Goal: Information Seeking & Learning: Check status

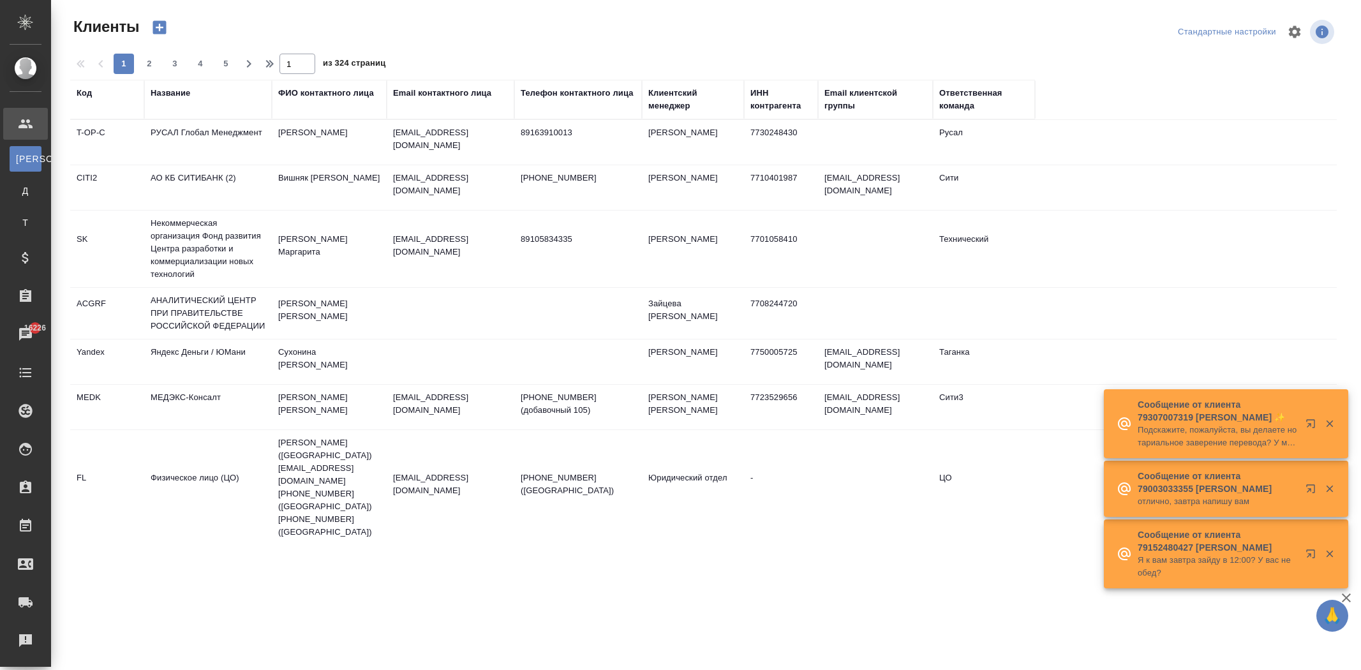
select select "RU"
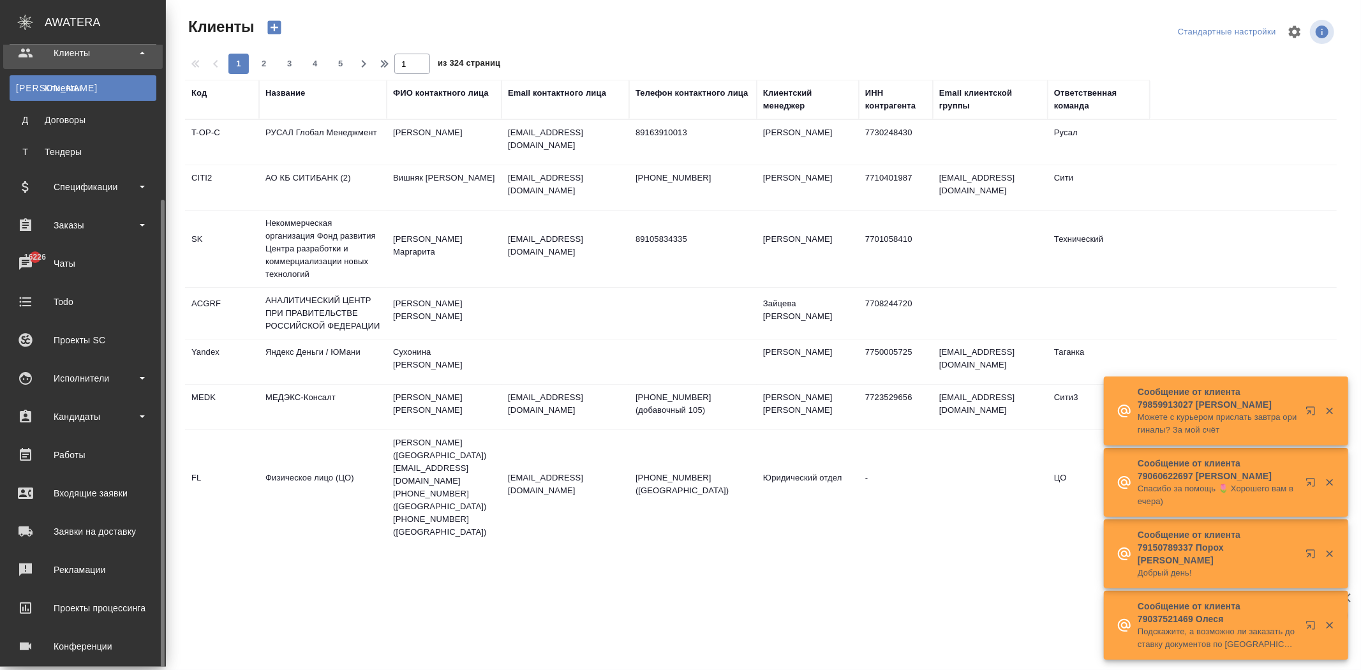
scroll to position [123, 0]
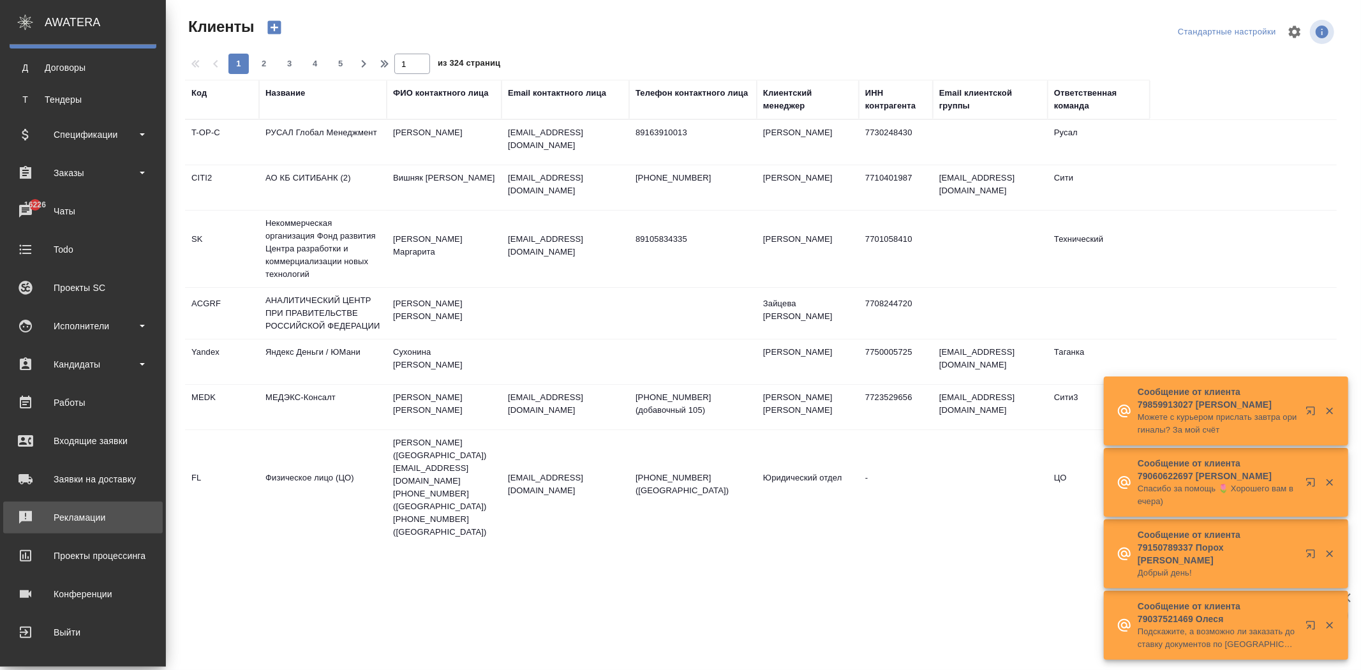
click at [112, 514] on div "Рекламации" at bounding box center [83, 517] width 147 height 19
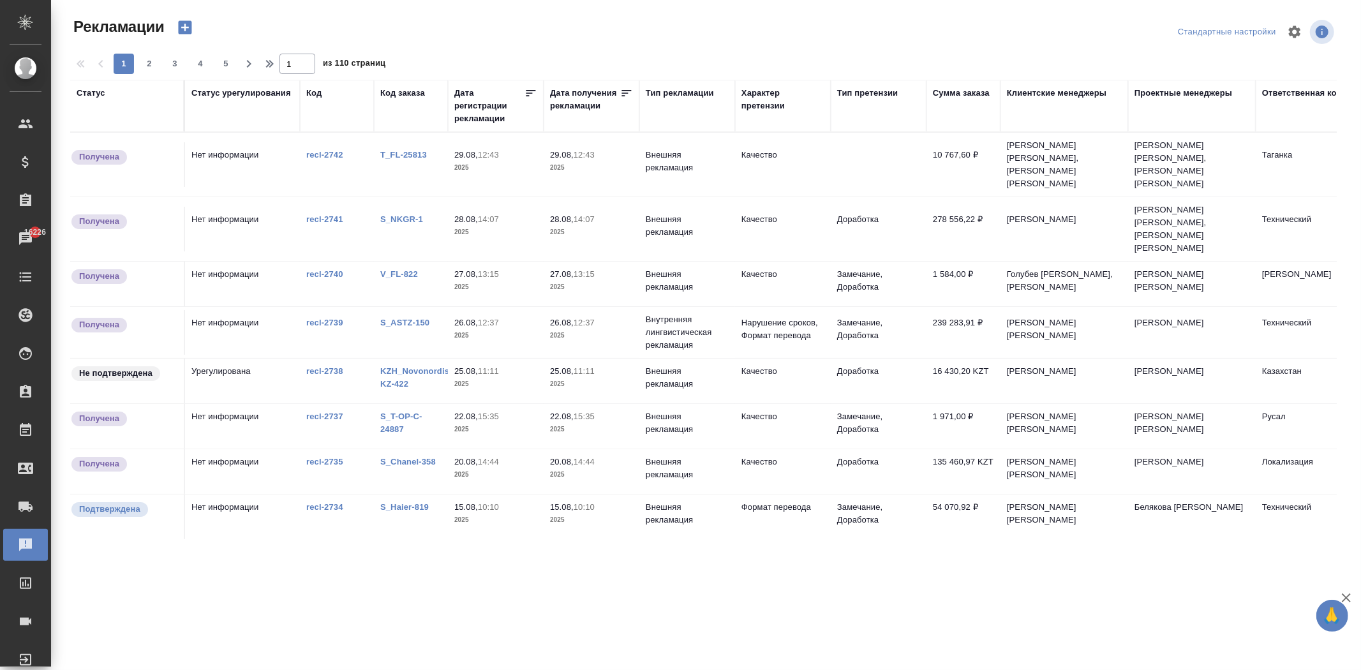
click at [479, 120] on div "Дата регистрации рекламации" at bounding box center [489, 106] width 70 height 38
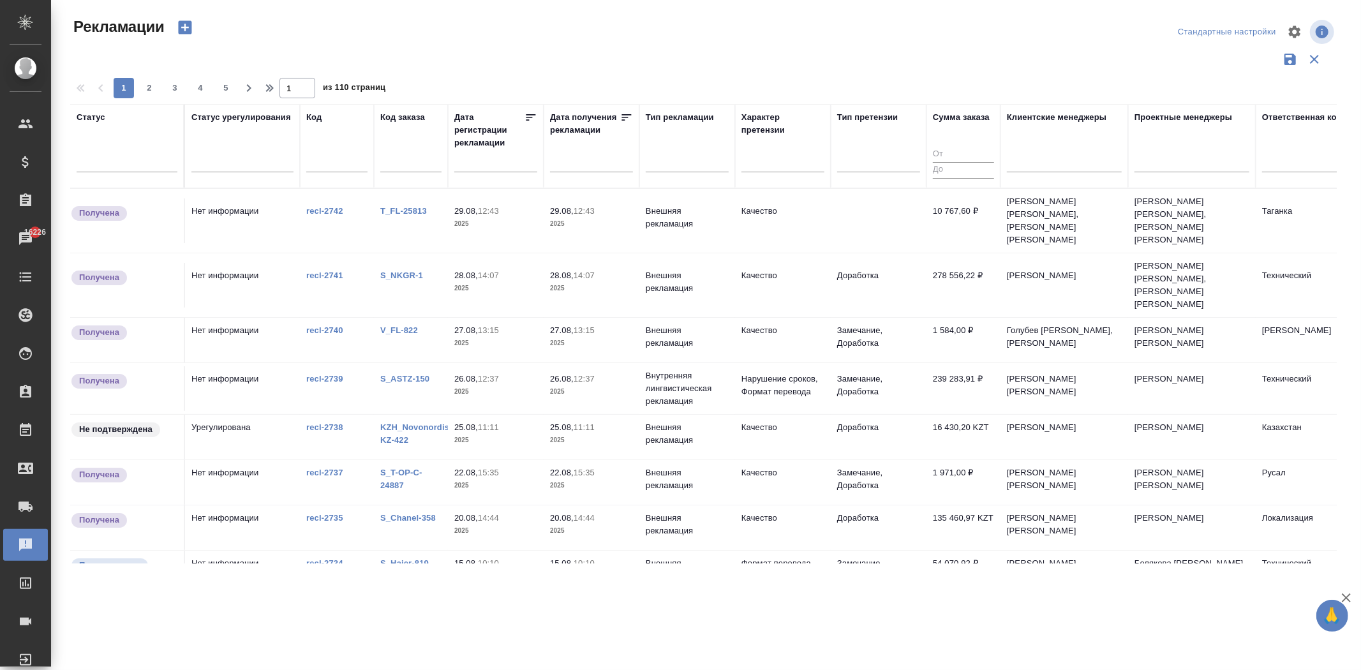
click at [474, 161] on input "text" at bounding box center [499, 161] width 75 height 18
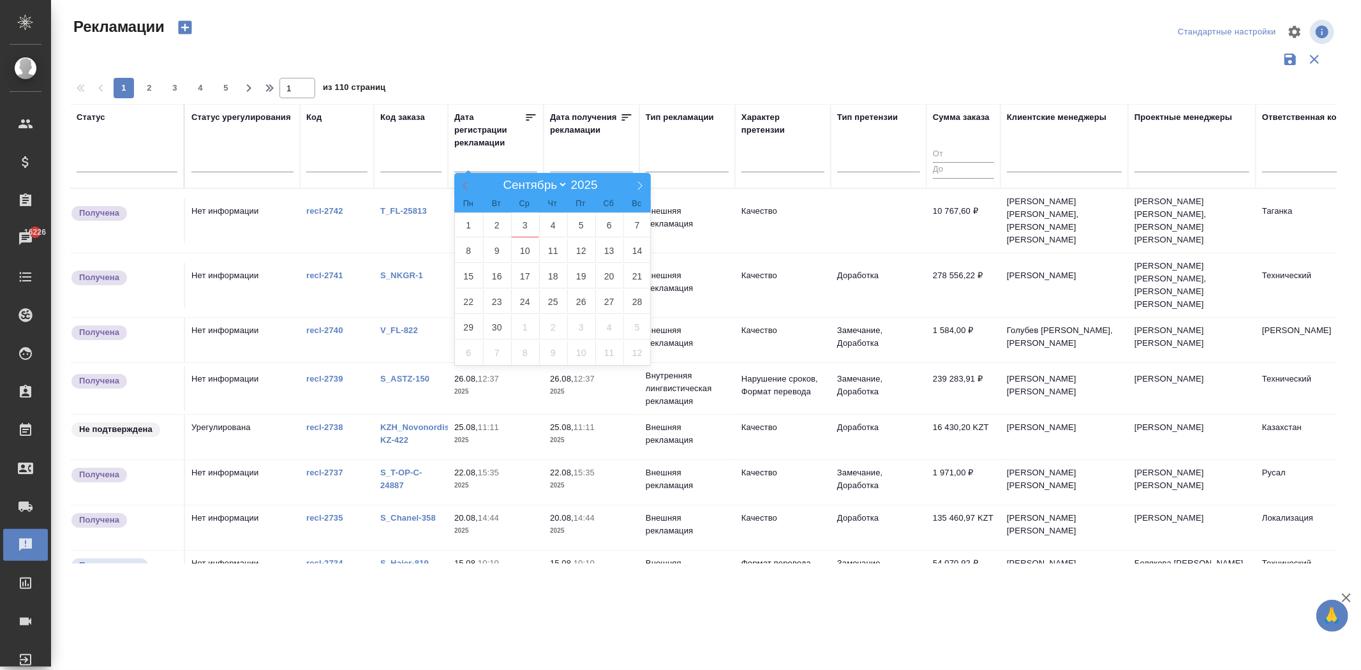
click at [464, 183] on icon at bounding box center [465, 185] width 9 height 9
select select "7"
click at [581, 221] on span "1" at bounding box center [581, 224] width 28 height 25
type div "2025-07-31T21:00:00.000Z"
click at [641, 181] on icon at bounding box center [639, 185] width 9 height 9
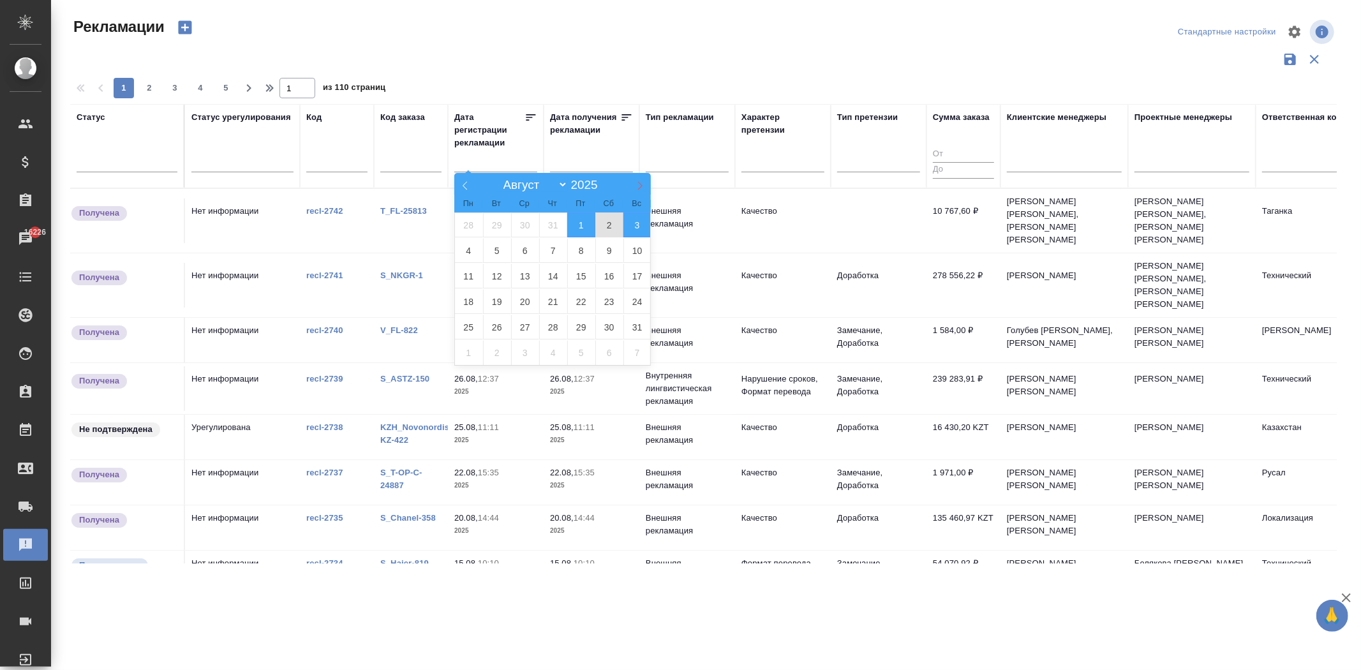
select select "8"
click at [470, 226] on span "1" at bounding box center [469, 224] width 28 height 25
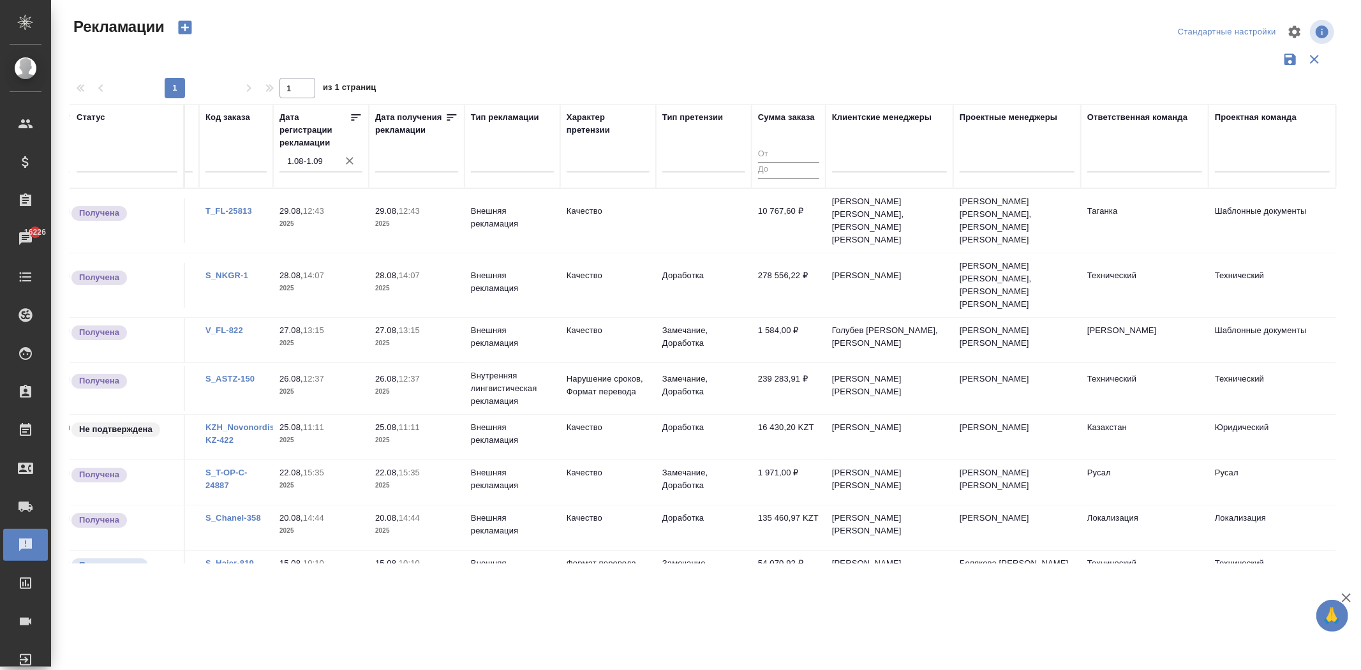
scroll to position [0, 185]
click at [1110, 162] on div at bounding box center [1144, 159] width 115 height 19
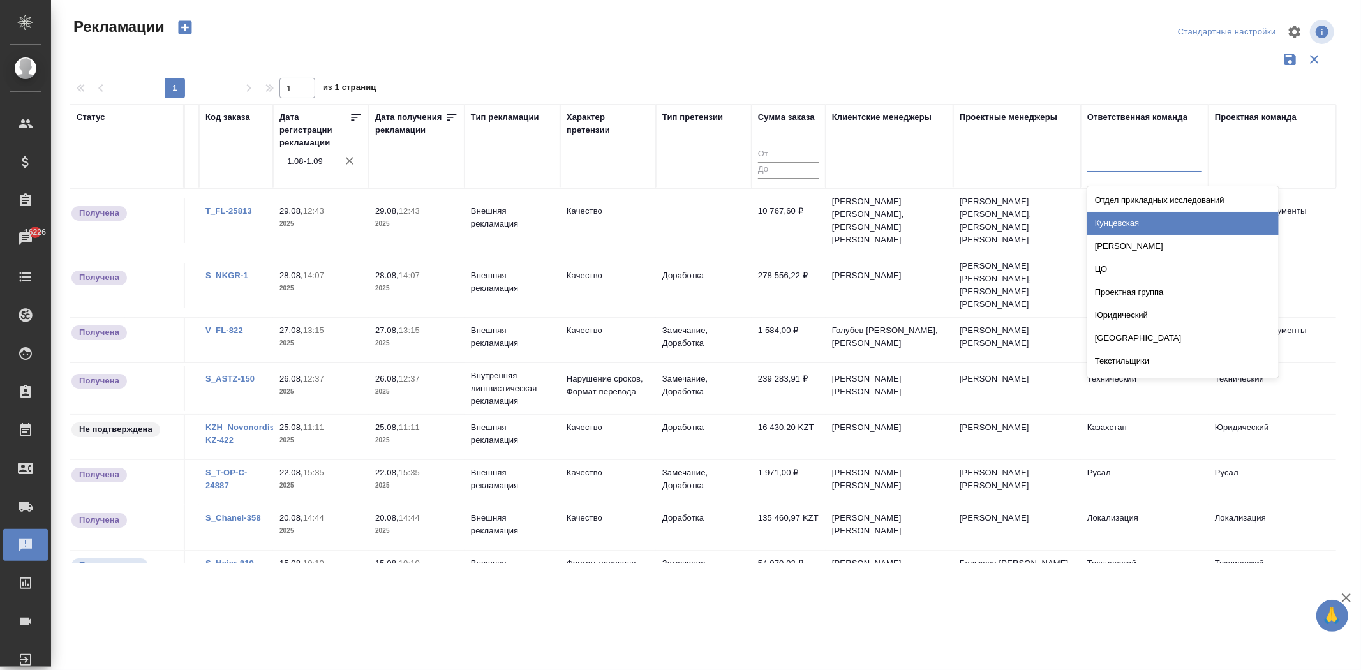
click at [1110, 216] on div "Кунцевская" at bounding box center [1182, 223] width 191 height 23
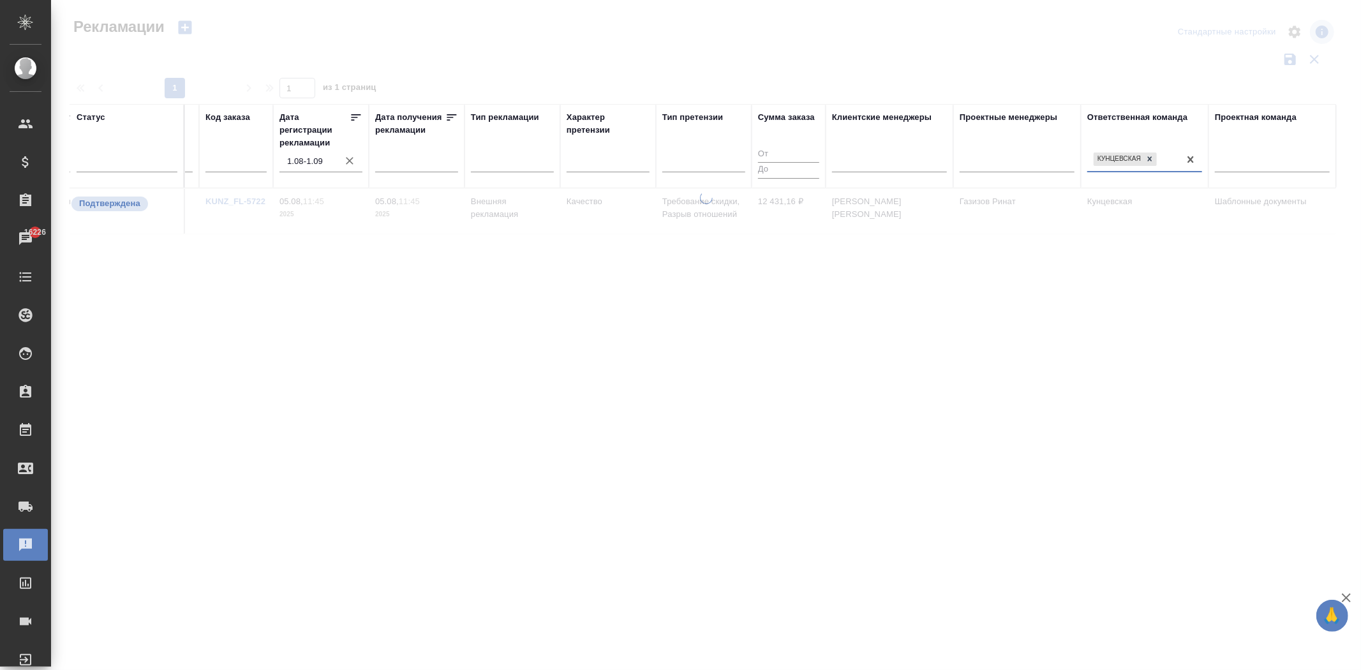
scroll to position [0, 174]
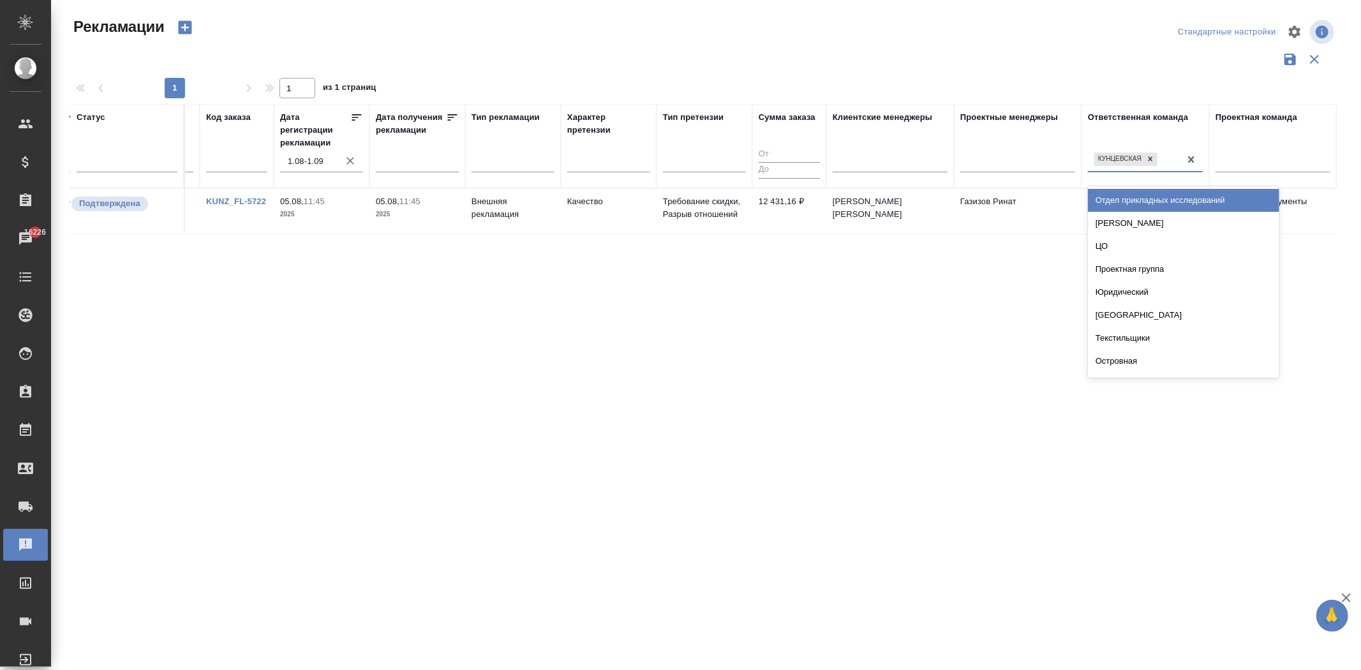
click at [1169, 161] on div "Кунцевская" at bounding box center [1134, 159] width 92 height 19
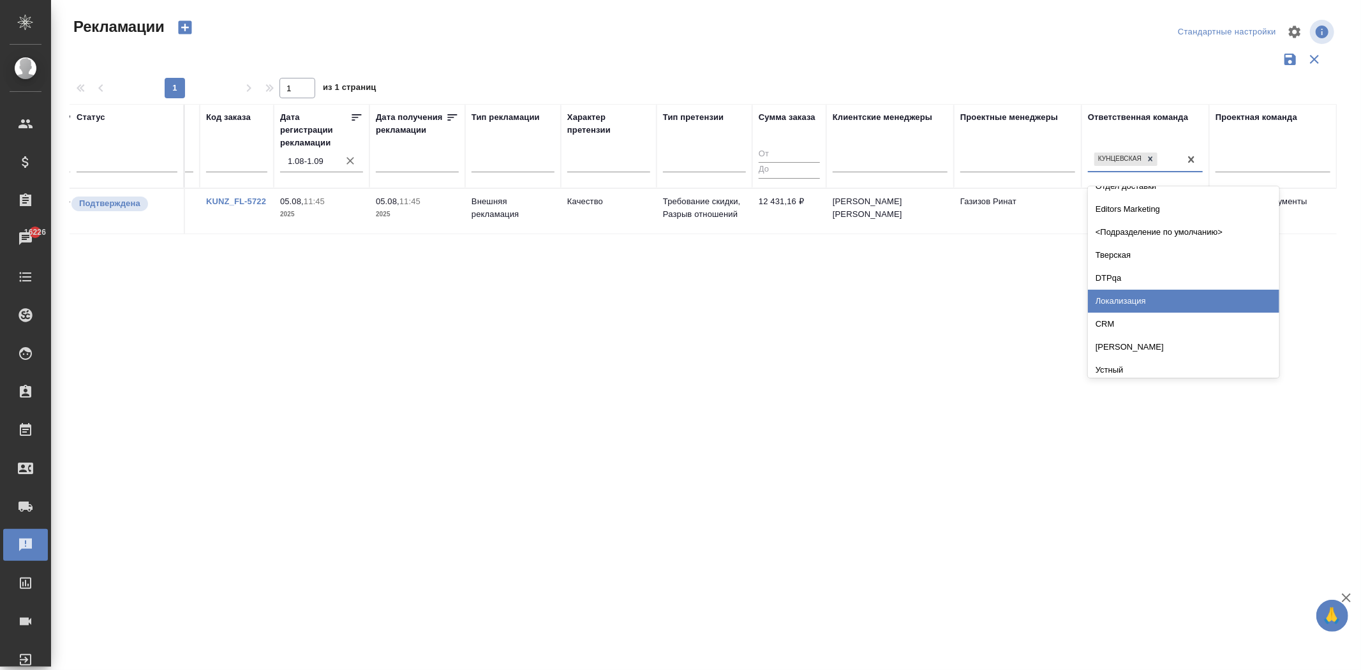
scroll to position [496, 0]
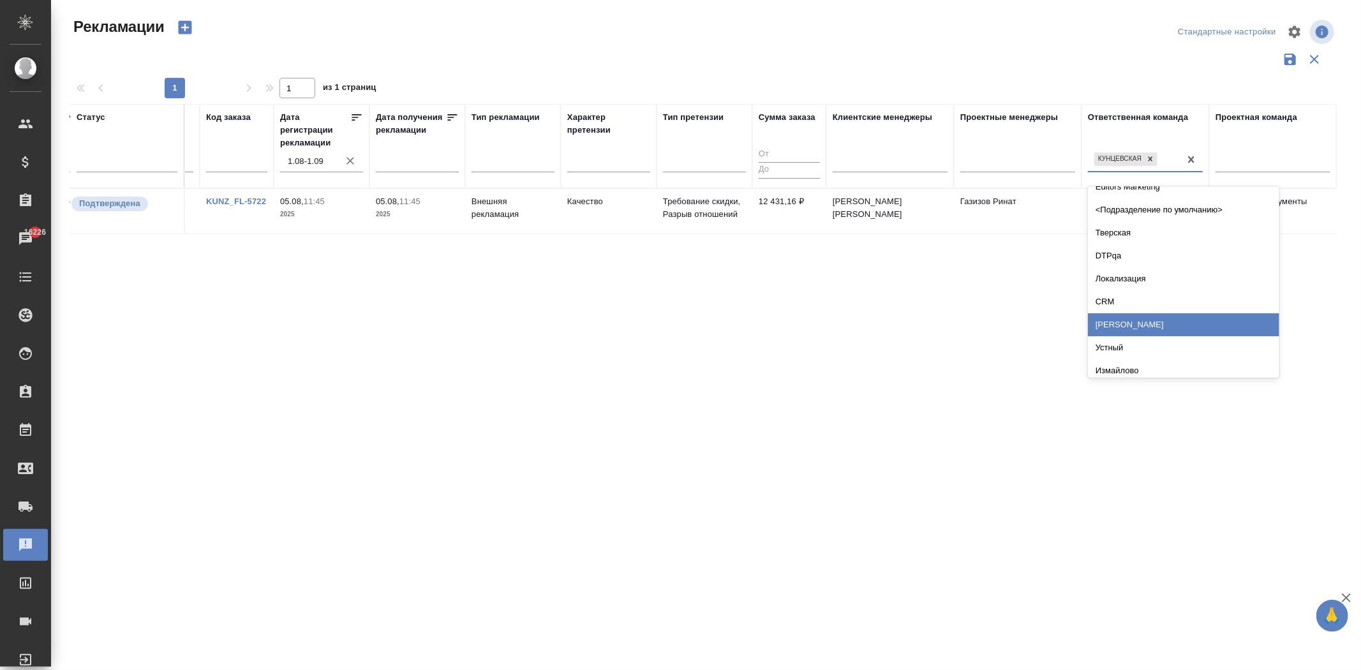
click at [1138, 323] on div "Бабушкинская" at bounding box center [1183, 324] width 191 height 23
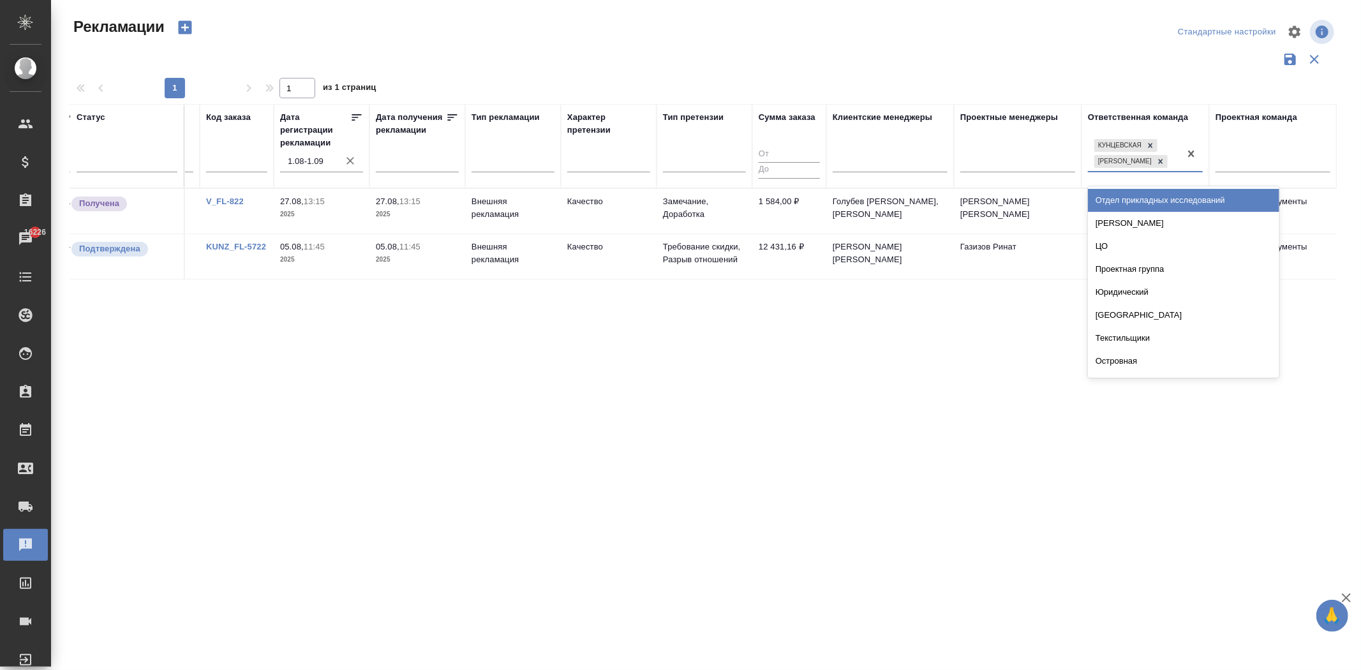
click at [1177, 164] on div "Кунцевская Бабушкинская" at bounding box center [1134, 154] width 92 height 34
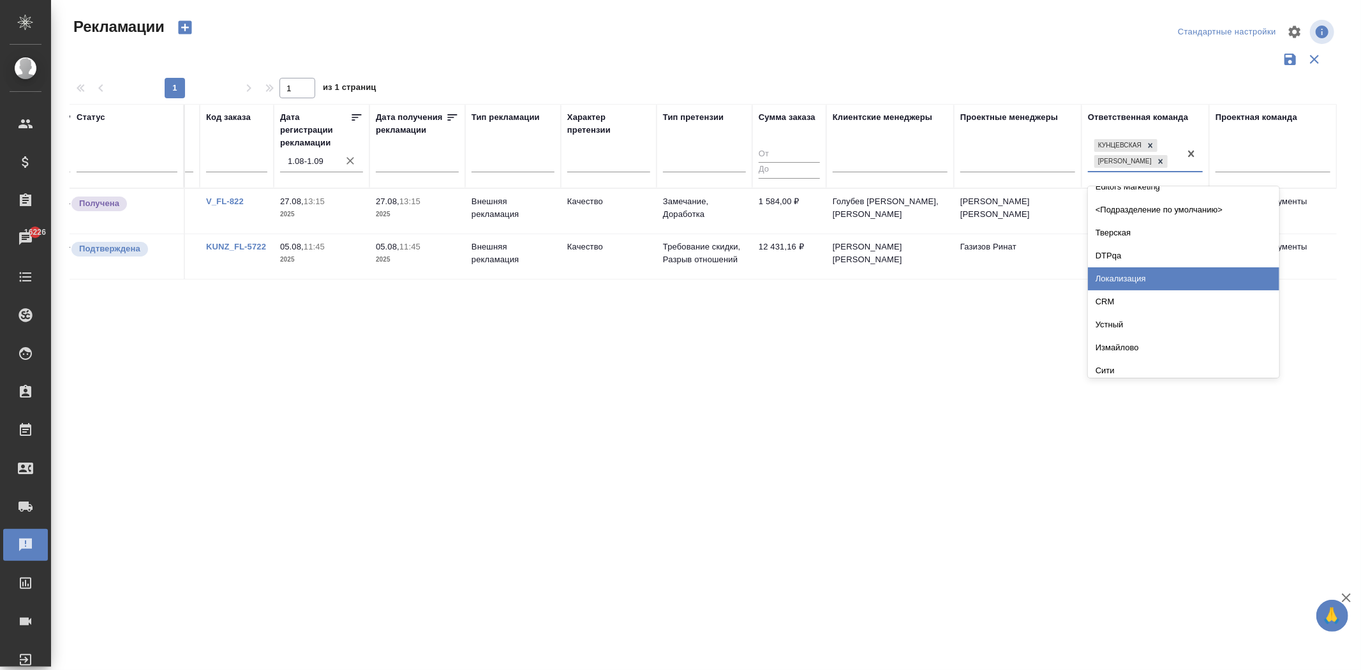
scroll to position [567, 0]
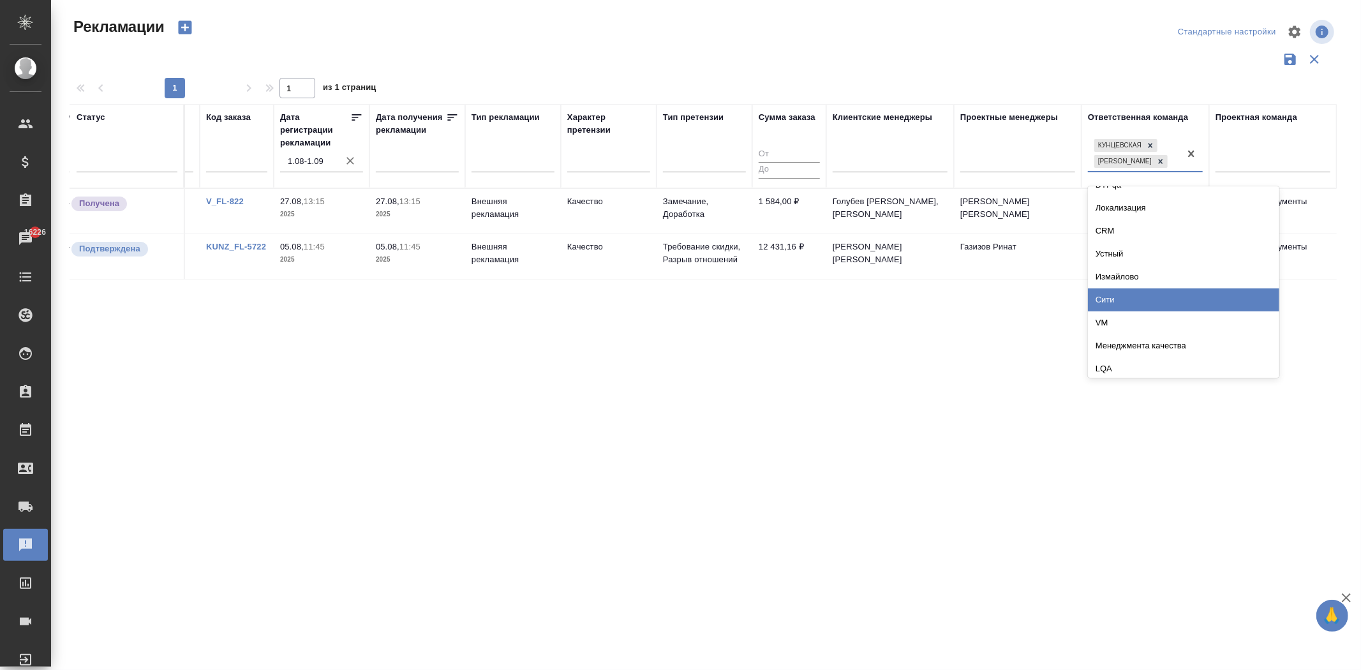
click at [1164, 289] on div "Сити" at bounding box center [1183, 299] width 191 height 23
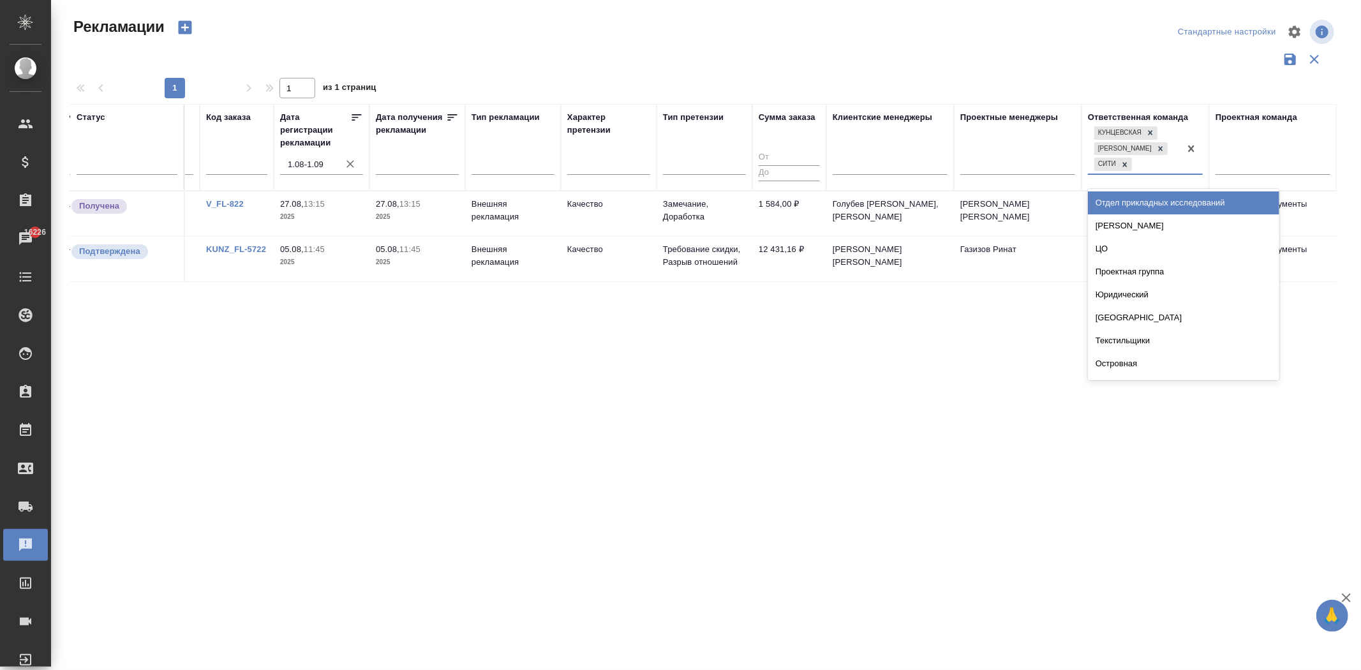
click at [1155, 163] on div "Кунцевская Бабушкинская Сити" at bounding box center [1134, 149] width 92 height 50
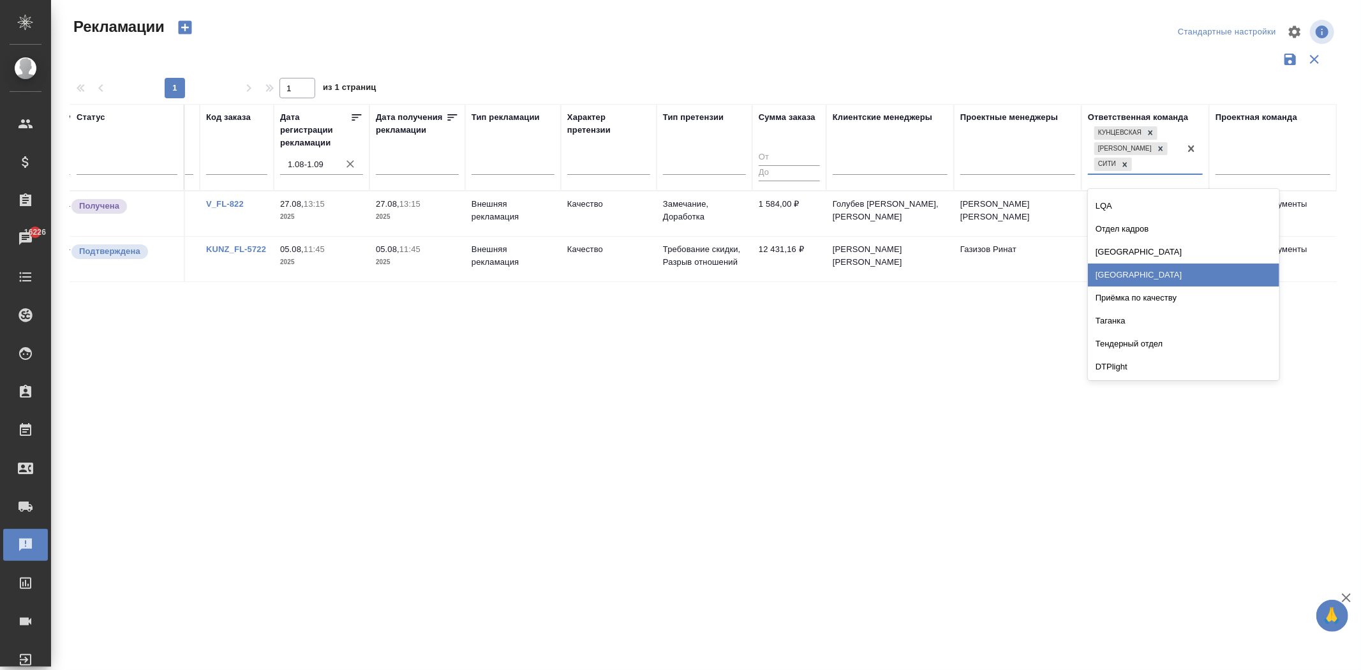
scroll to position [780, 0]
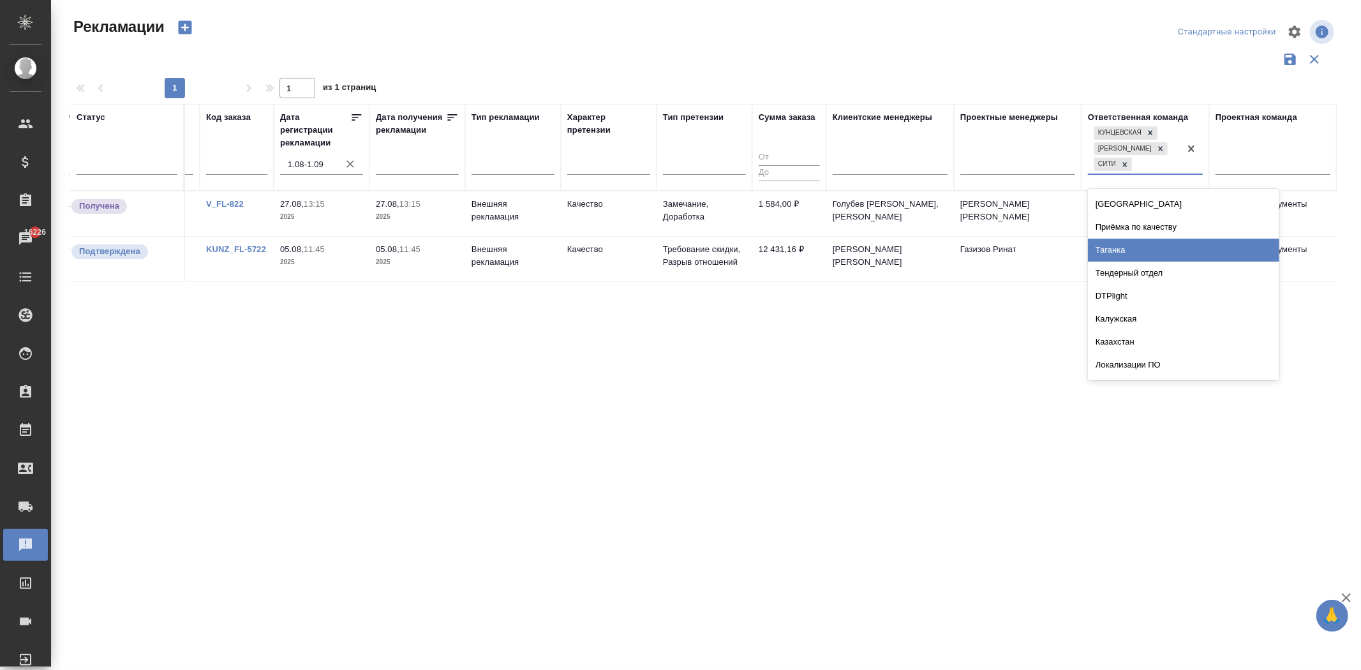
click at [1159, 243] on div "Таганка" at bounding box center [1183, 250] width 191 height 23
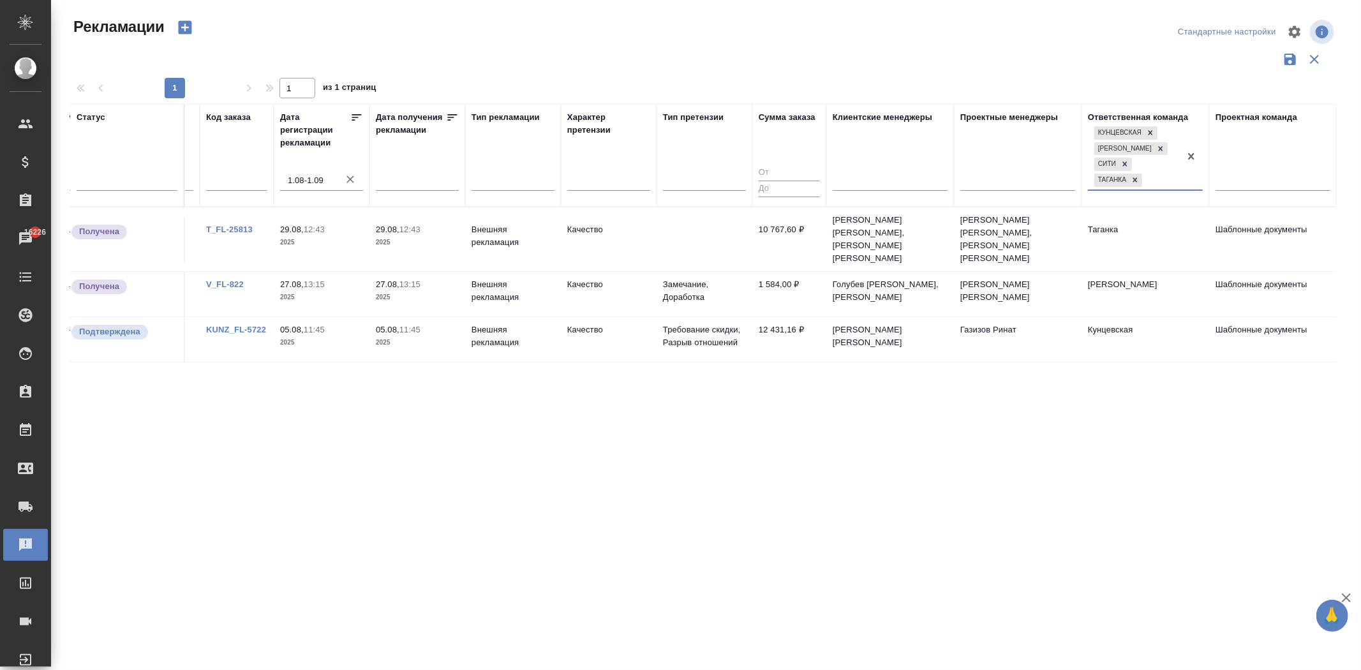
click at [1163, 181] on div "Кунцевская Бабушкинская Сити Таганка" at bounding box center [1134, 157] width 92 height 66
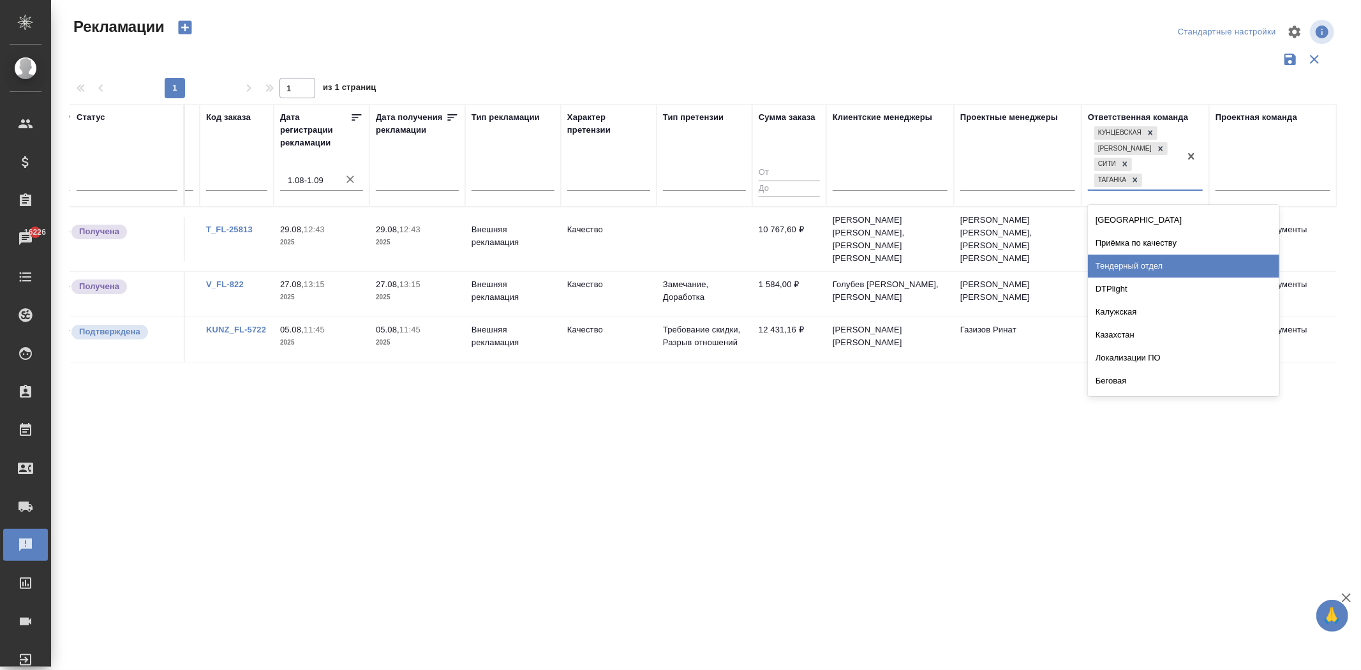
scroll to position [851, 0]
click at [1182, 260] on div "Казахстан" at bounding box center [1183, 264] width 191 height 23
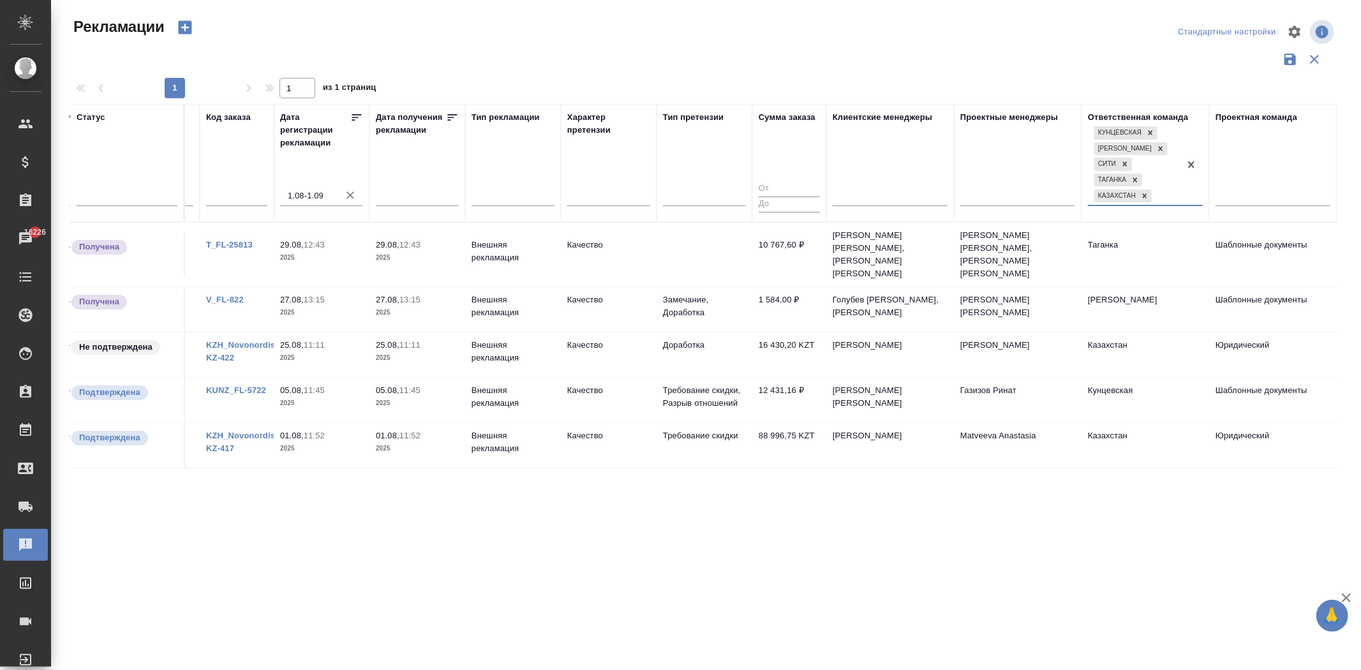
click at [1172, 194] on div "Кунцевская Бабушкинская Сити Таганка Казахстан" at bounding box center [1134, 164] width 92 height 81
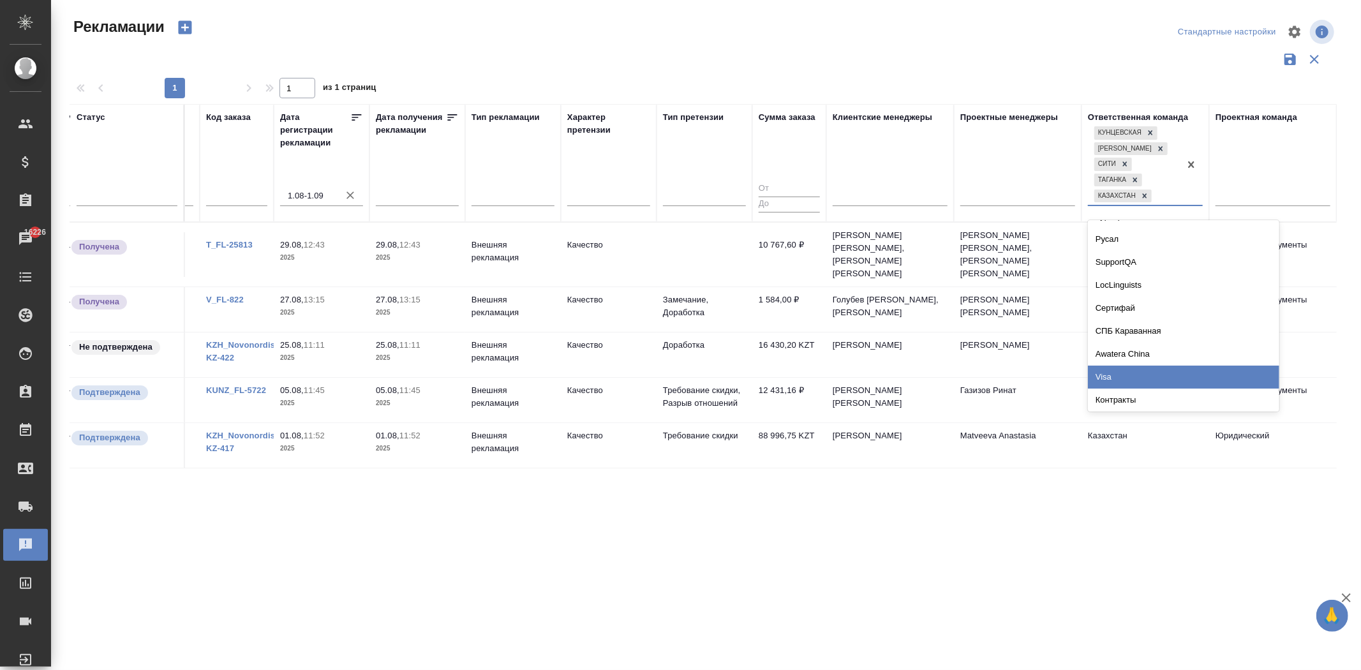
click at [1143, 372] on div "Visa" at bounding box center [1183, 377] width 191 height 23
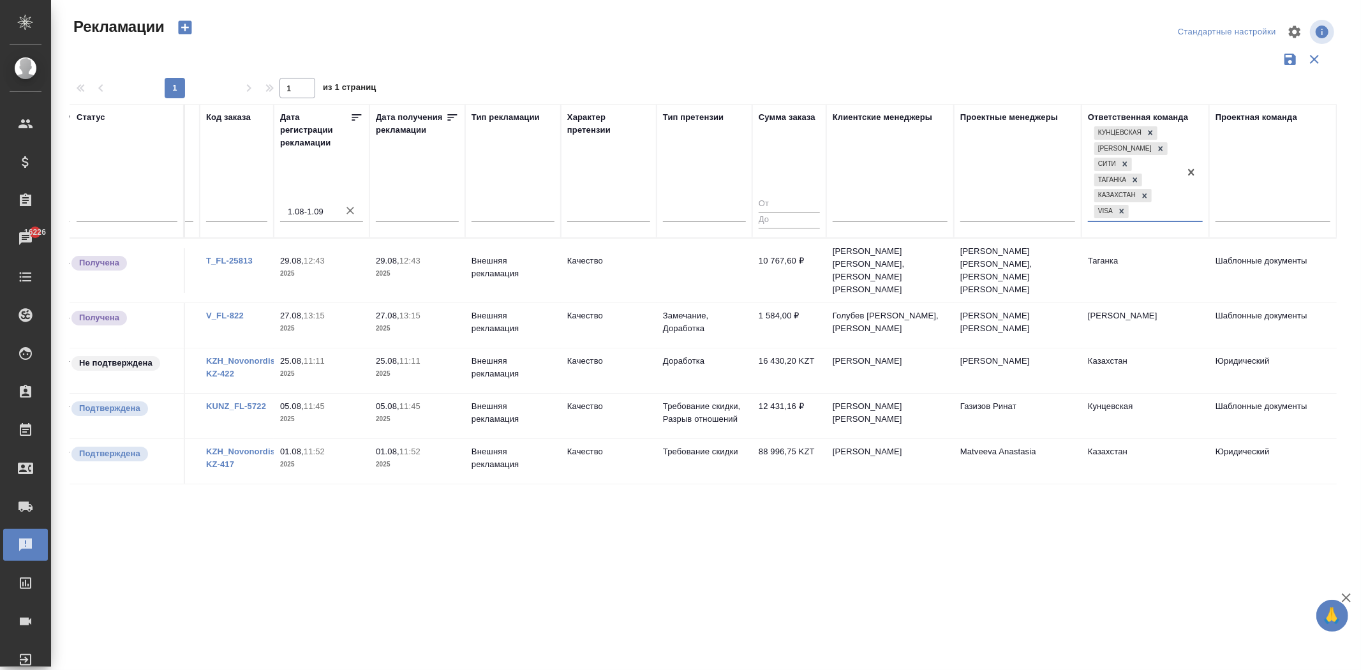
click at [1165, 211] on div "Кунцевская Бабушкинская Сити Таганка Казахстан Visa" at bounding box center [1134, 172] width 92 height 97
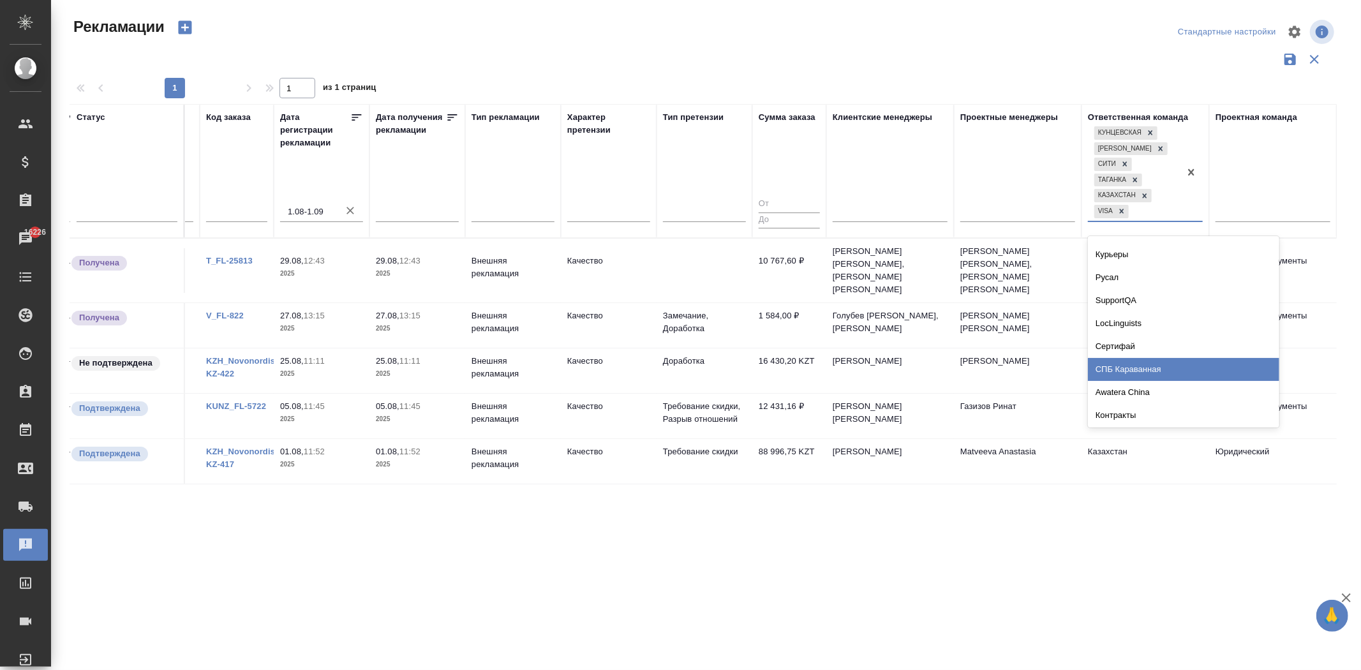
click at [1159, 366] on div "СПБ Караванная" at bounding box center [1183, 369] width 191 height 23
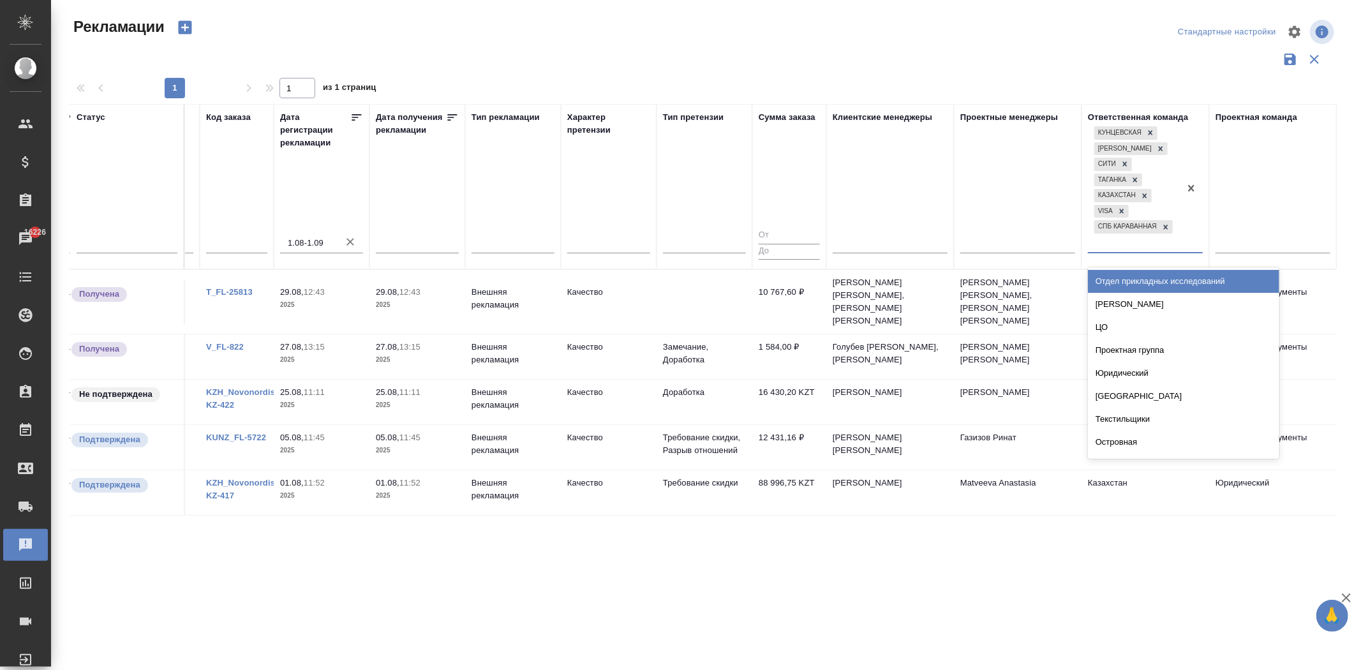
click at [1185, 241] on div at bounding box center [1191, 188] width 23 height 128
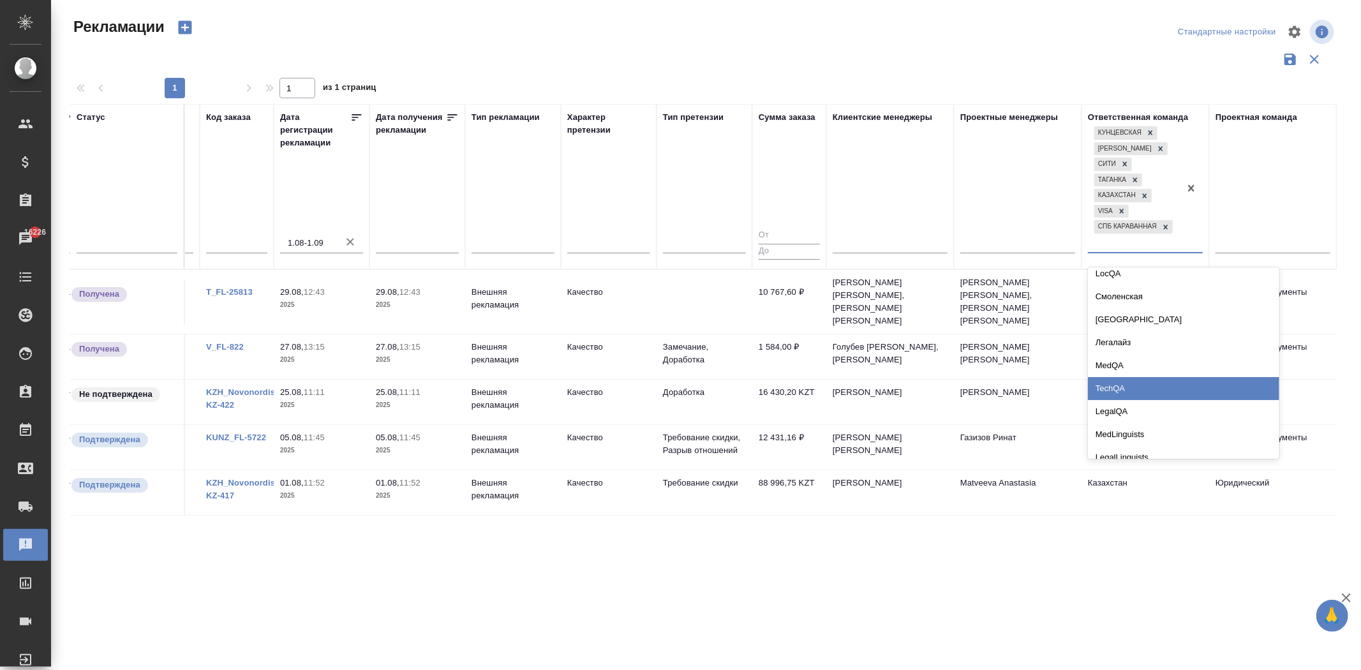
scroll to position [1767, 0]
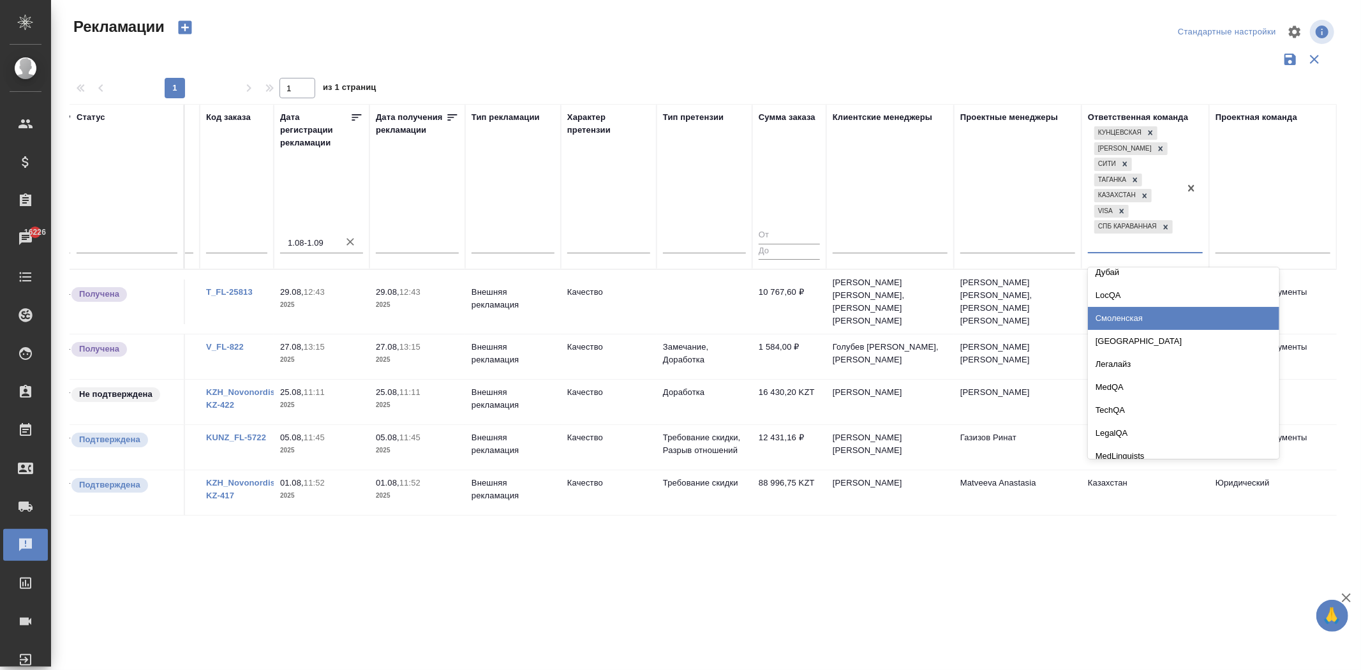
click at [1201, 320] on div "Смоленская" at bounding box center [1183, 318] width 191 height 23
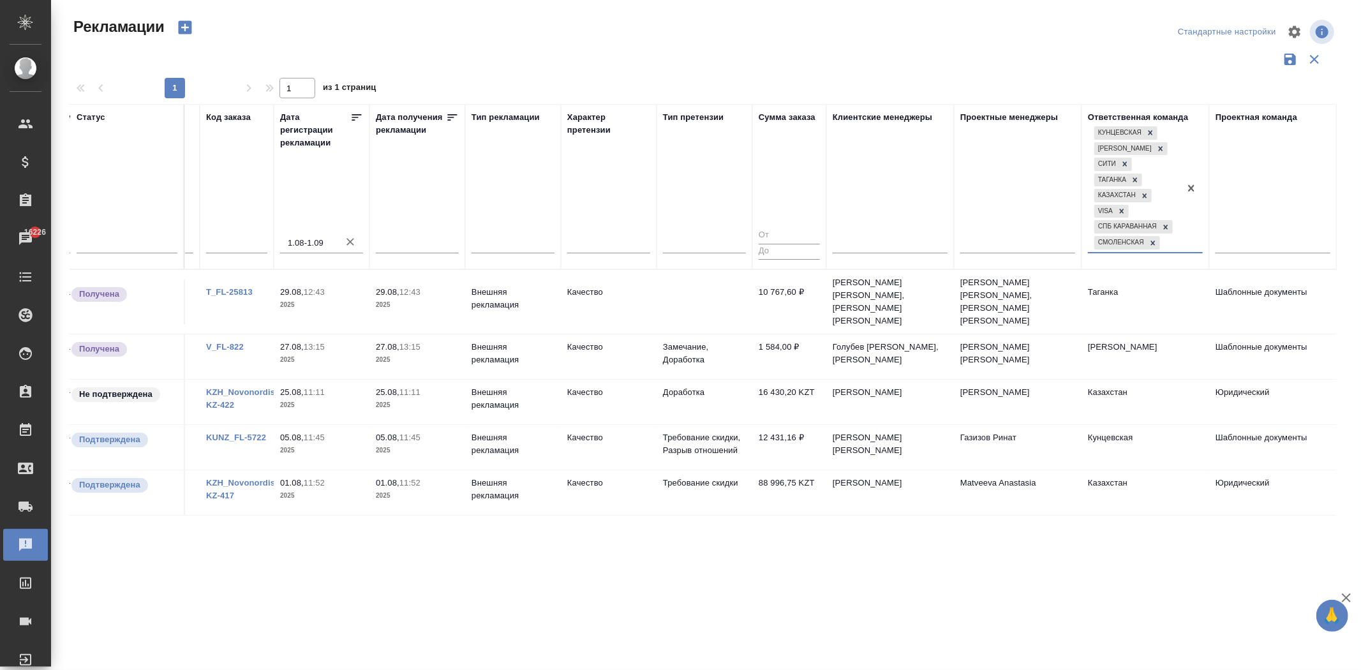
click at [1183, 244] on div at bounding box center [1191, 188] width 23 height 128
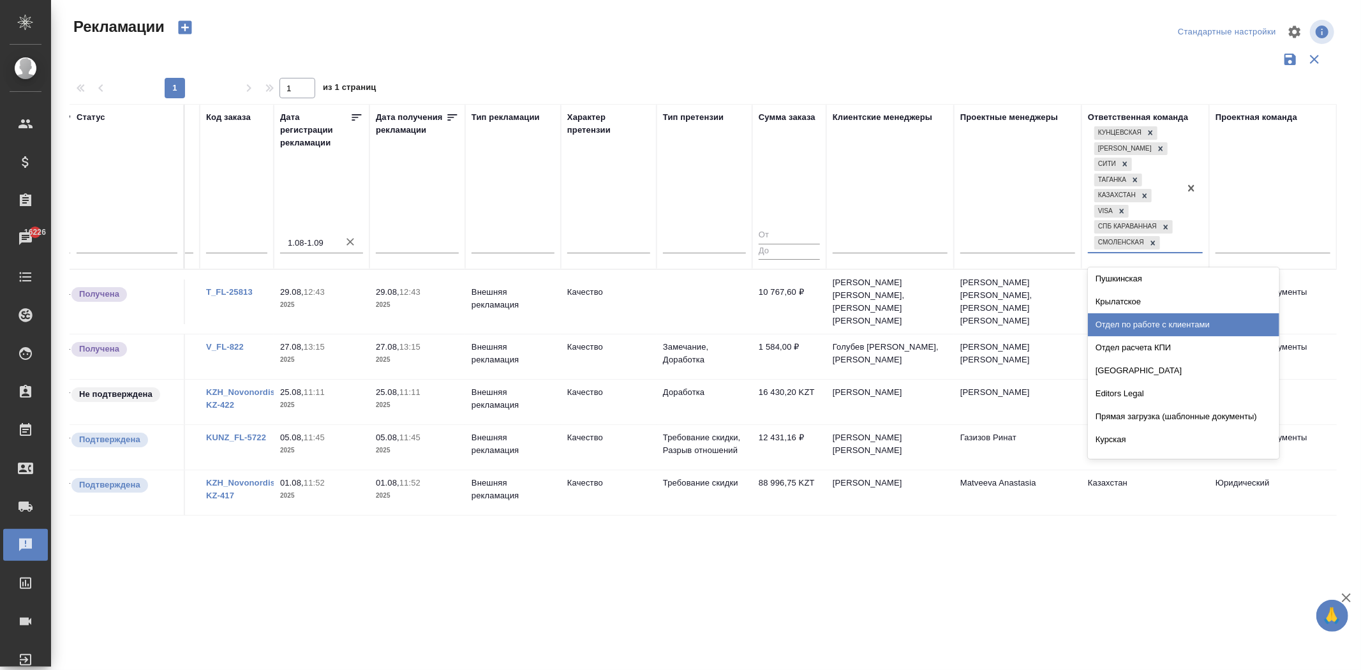
scroll to position [1460, 0]
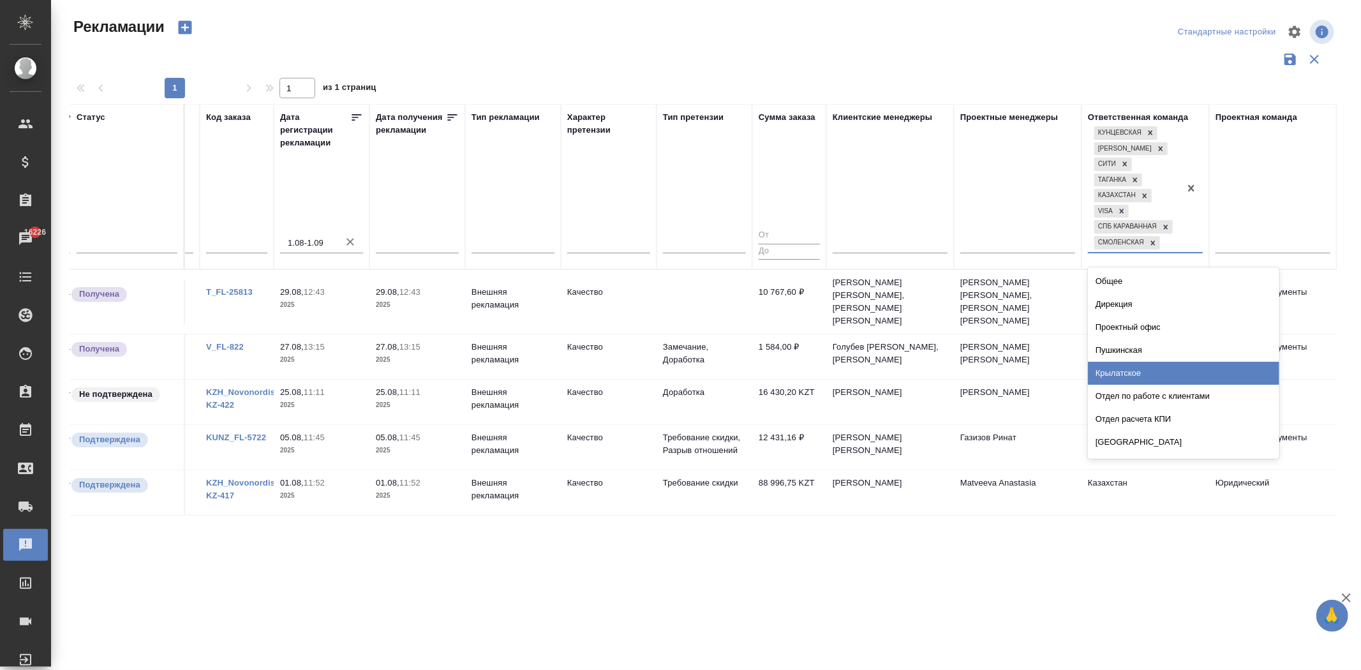
click at [1185, 374] on div "Крылатское" at bounding box center [1183, 373] width 191 height 23
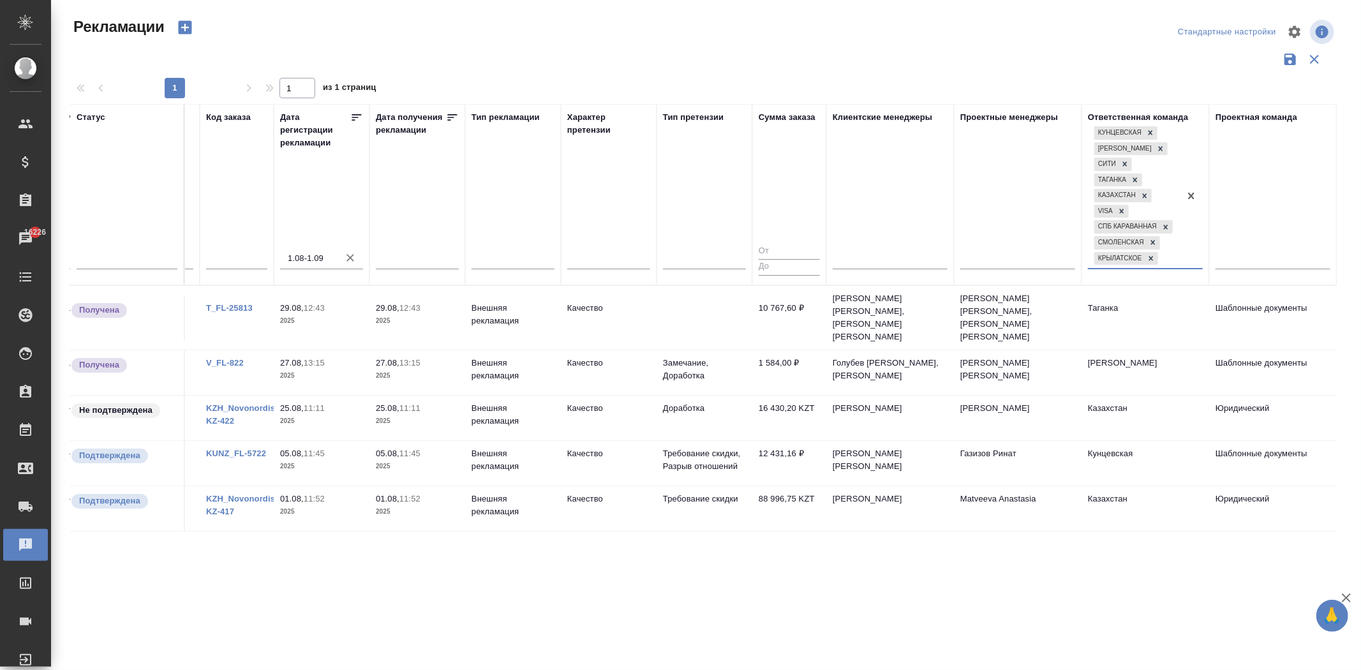
click at [1185, 256] on div at bounding box center [1191, 196] width 23 height 144
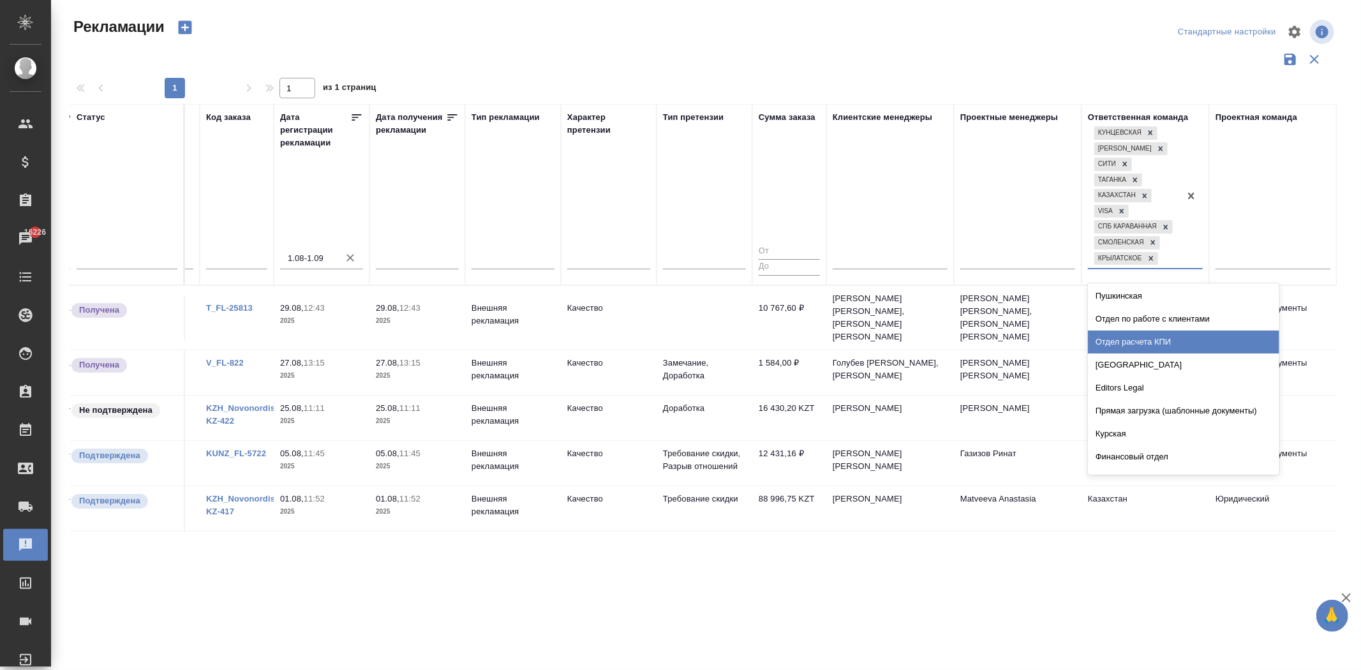
scroll to position [1508, 0]
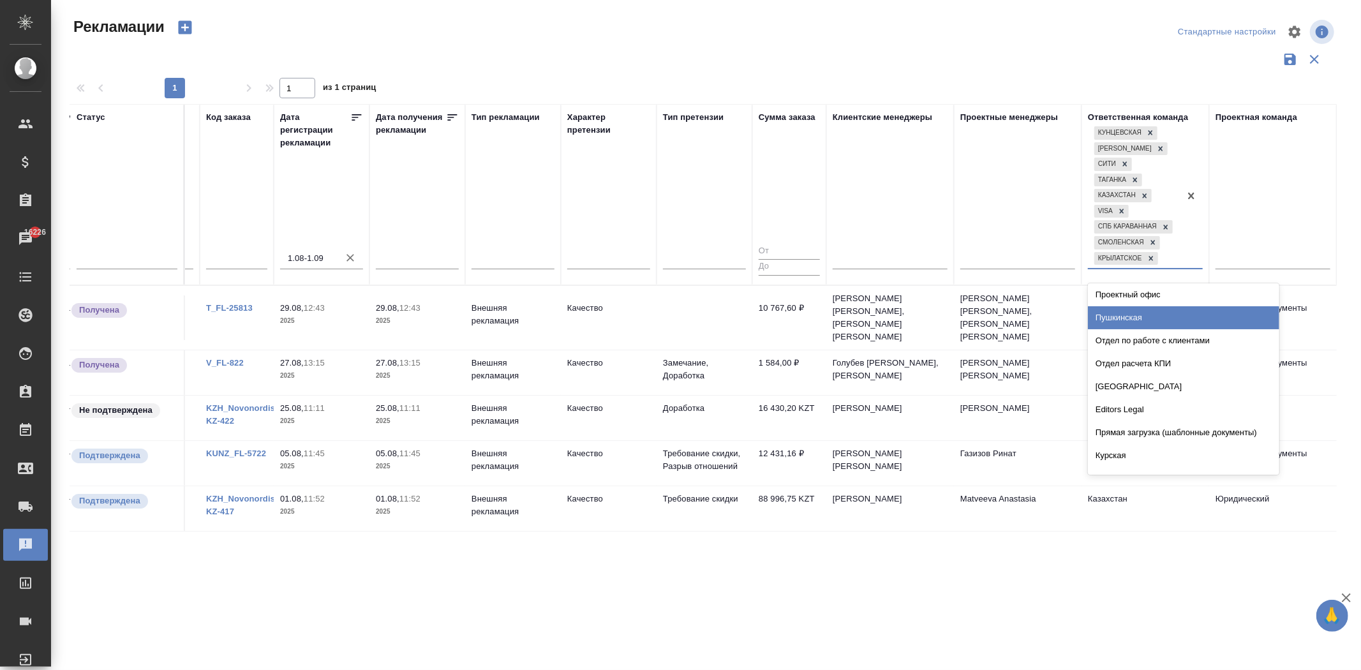
click at [1195, 320] on div "Пушкинская" at bounding box center [1183, 317] width 191 height 23
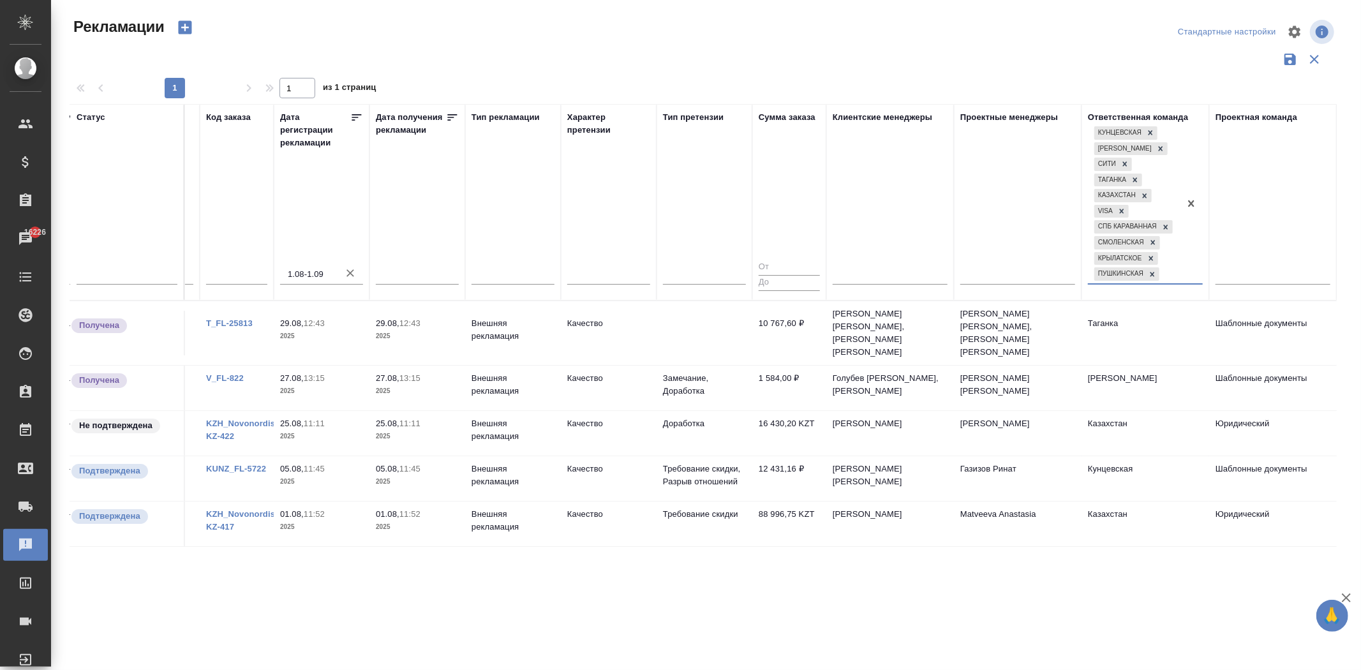
click at [1193, 275] on div at bounding box center [1191, 204] width 23 height 160
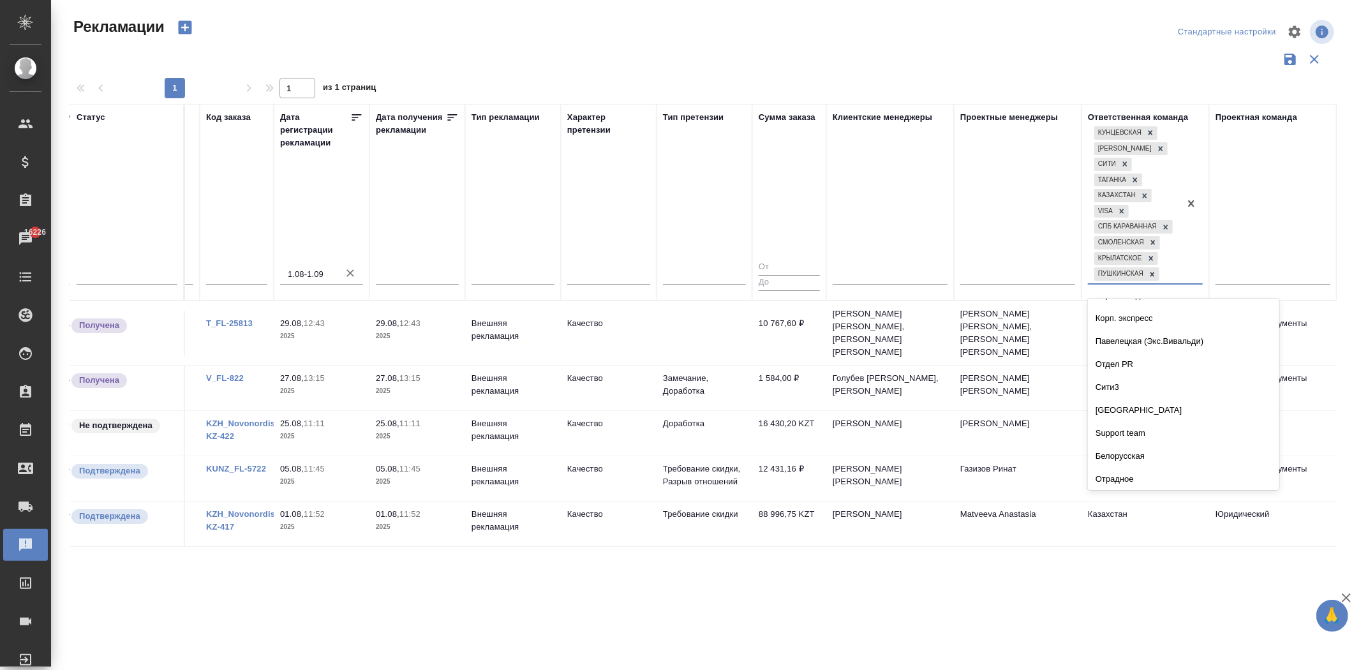
scroll to position [1131, 0]
click at [1178, 453] on div "Белорусская" at bounding box center [1183, 457] width 191 height 23
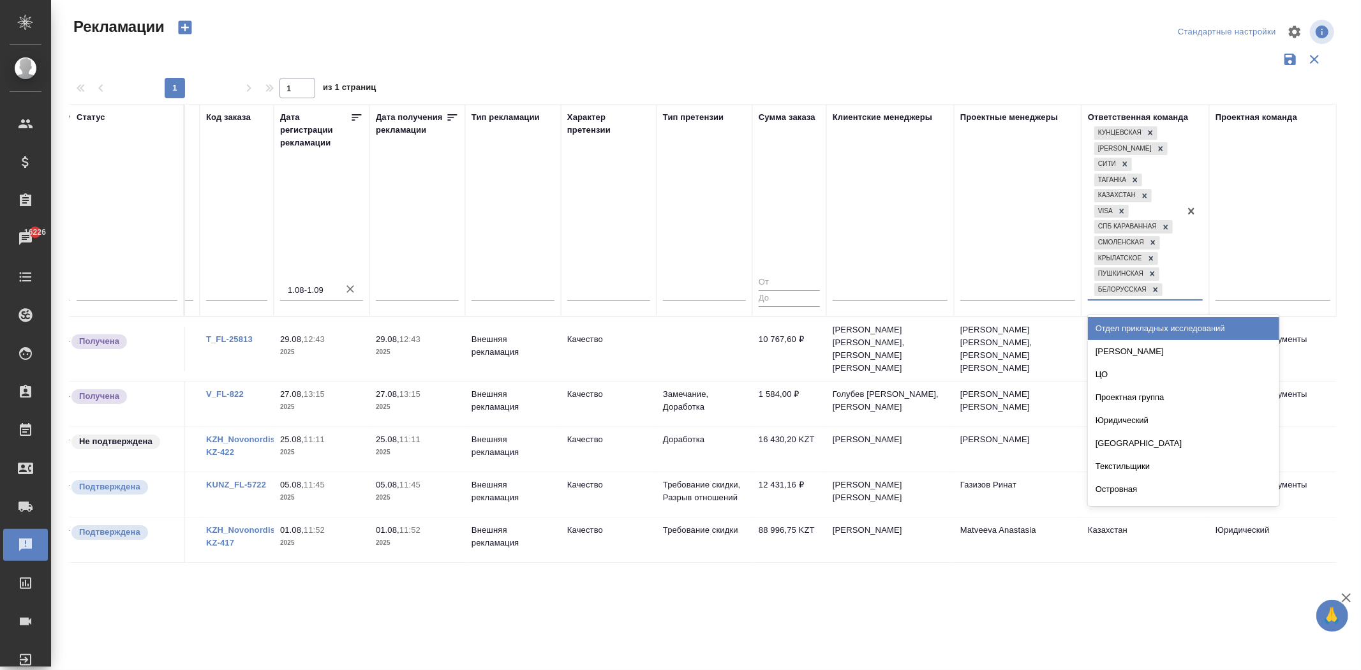
click at [1185, 288] on div at bounding box center [1191, 211] width 23 height 175
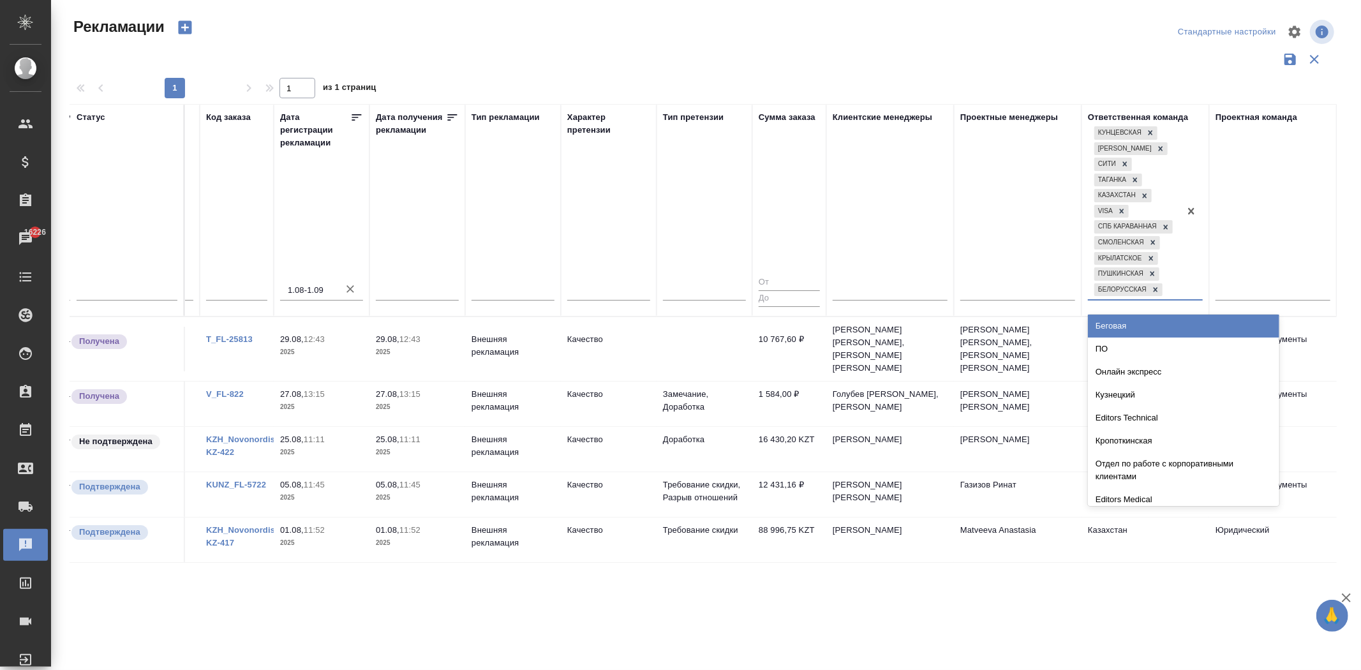
click at [1189, 325] on div "Беговая" at bounding box center [1183, 326] width 191 height 23
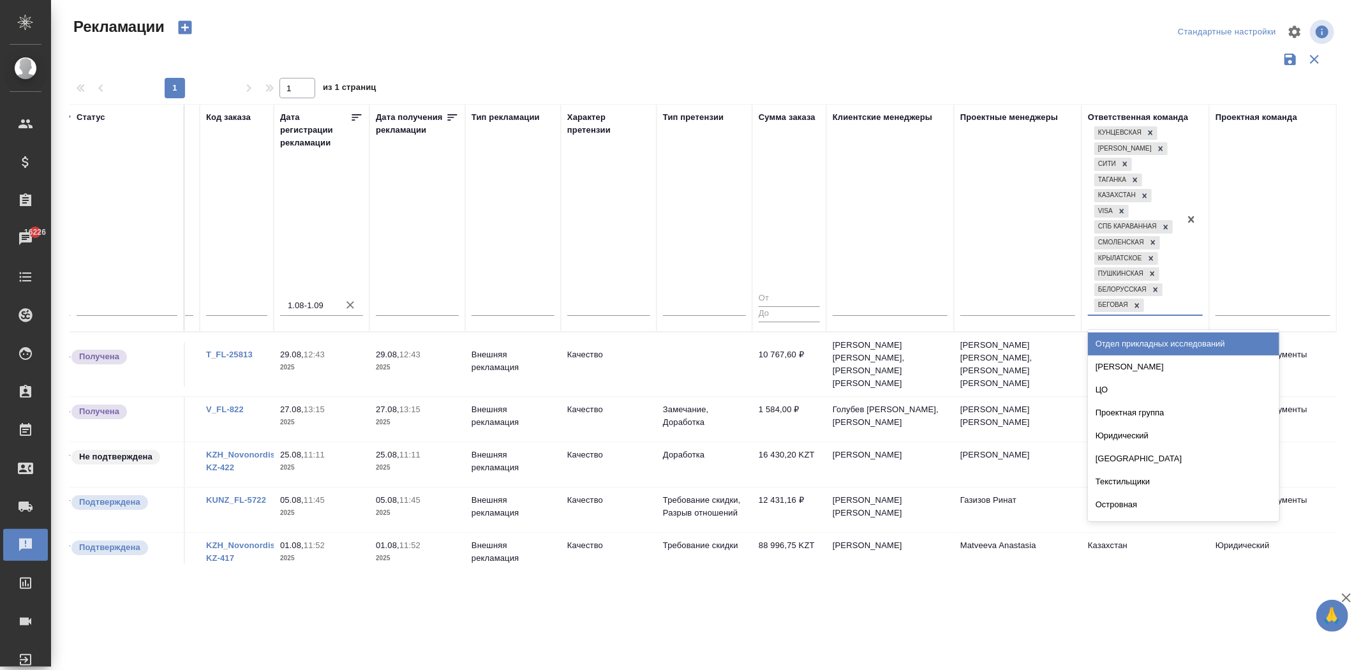
click at [1189, 308] on div at bounding box center [1191, 219] width 23 height 191
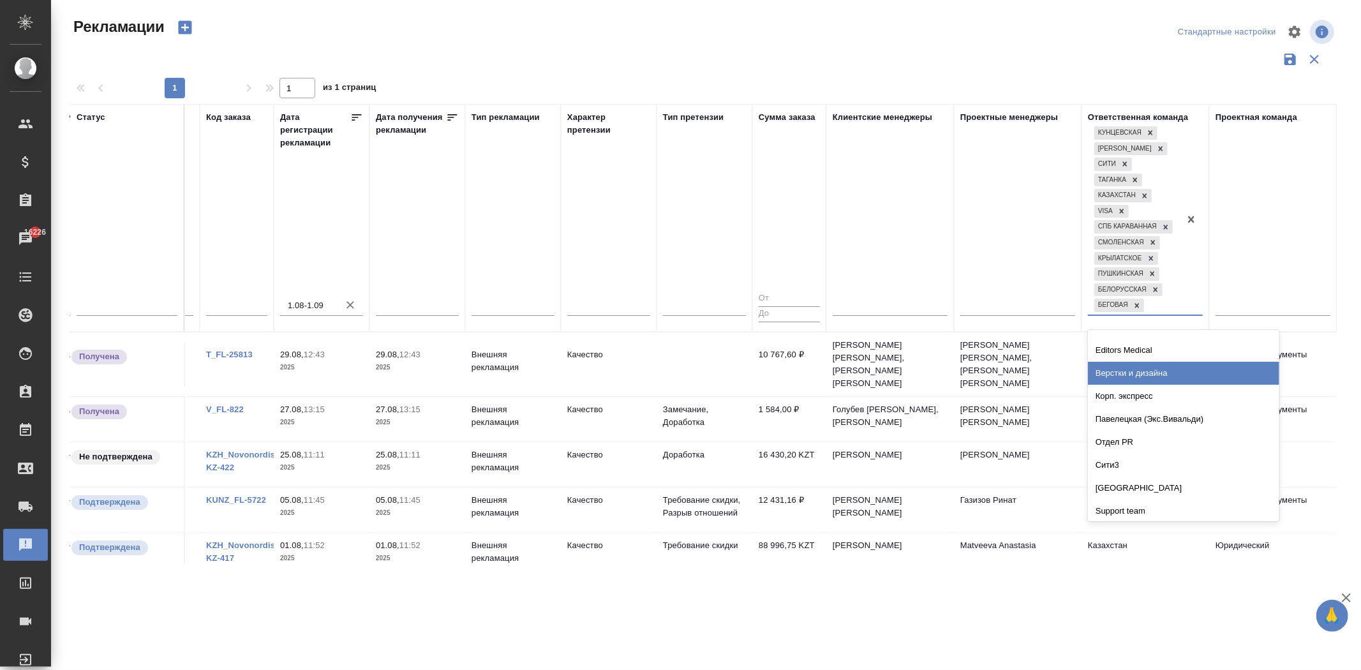
scroll to position [1134, 0]
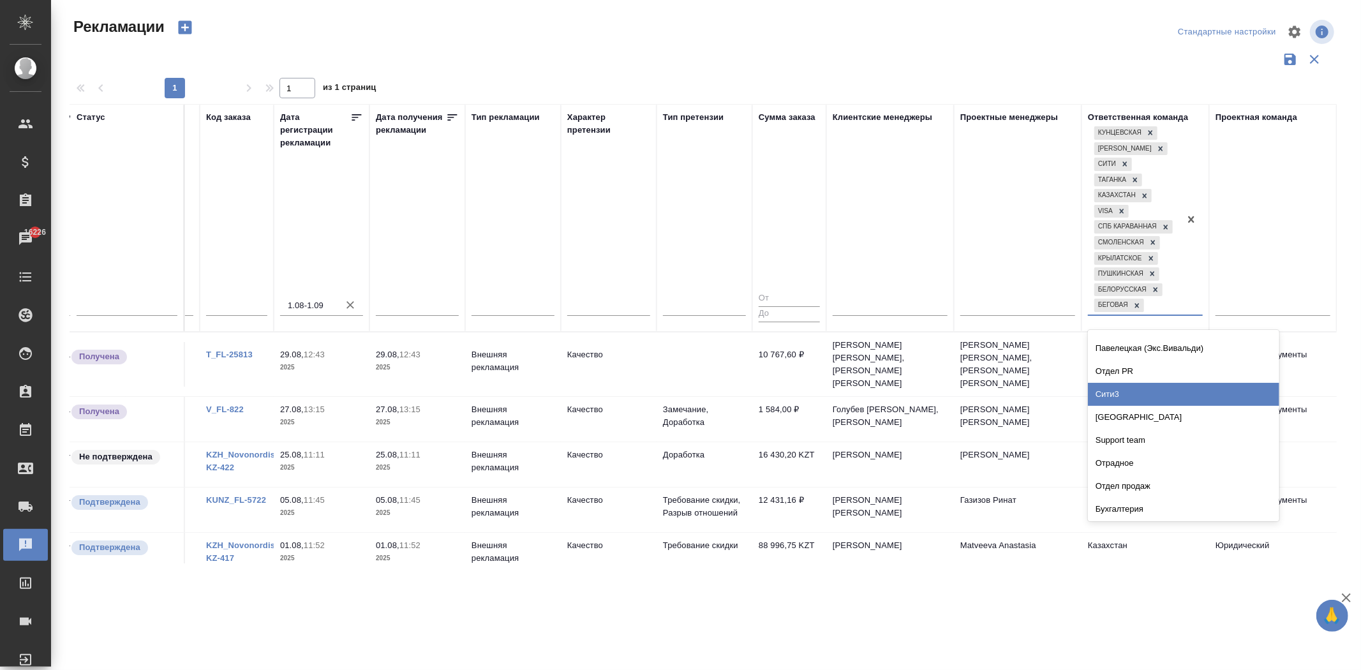
click at [1204, 383] on div "Сити3" at bounding box center [1183, 394] width 191 height 23
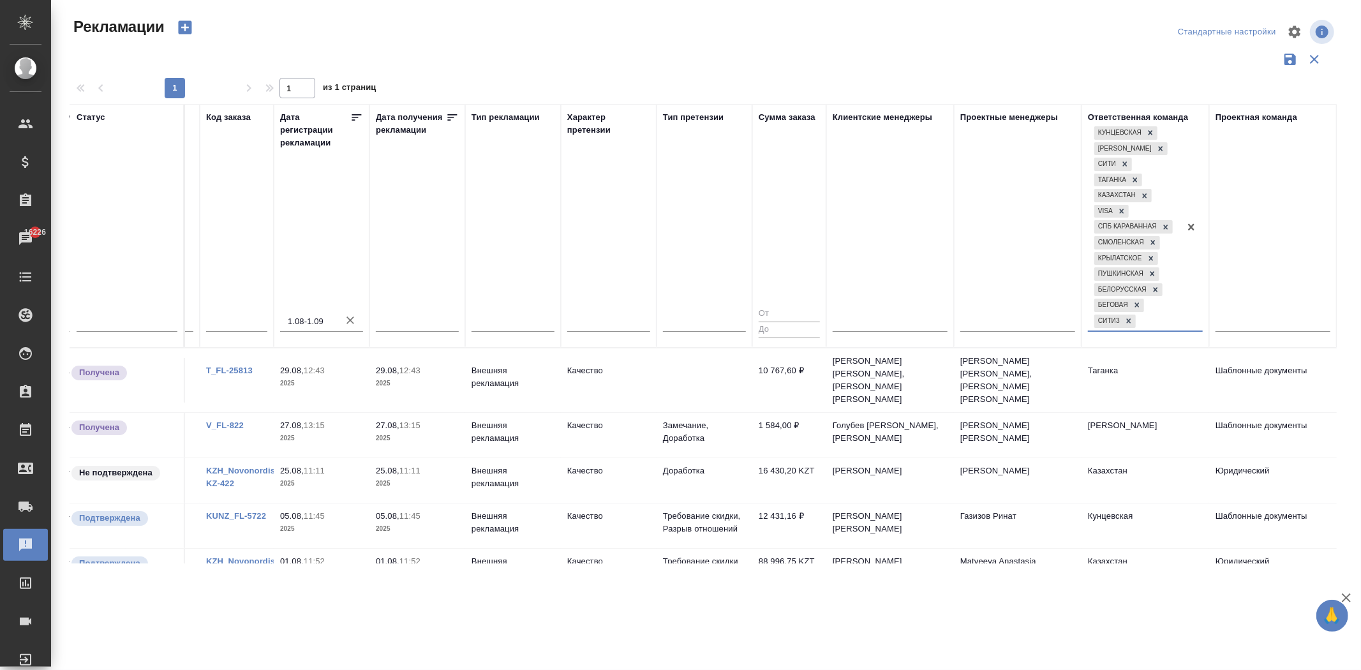
click at [1187, 320] on div at bounding box center [1191, 227] width 23 height 207
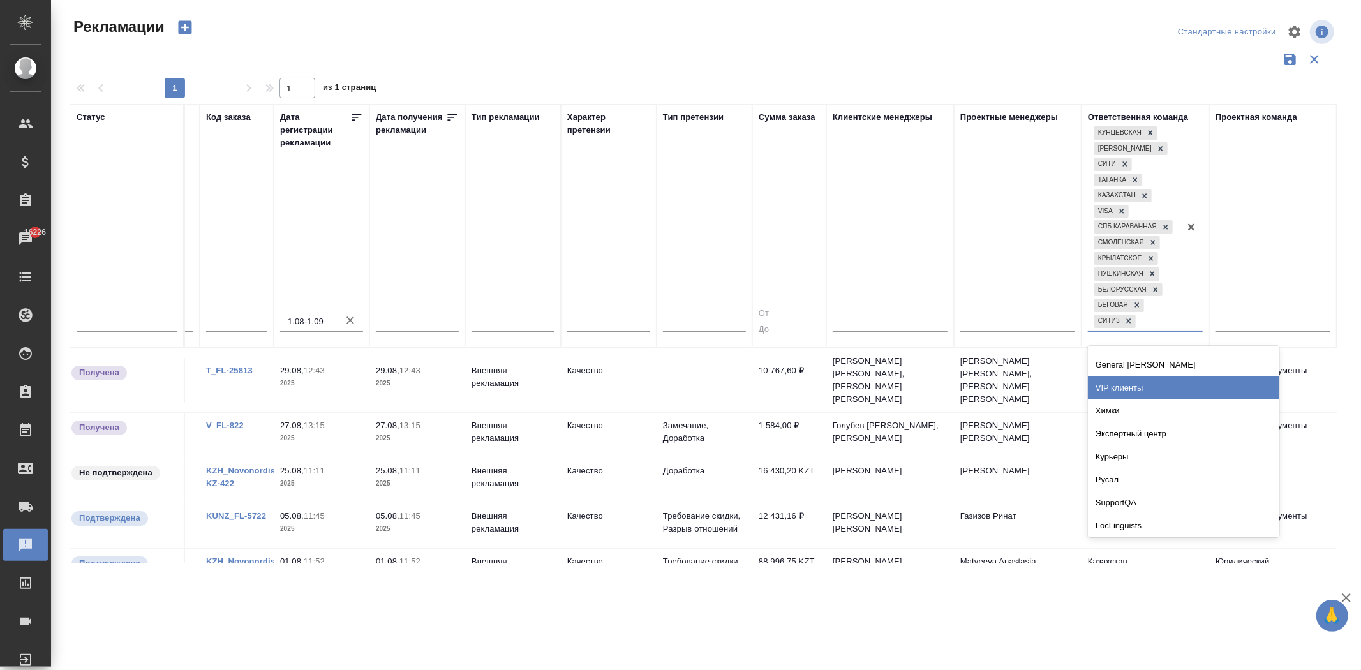
scroll to position [1983, 0]
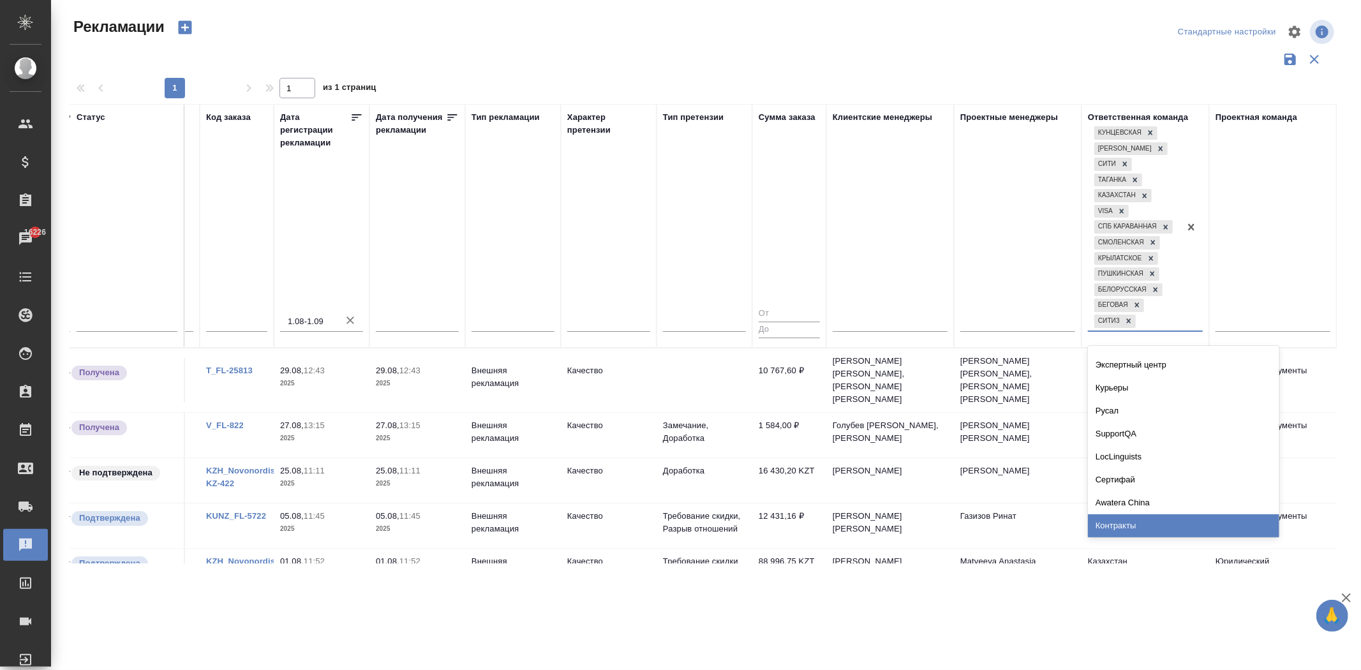
click at [1207, 611] on div ".cls-1 fill:#fff; AWATERA Пуяшова Ирина Клиенты Спецификации Заказы 16226 Чаты …" at bounding box center [680, 335] width 1361 height 670
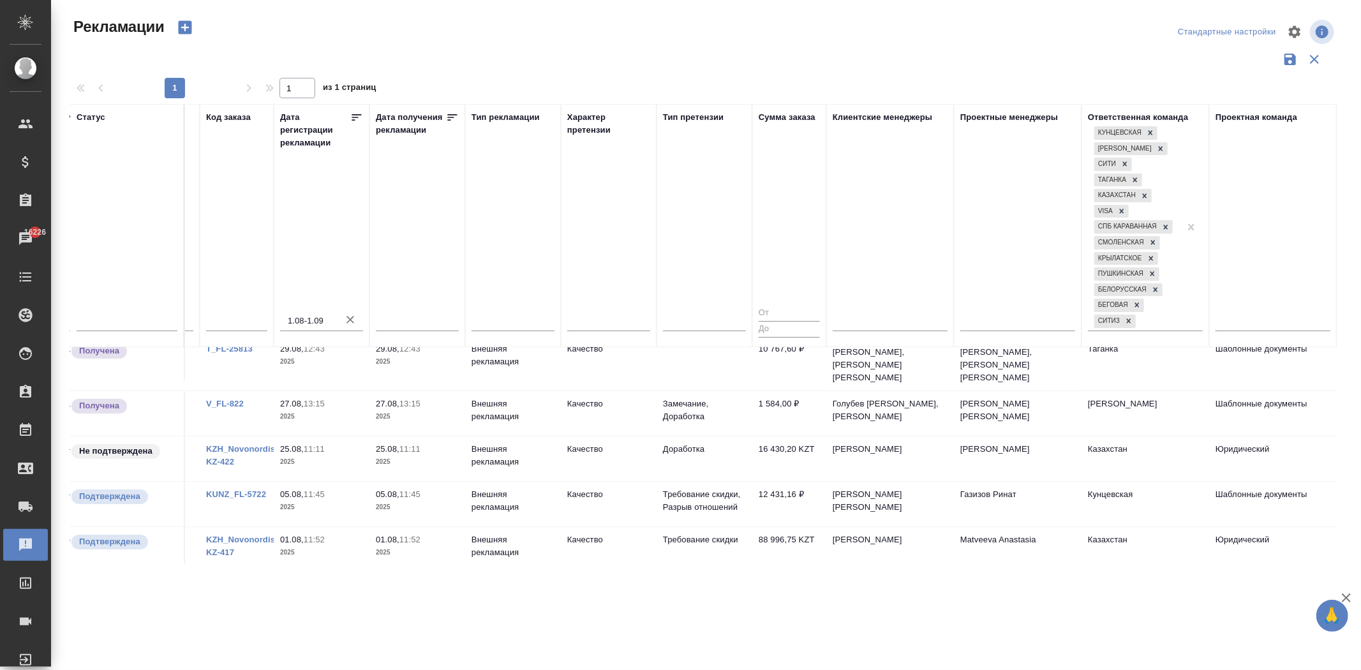
scroll to position [0, 174]
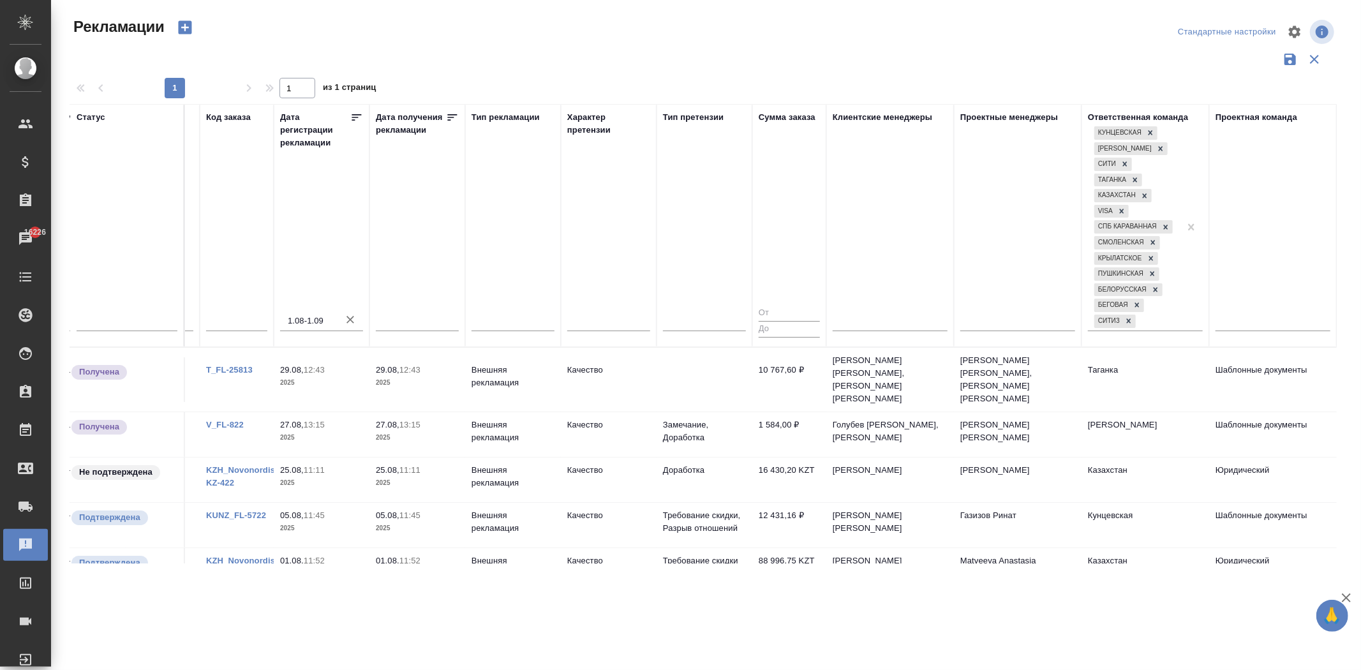
click at [232, 365] on link "T_FL-25813" at bounding box center [229, 370] width 47 height 10
click at [239, 420] on link "V_FL-822" at bounding box center [225, 425] width 38 height 10
click at [222, 464] on div "KZH_Novonordisk-KZ-422" at bounding box center [236, 477] width 61 height 26
click at [232, 465] on link "KZH_Novonordisk-KZ-422" at bounding box center [244, 476] width 77 height 22
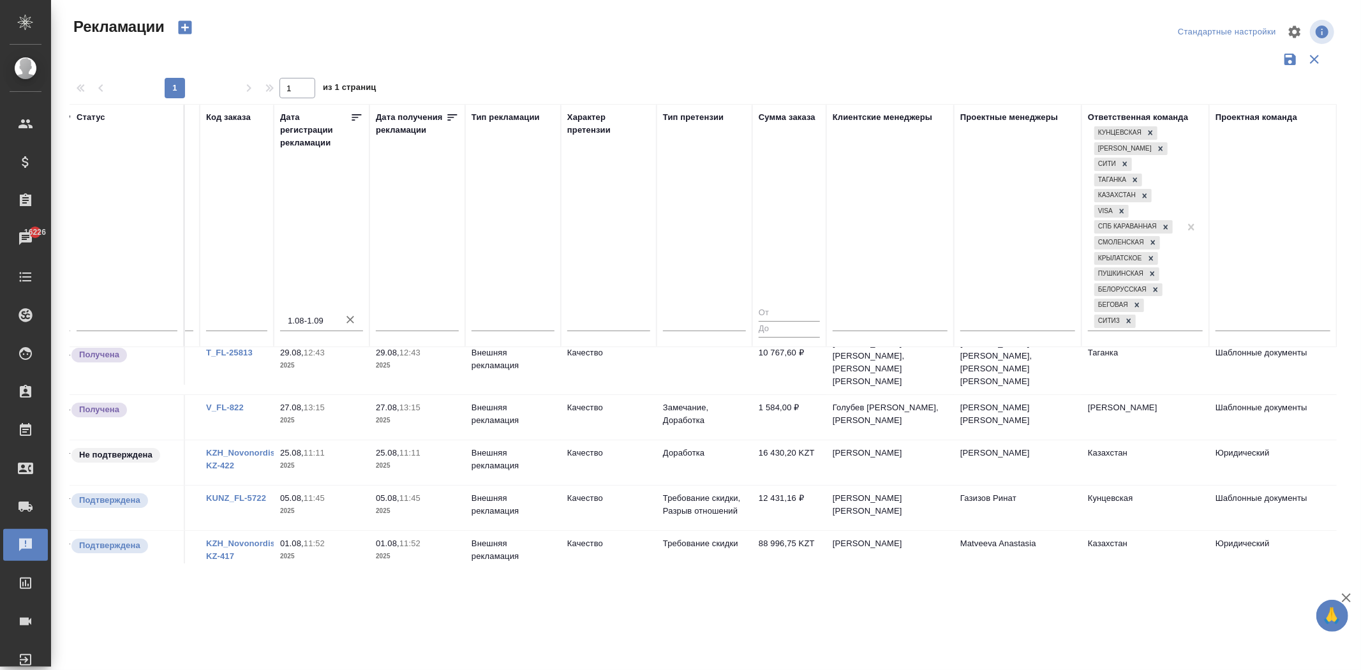
scroll to position [21, 174]
click at [256, 489] on link "KUNZ_FL-5722" at bounding box center [236, 494] width 60 height 10
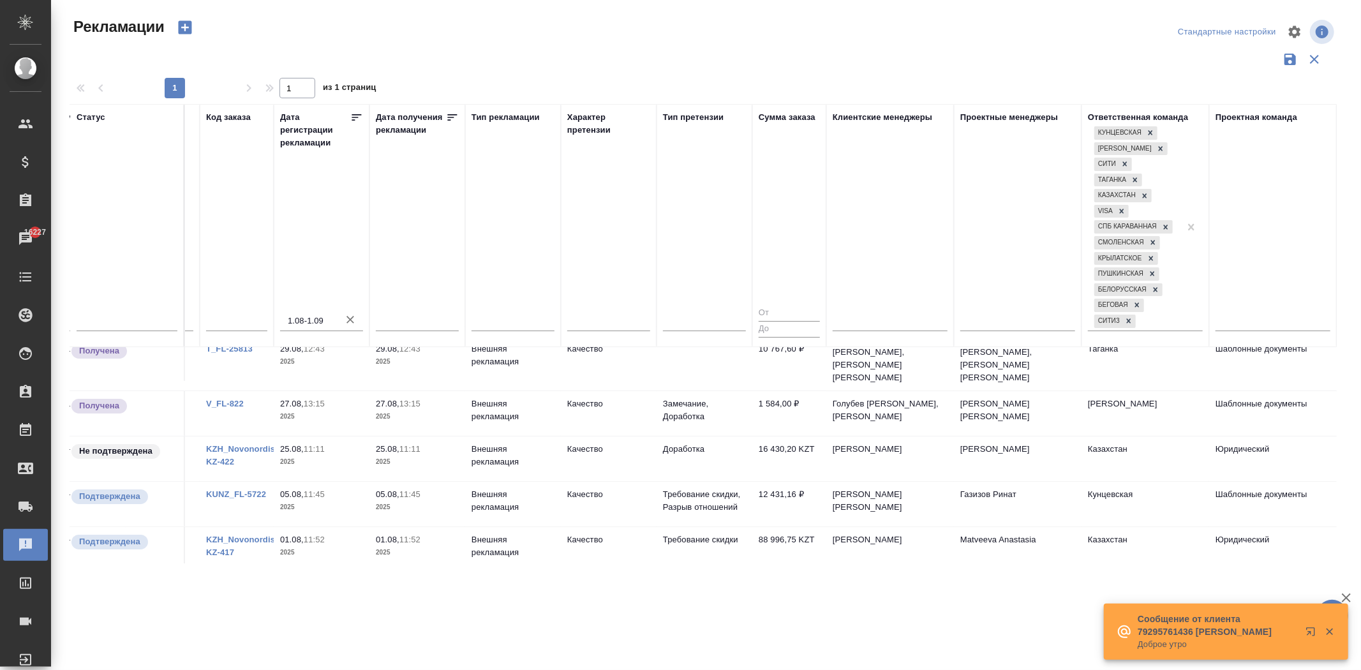
click at [251, 535] on link "KZH_Novonordisk-KZ-417" at bounding box center [244, 546] width 77 height 22
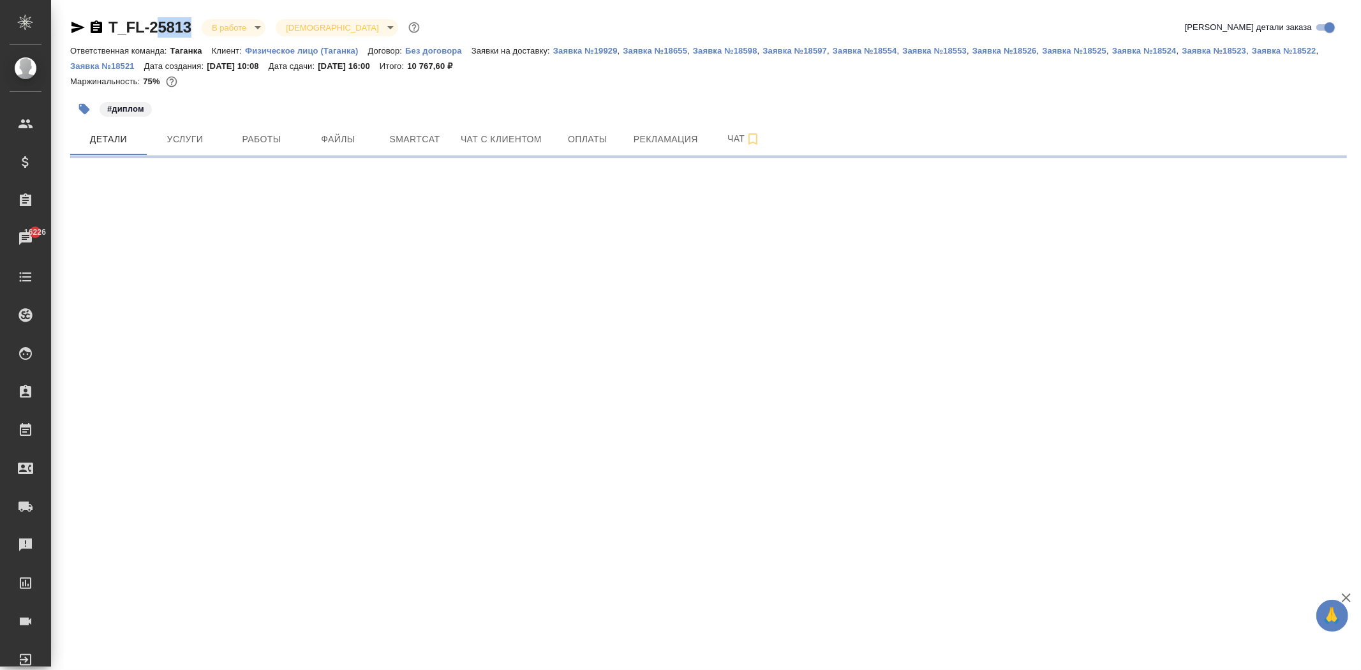
select select "RU"
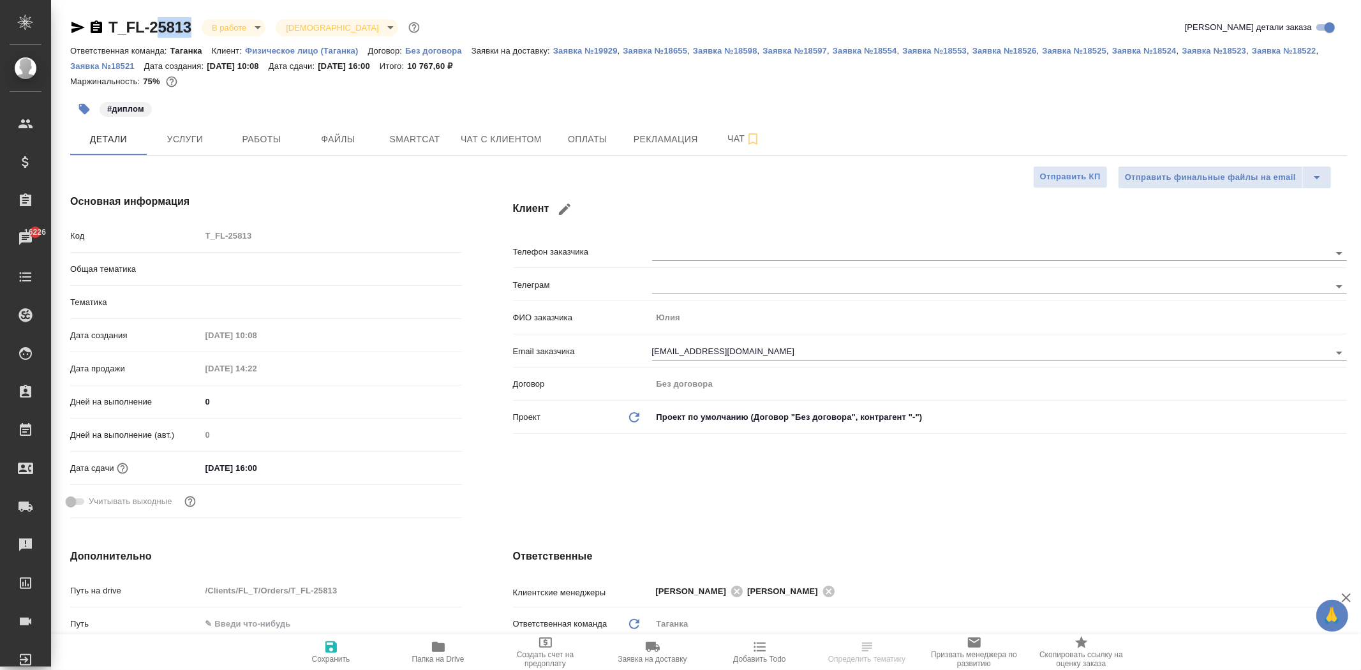
type textarea "x"
type input "[PERSON_NAME] [PERSON_NAME]"
type input "Богомолова Анастасия"
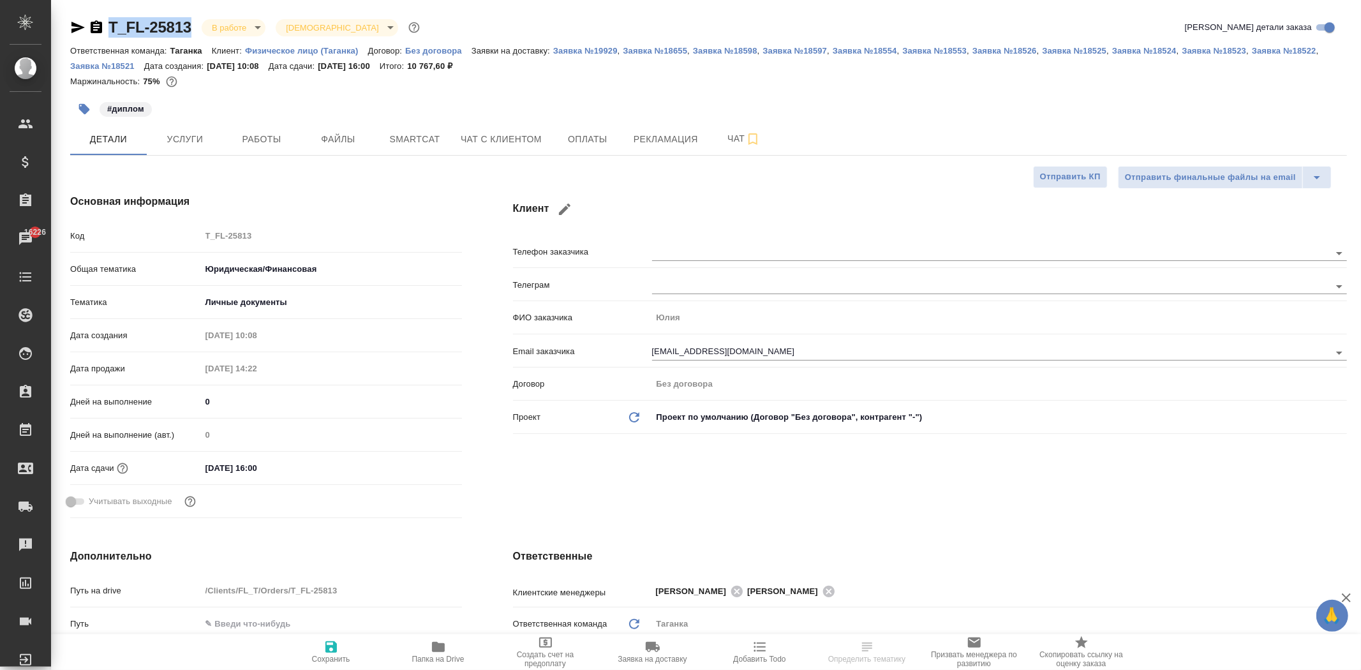
drag, startPoint x: 193, startPoint y: 24, endPoint x: 107, endPoint y: 26, distance: 86.2
click at [107, 26] on div "T_FL-25813 В работе inProgress Святая троица holyTrinity" at bounding box center [246, 27] width 352 height 20
copy link "T_FL-25813"
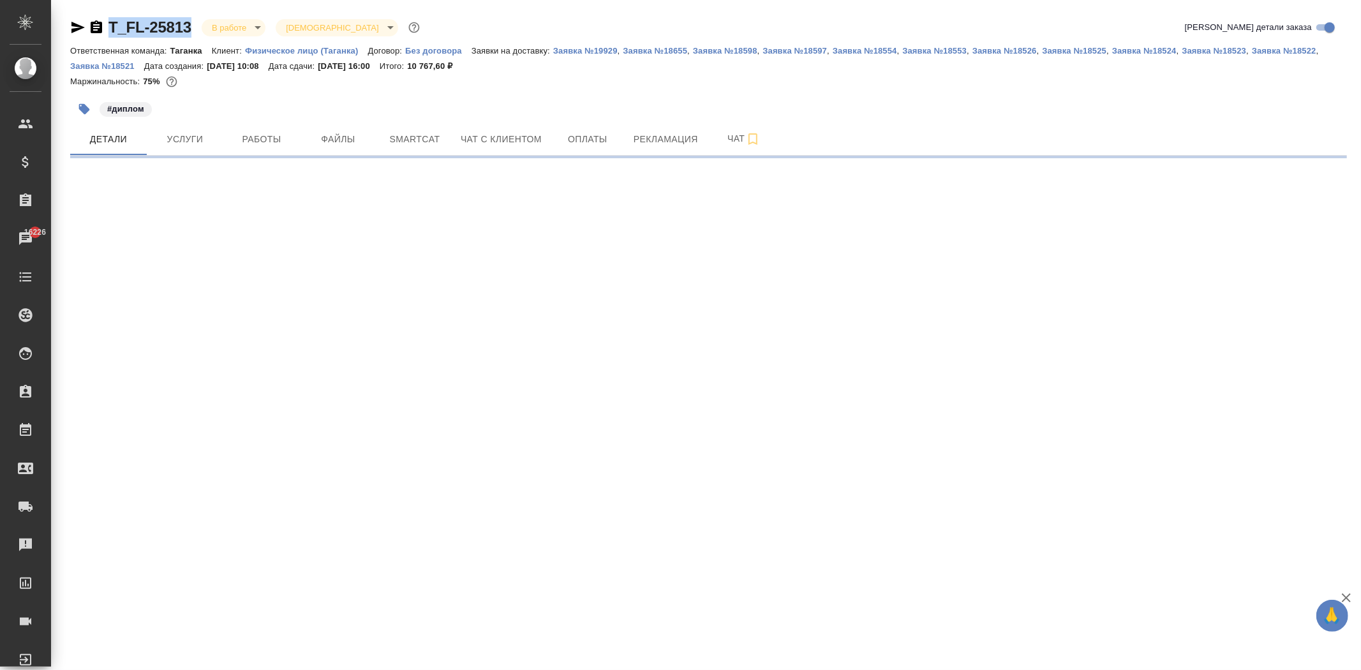
select select "RU"
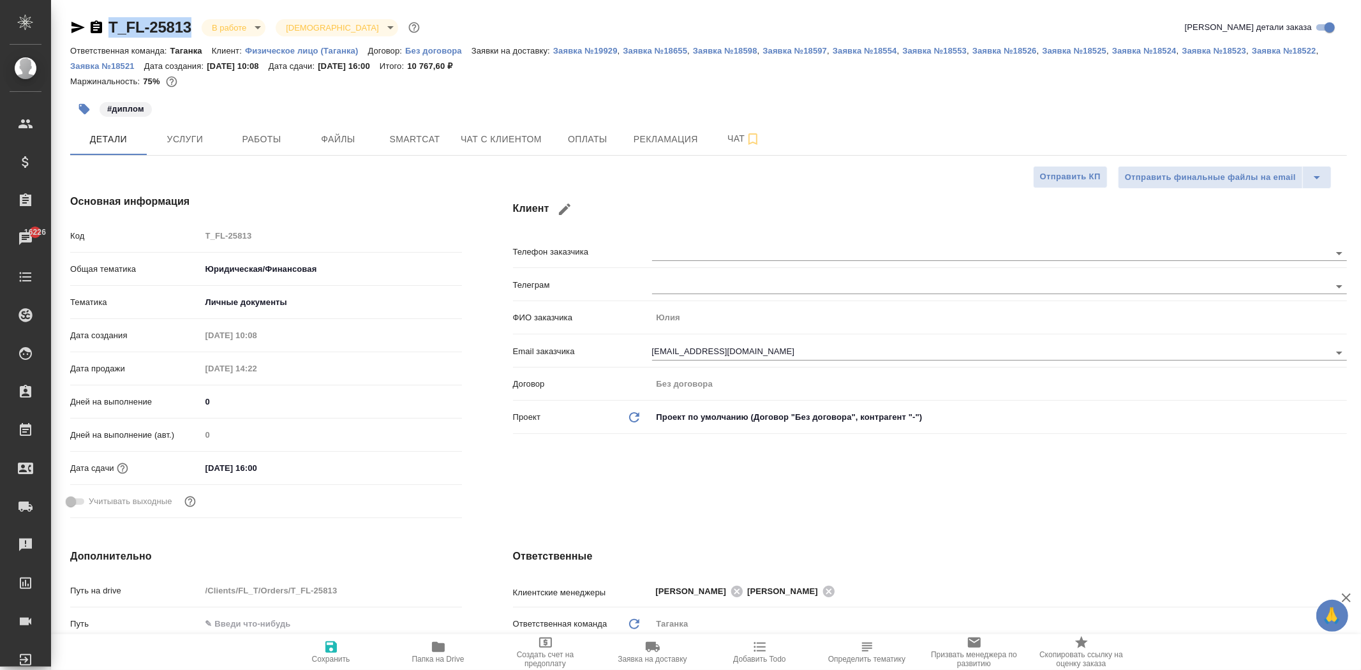
type textarea "x"
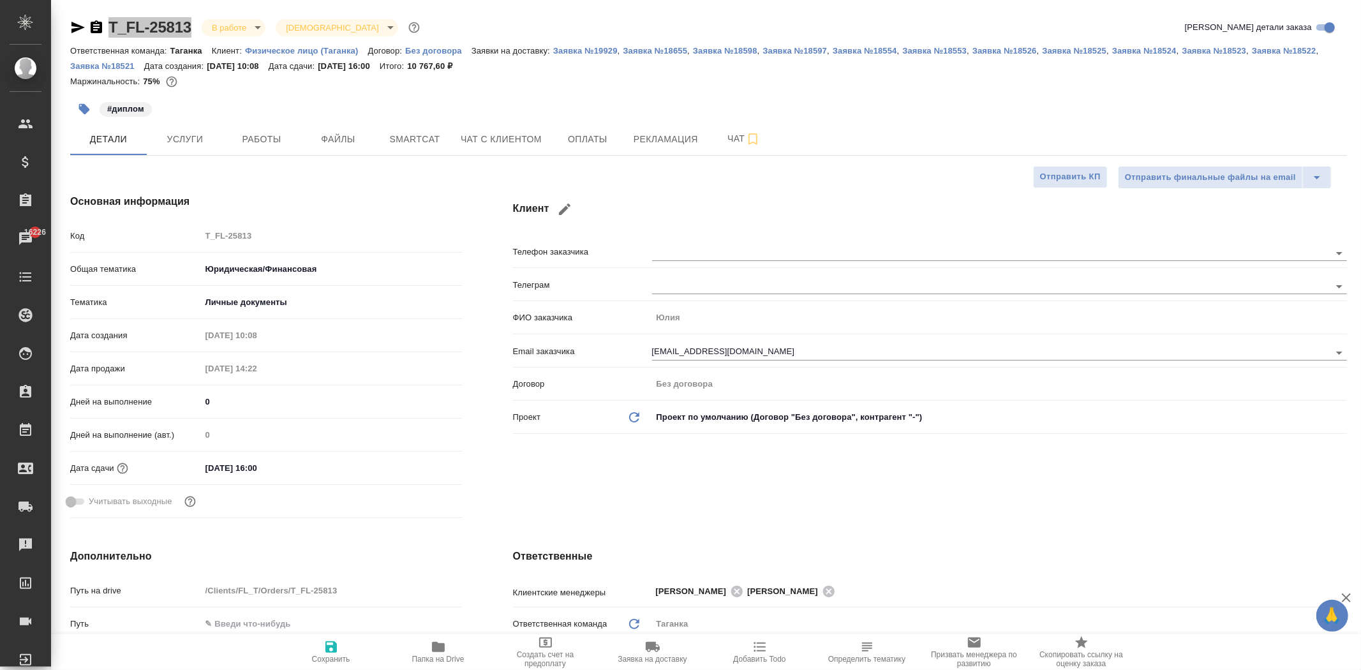
type textarea "x"
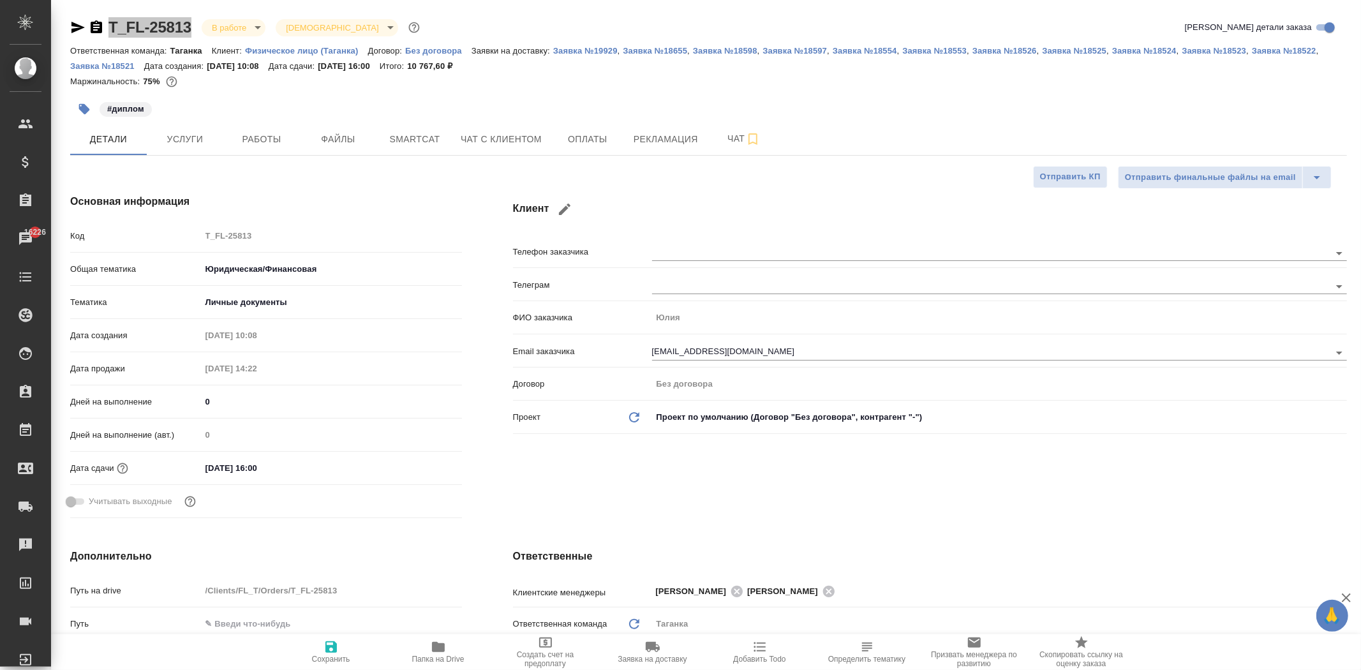
type textarea "x"
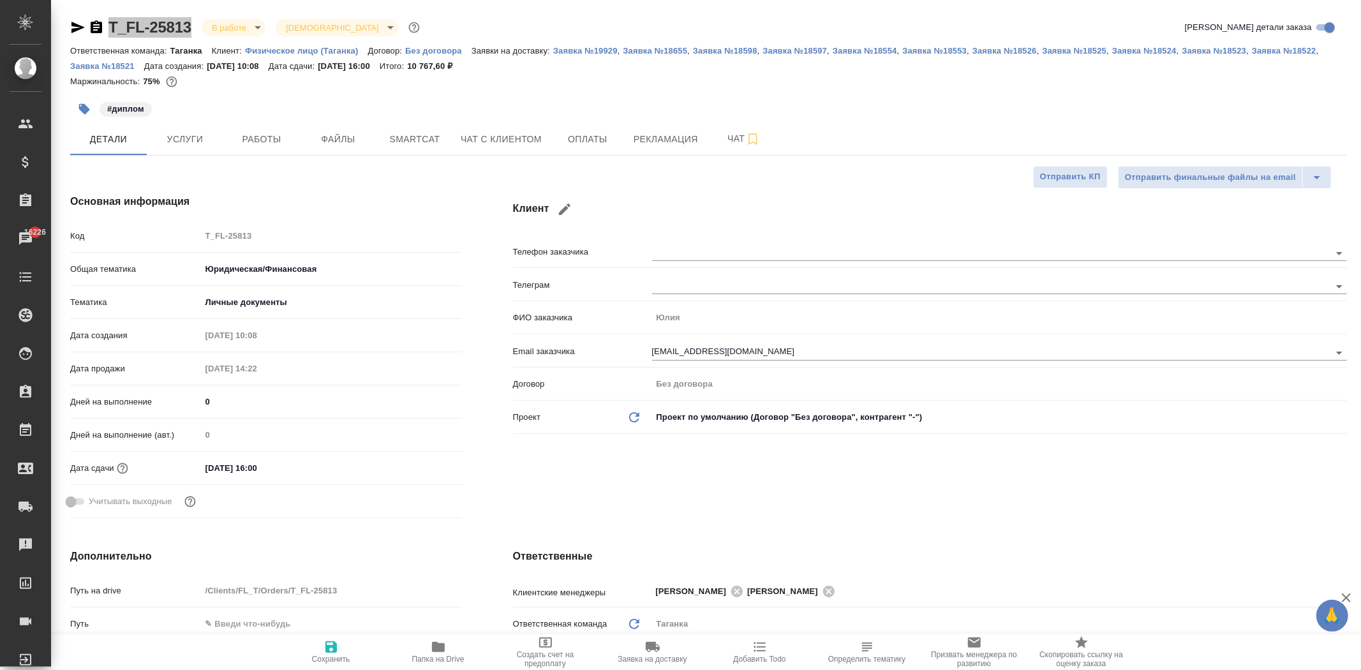
type textarea "x"
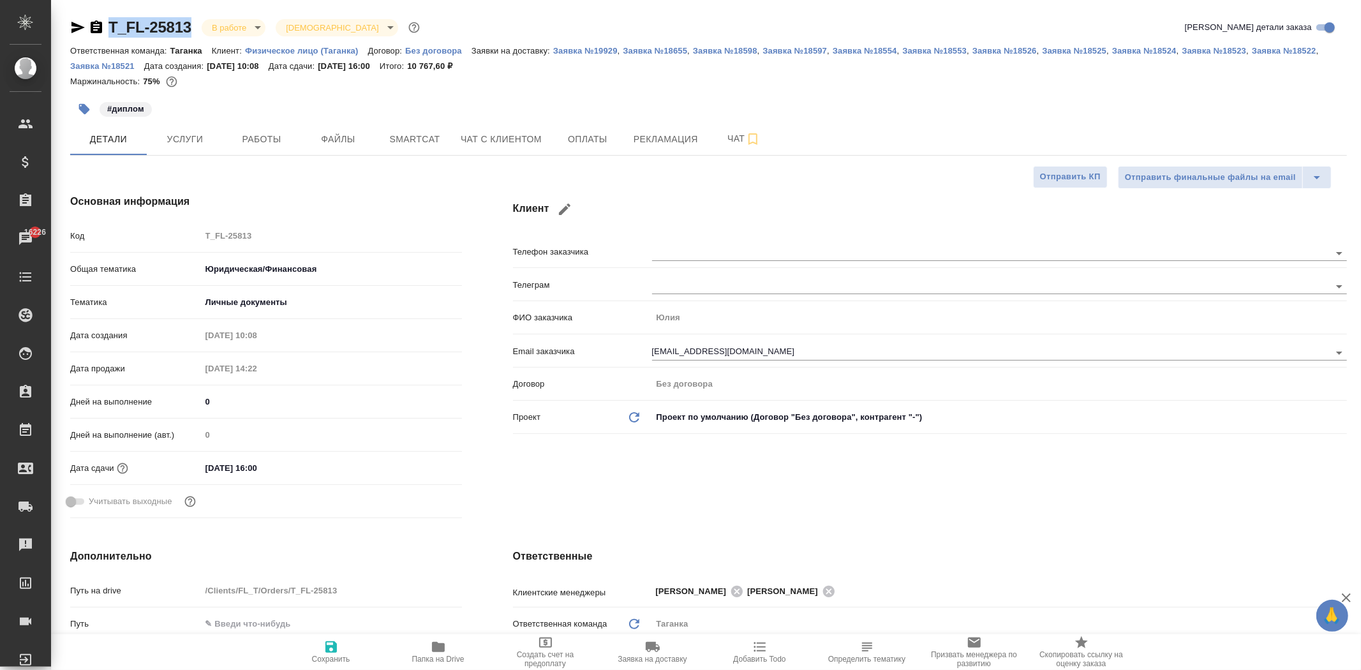
type textarea "x"
drag, startPoint x: 442, startPoint y: 63, endPoint x: 484, endPoint y: 64, distance: 42.2
click at [462, 64] on p "10 767,60 ₽" at bounding box center [434, 66] width 55 height 10
copy p "10 767,60 ₽"
click at [665, 129] on button "Рекламация" at bounding box center [666, 139] width 80 height 32
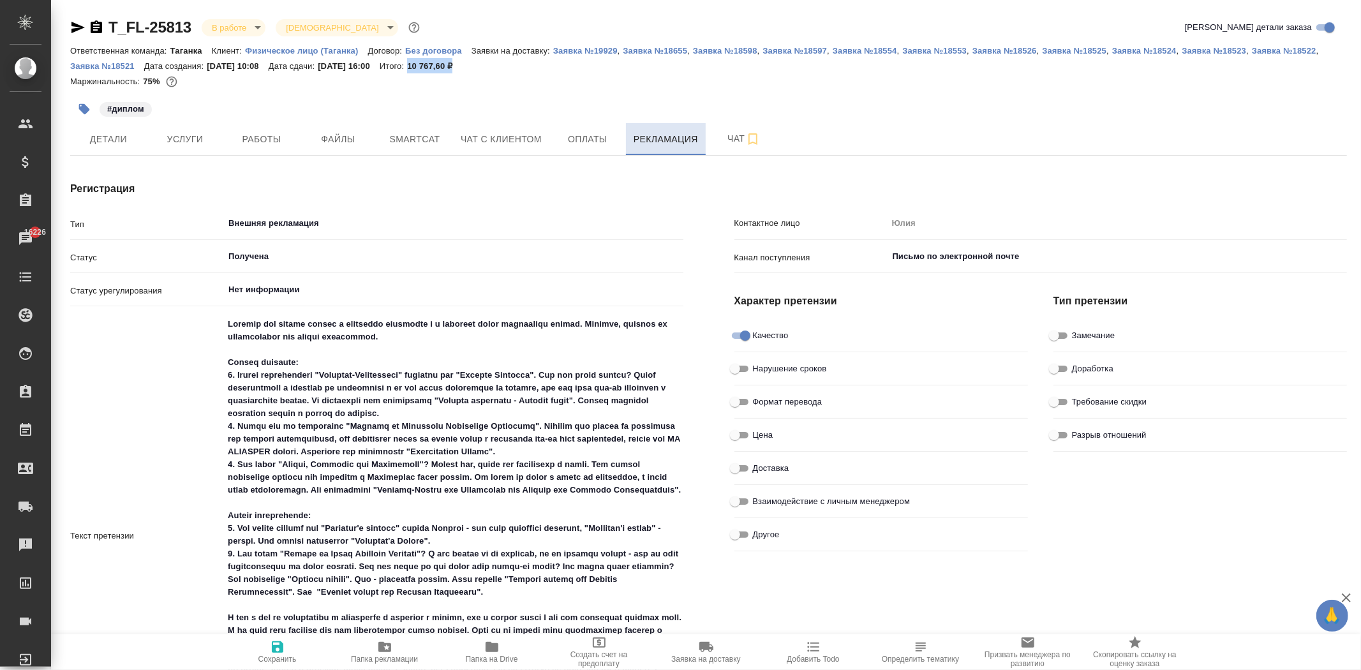
type textarea "x"
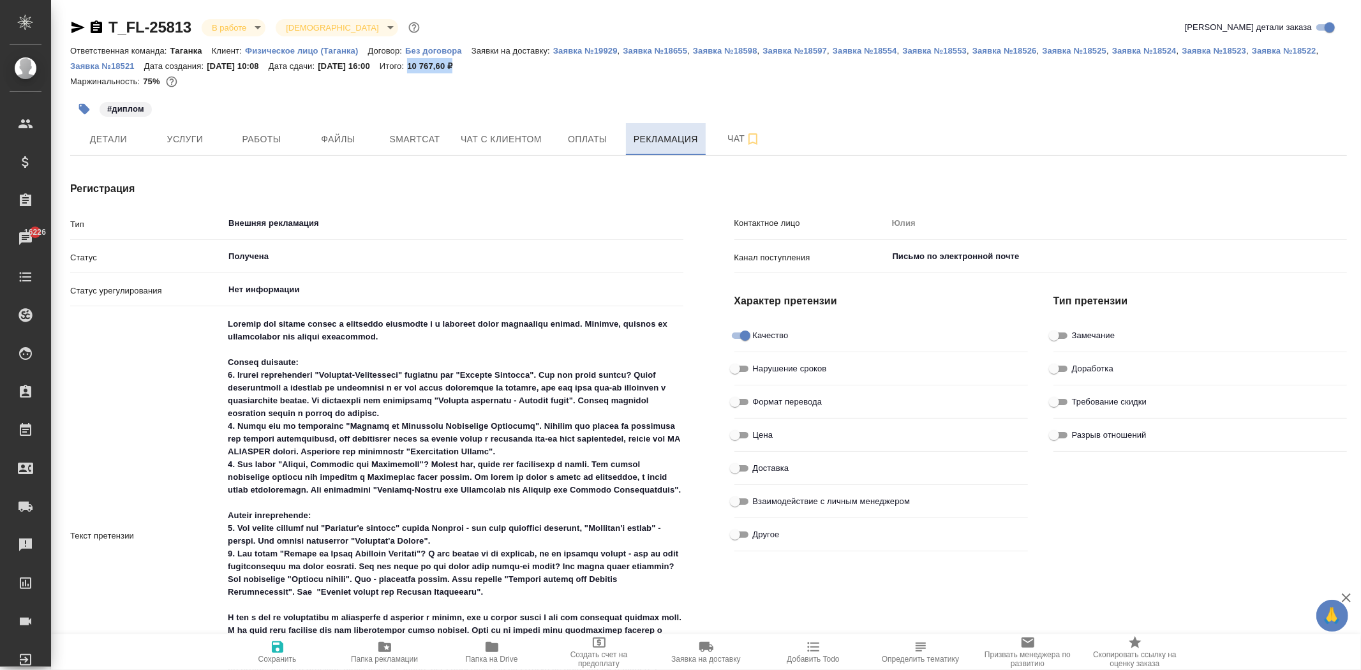
type textarea "x"
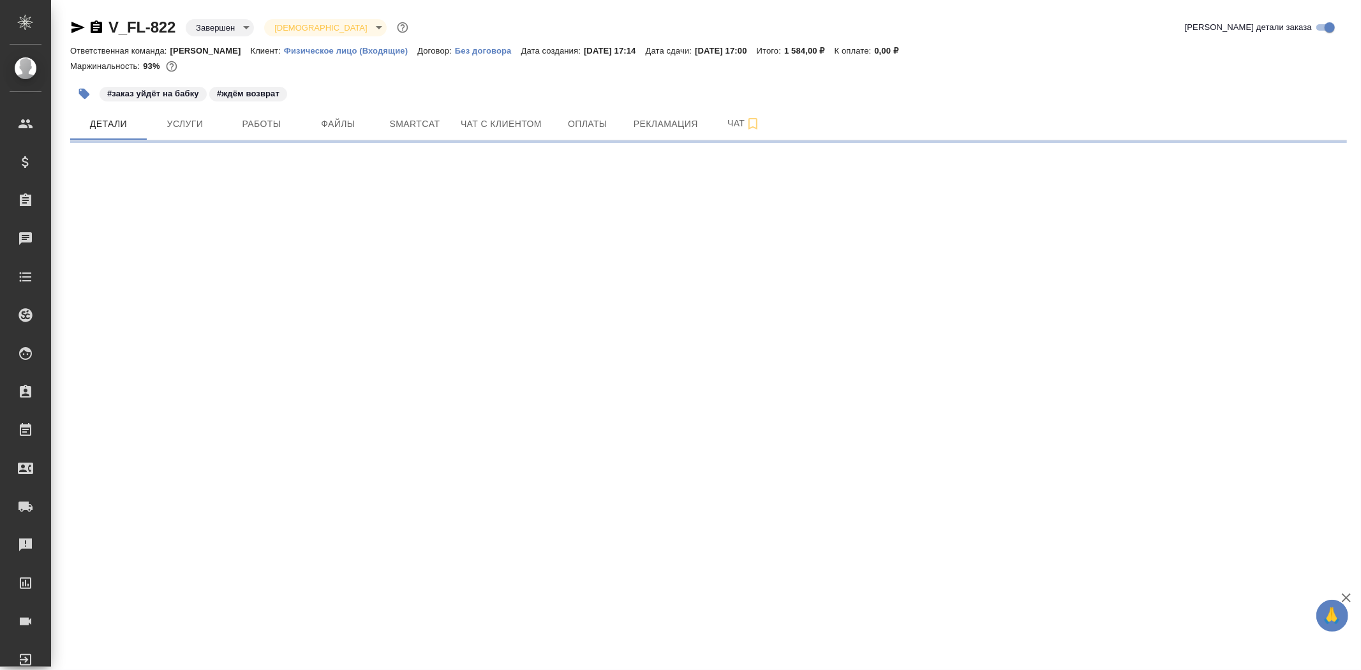
select select "RU"
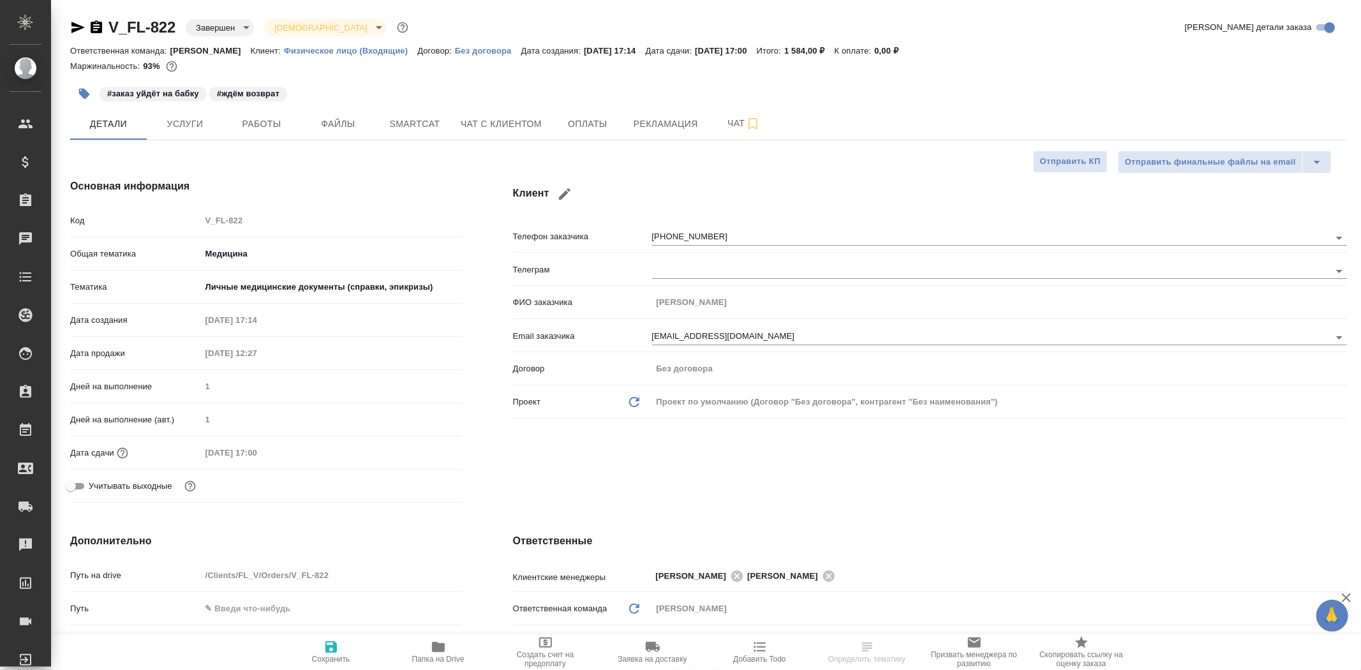
type textarea "x"
drag, startPoint x: 176, startPoint y: 26, endPoint x: 112, endPoint y: 22, distance: 64.6
click at [112, 22] on div "V_FL-822 Завершен closed Святая троица holyTrinity" at bounding box center [240, 27] width 341 height 20
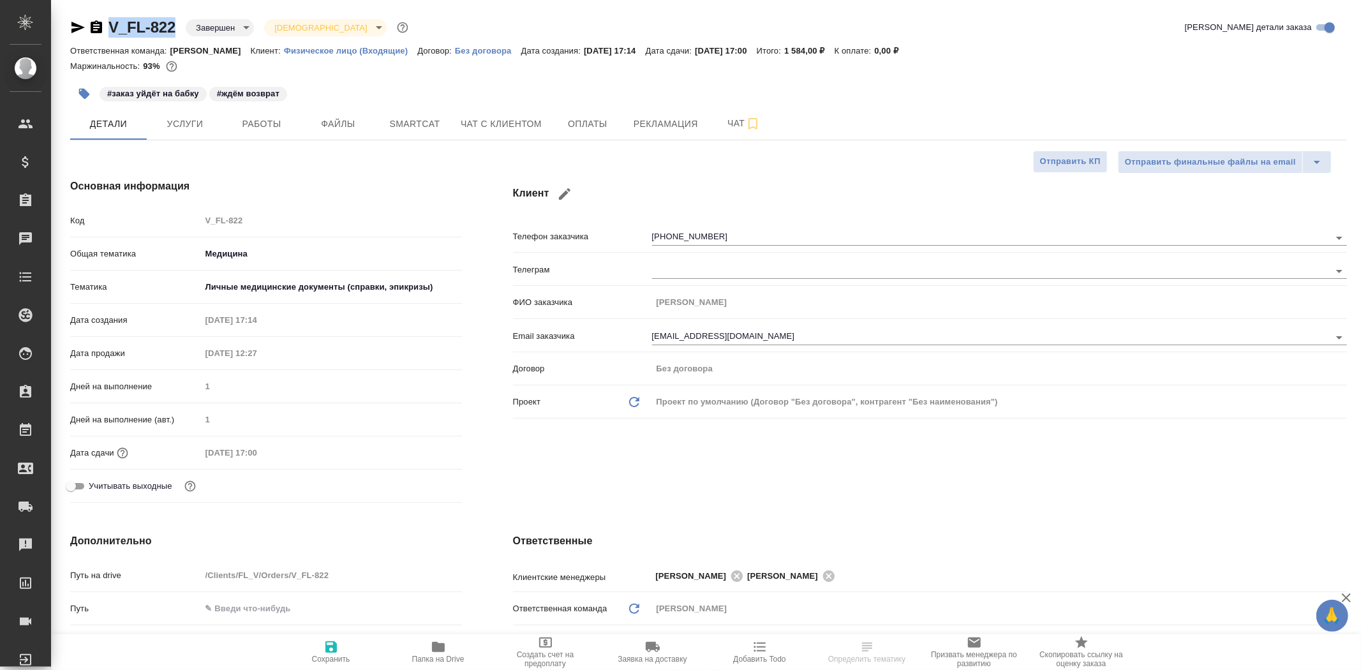
copy link "V_FL-822"
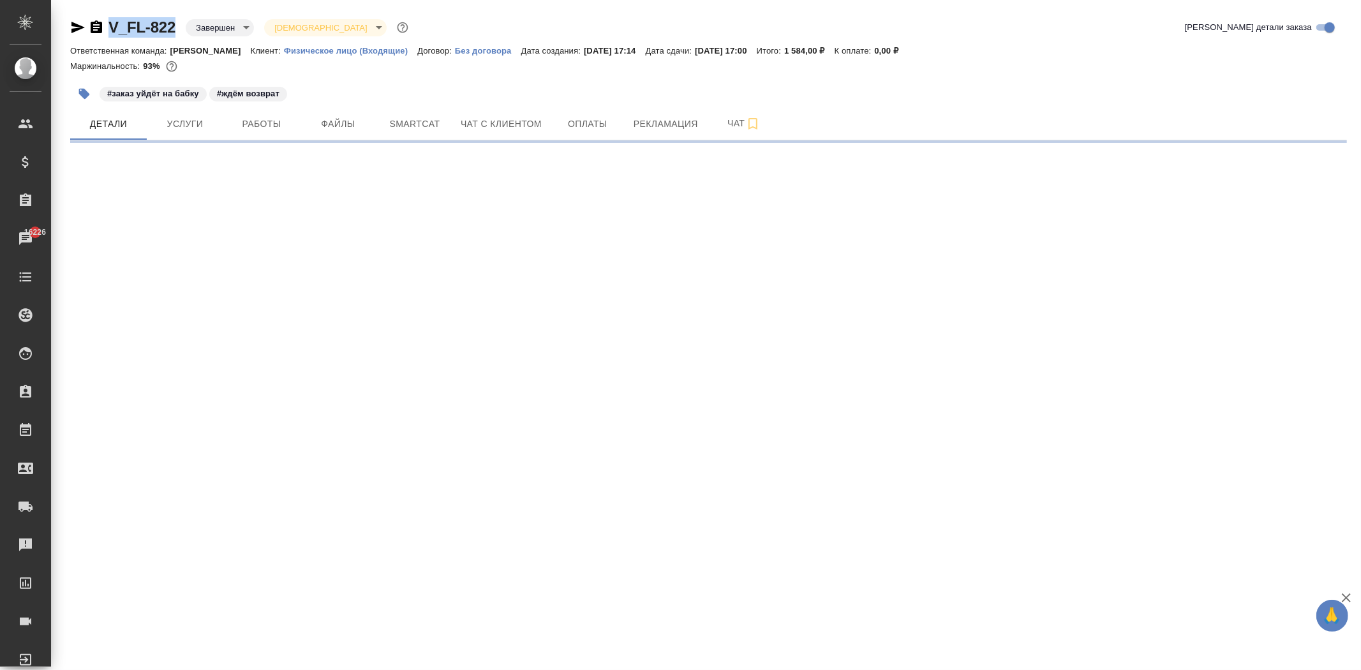
select select "RU"
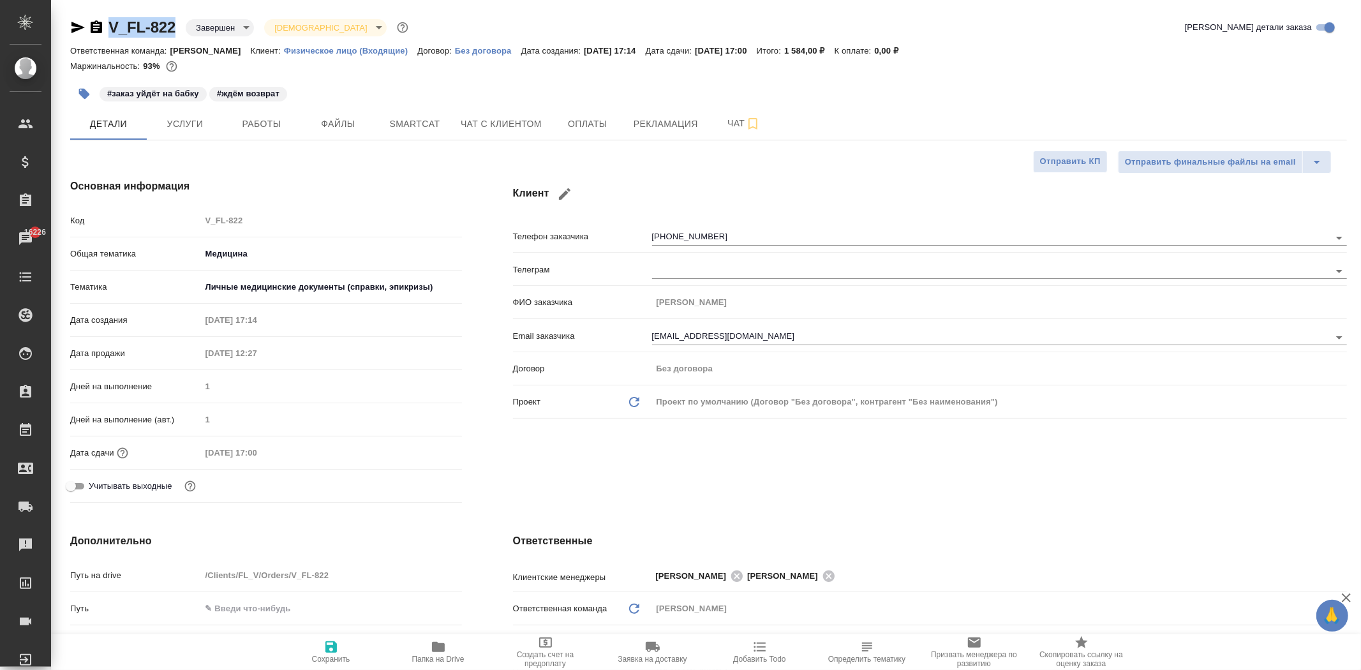
type textarea "x"
click at [634, 130] on span "Рекламация" at bounding box center [666, 124] width 64 height 16
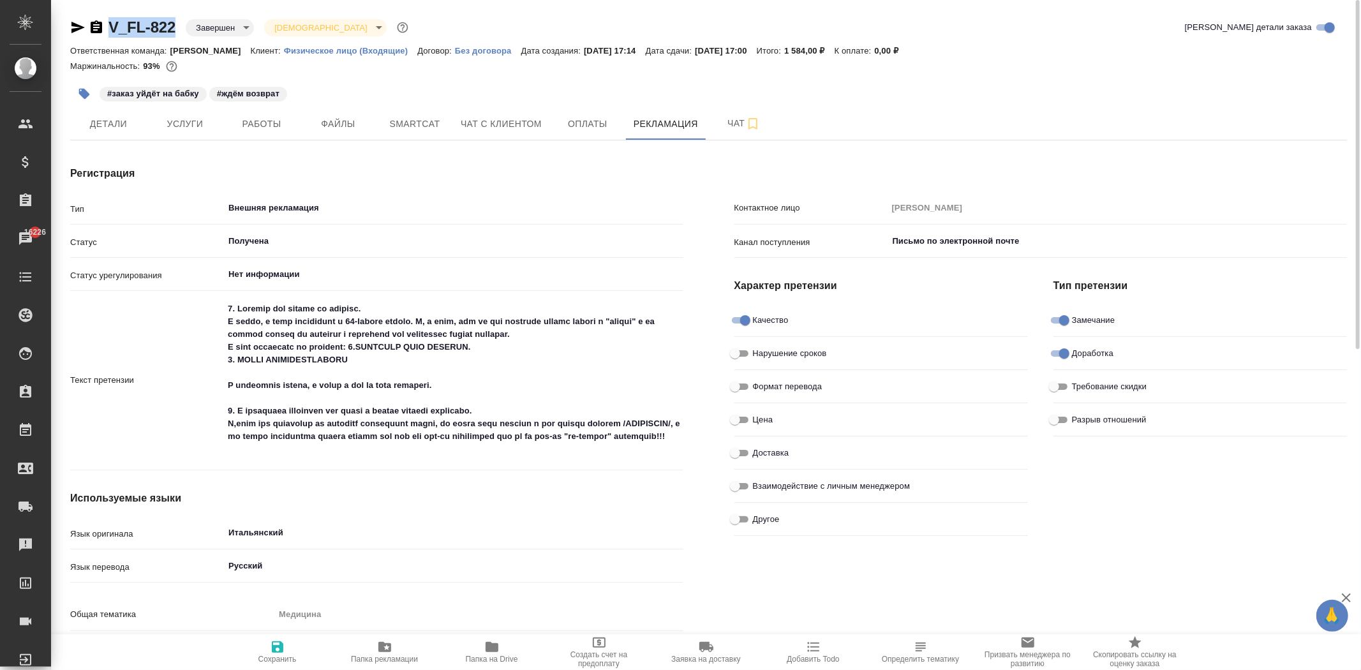
type textarea "x"
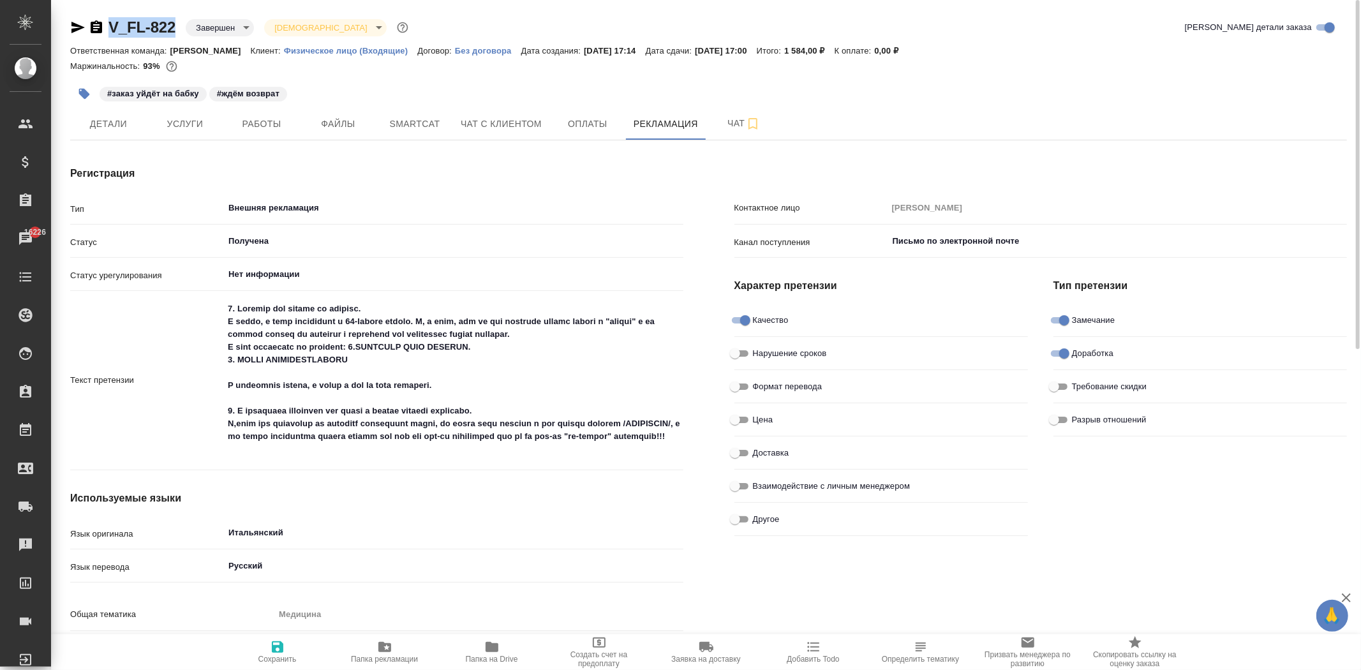
type textarea "x"
drag, startPoint x: 808, startPoint y: 48, endPoint x: 847, endPoint y: 48, distance: 39.6
click at [835, 48] on p "1 584,00 ₽" at bounding box center [809, 51] width 50 height 10
copy p "1 584,00 ₽"
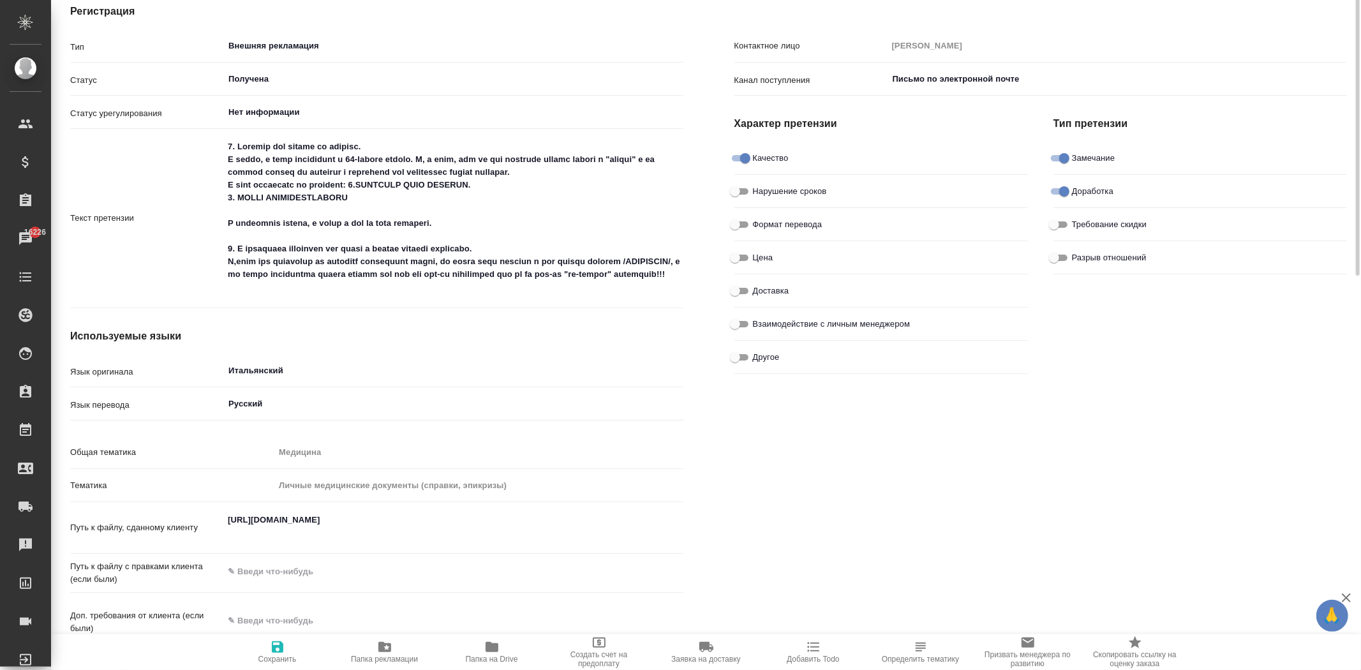
scroll to position [91, 0]
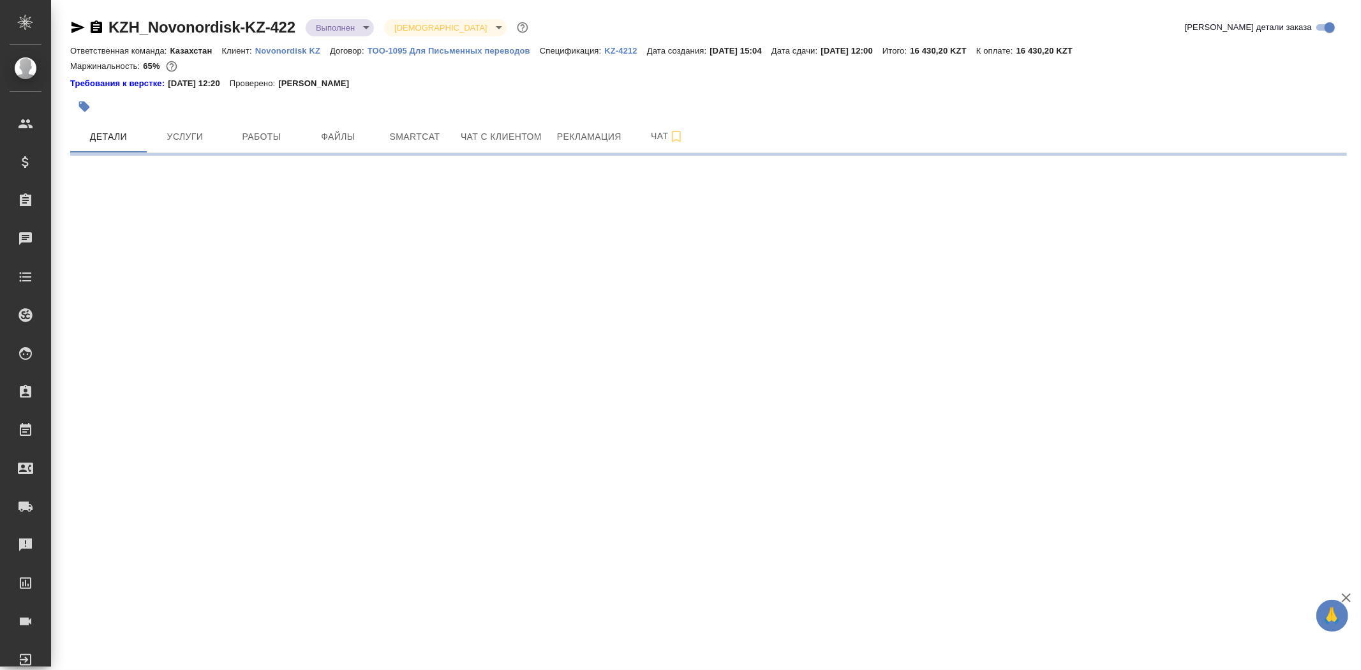
select select "RU"
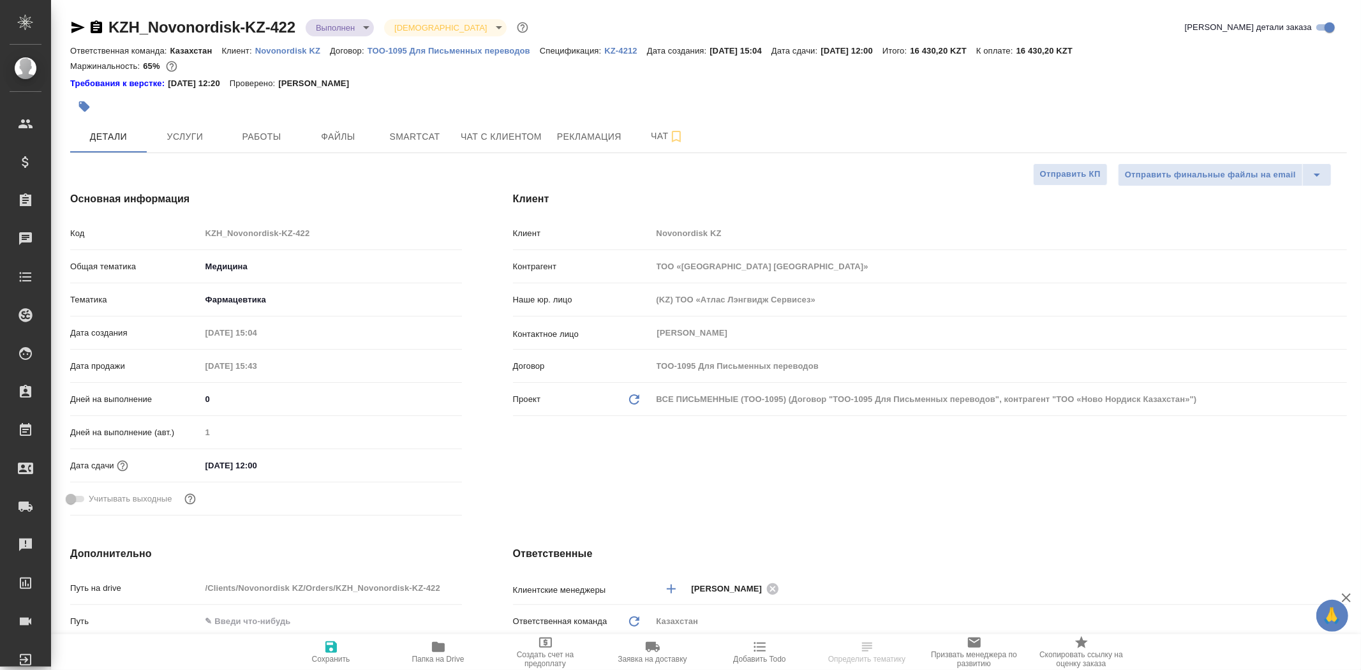
type textarea "x"
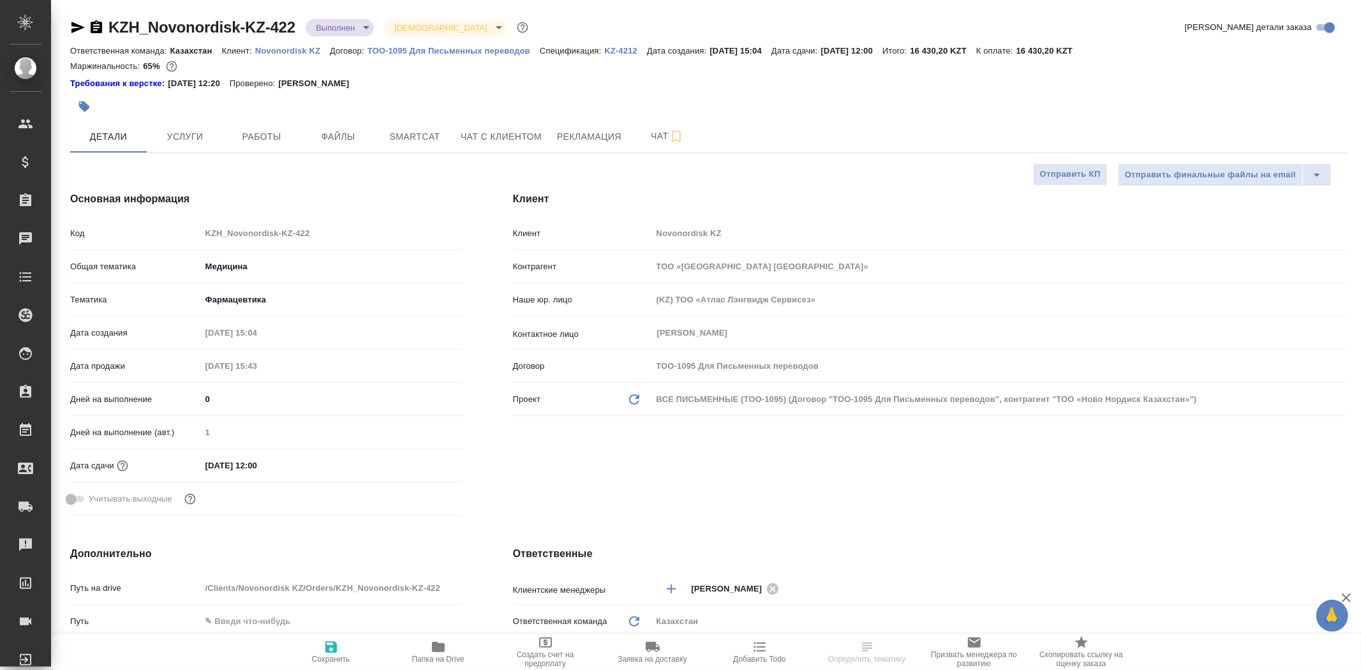
type textarea "x"
click at [565, 141] on span "Рекламация" at bounding box center [589, 137] width 64 height 16
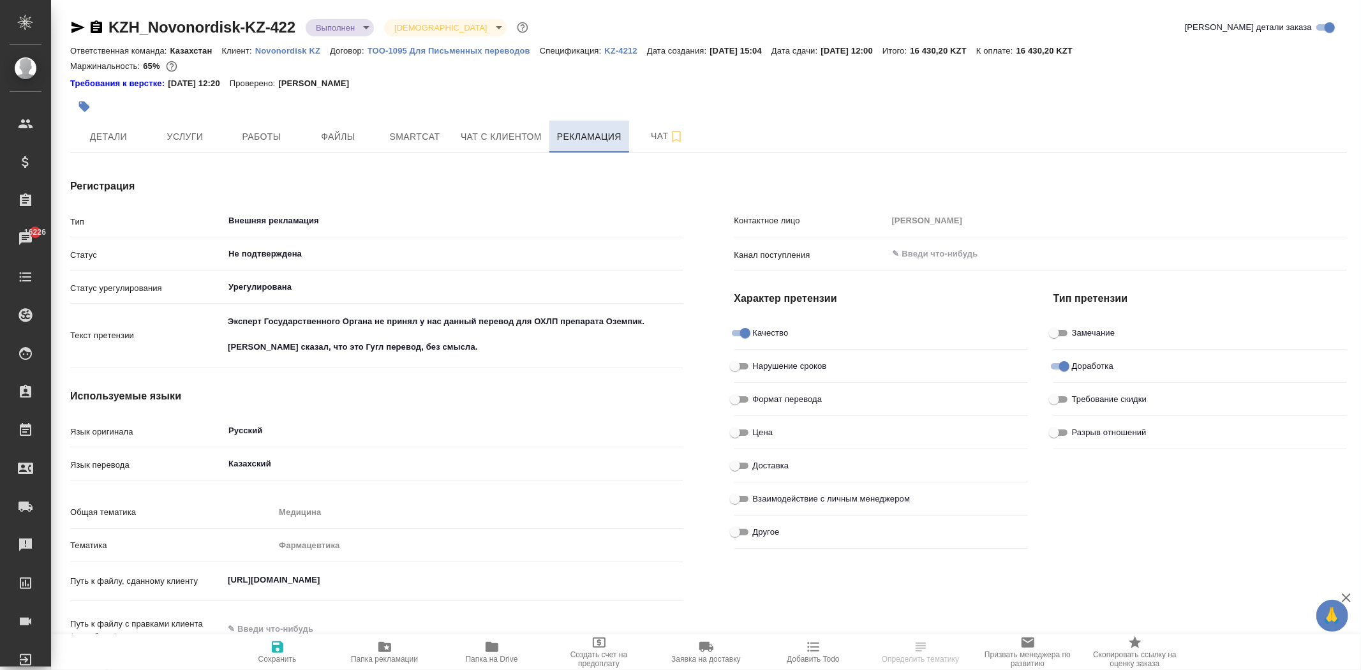
type textarea "x"
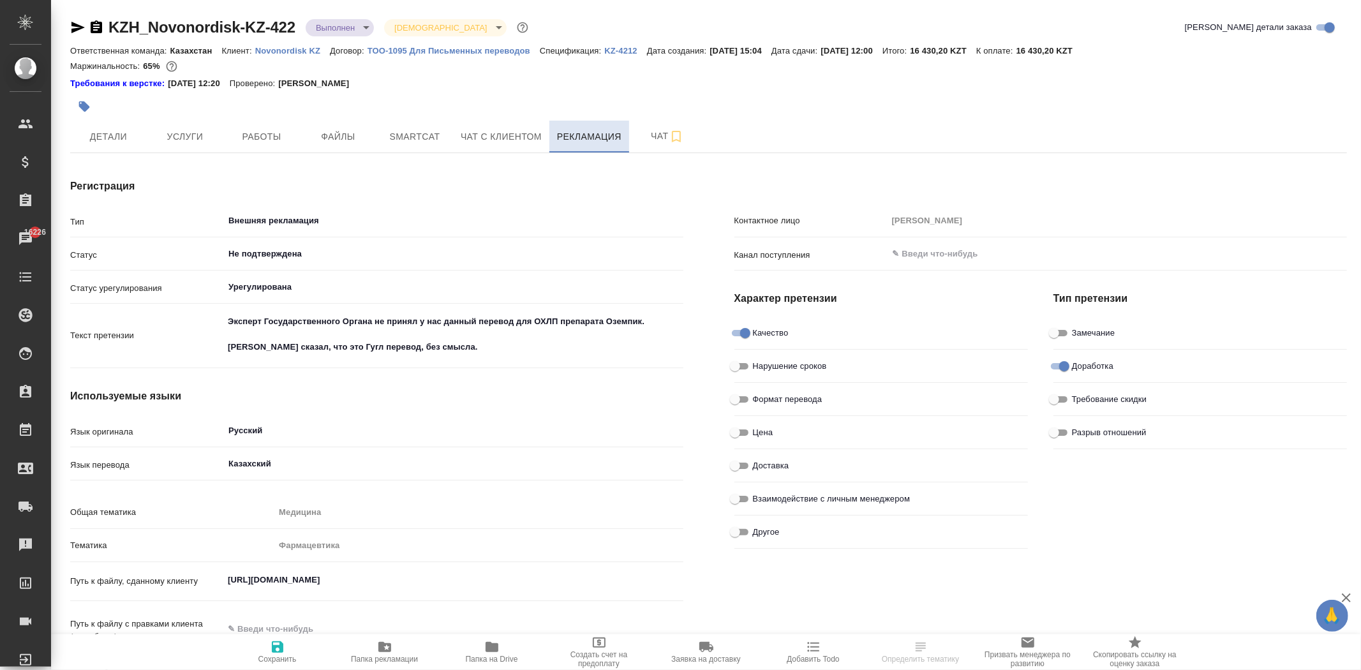
type textarea "x"
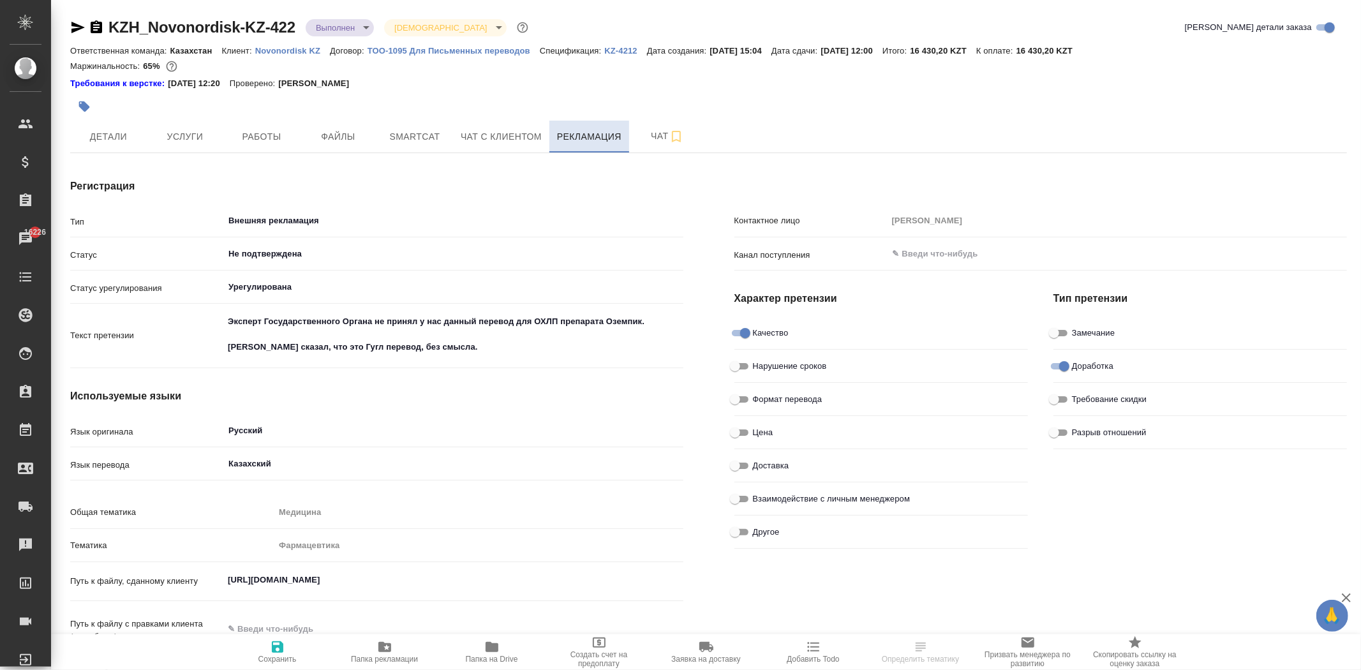
type textarea "x"
click at [109, 24] on link "KZH_Novonordisk-KZ-422" at bounding box center [201, 27] width 187 height 17
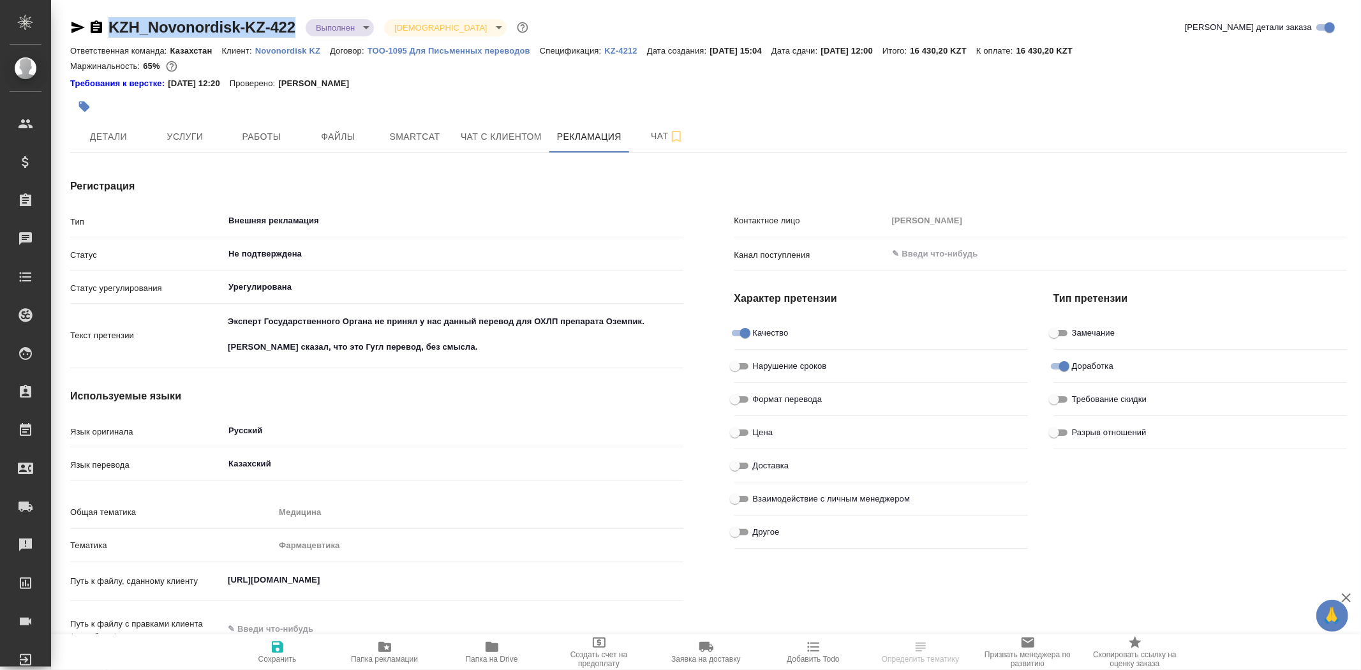
drag, startPoint x: 105, startPoint y: 24, endPoint x: 297, endPoint y: 33, distance: 192.2
click at [297, 33] on div "KZH_Novonordisk-KZ-422 Выполнен completed Святая троица holyTrinity" at bounding box center [300, 27] width 461 height 20
copy link "KZH_Novonordisk-KZ-422"
drag, startPoint x: 945, startPoint y: 50, endPoint x: 999, endPoint y: 53, distance: 54.3
click at [976, 53] on p "16 430,20 KZT" at bounding box center [943, 51] width 66 height 10
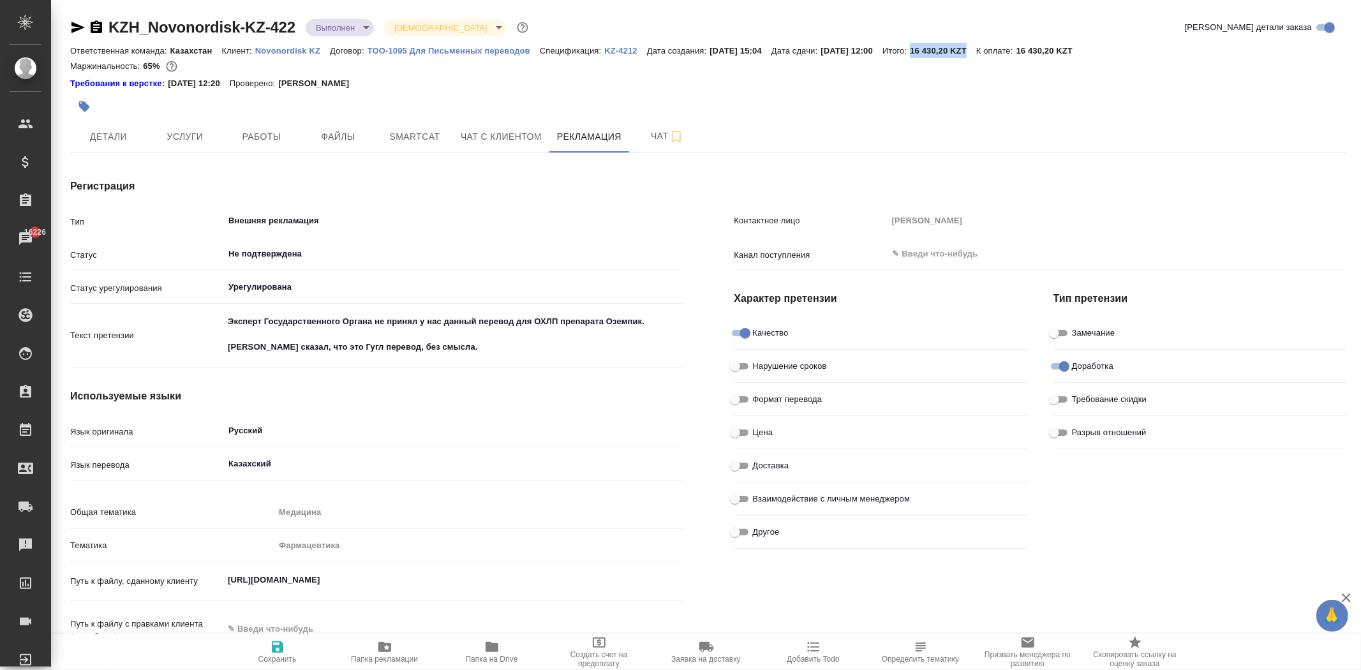
copy p "16 430,20 KZT"
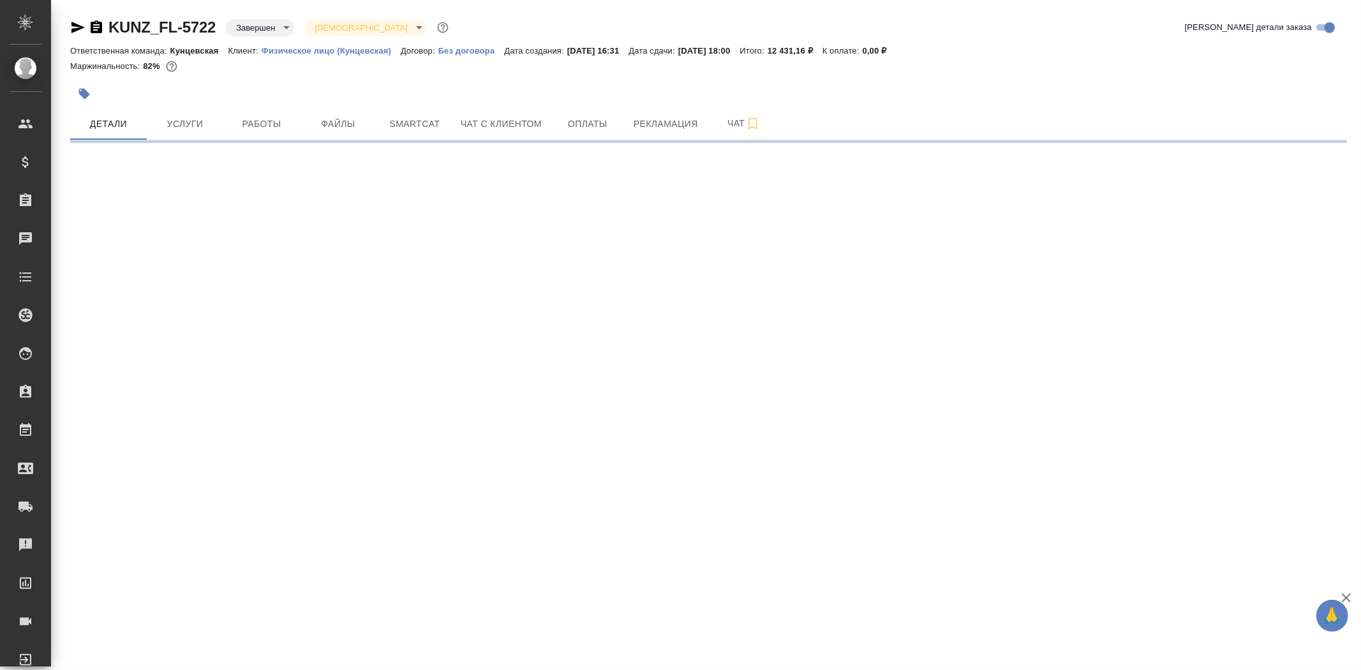
select select "RU"
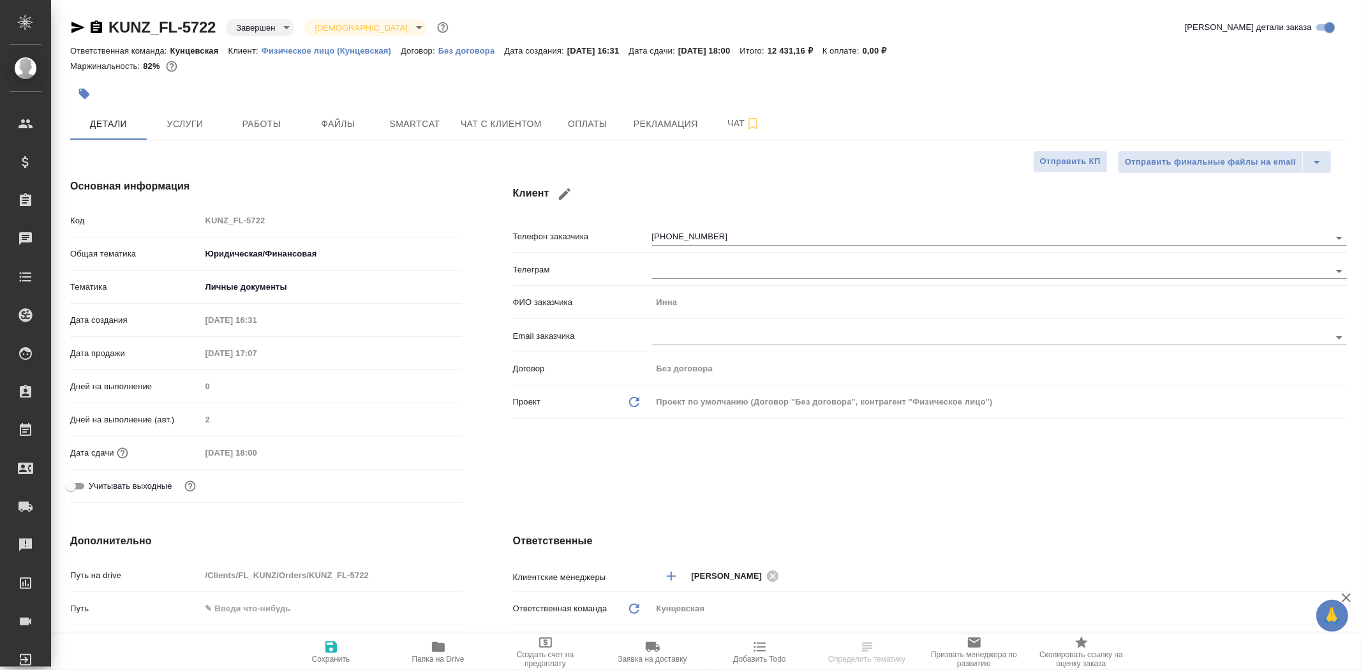
type textarea "x"
drag, startPoint x: 219, startPoint y: 28, endPoint x: 109, endPoint y: 28, distance: 110.4
click at [109, 28] on div "KUNZ_FL-5722 Завершен closed Святая троица holyTrinity" at bounding box center [260, 27] width 381 height 20
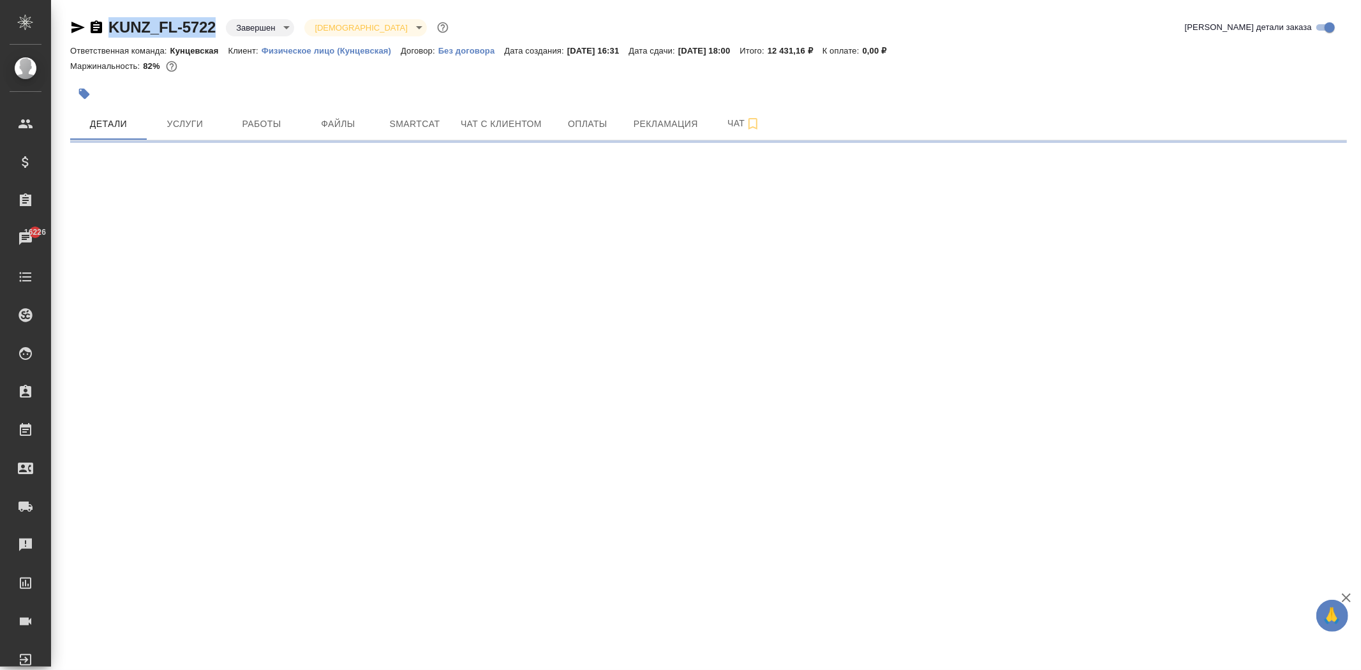
copy link "KUNZ_FL-5722"
select select "RU"
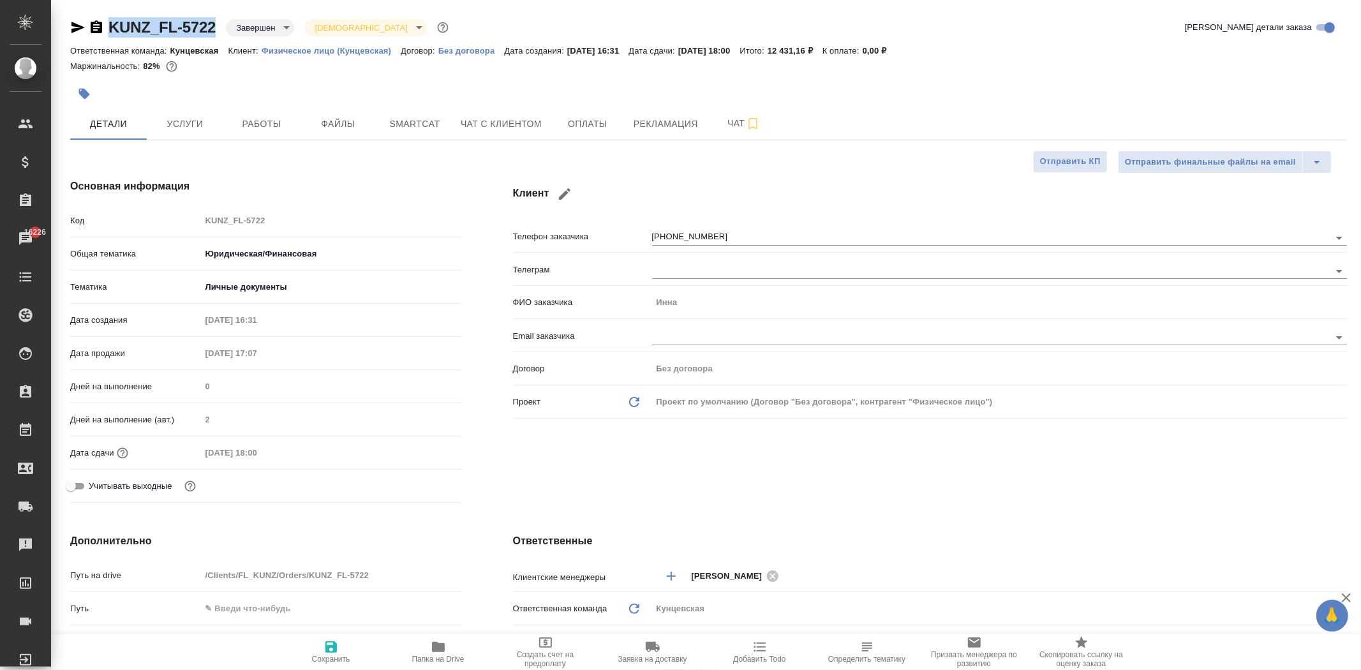
type textarea "x"
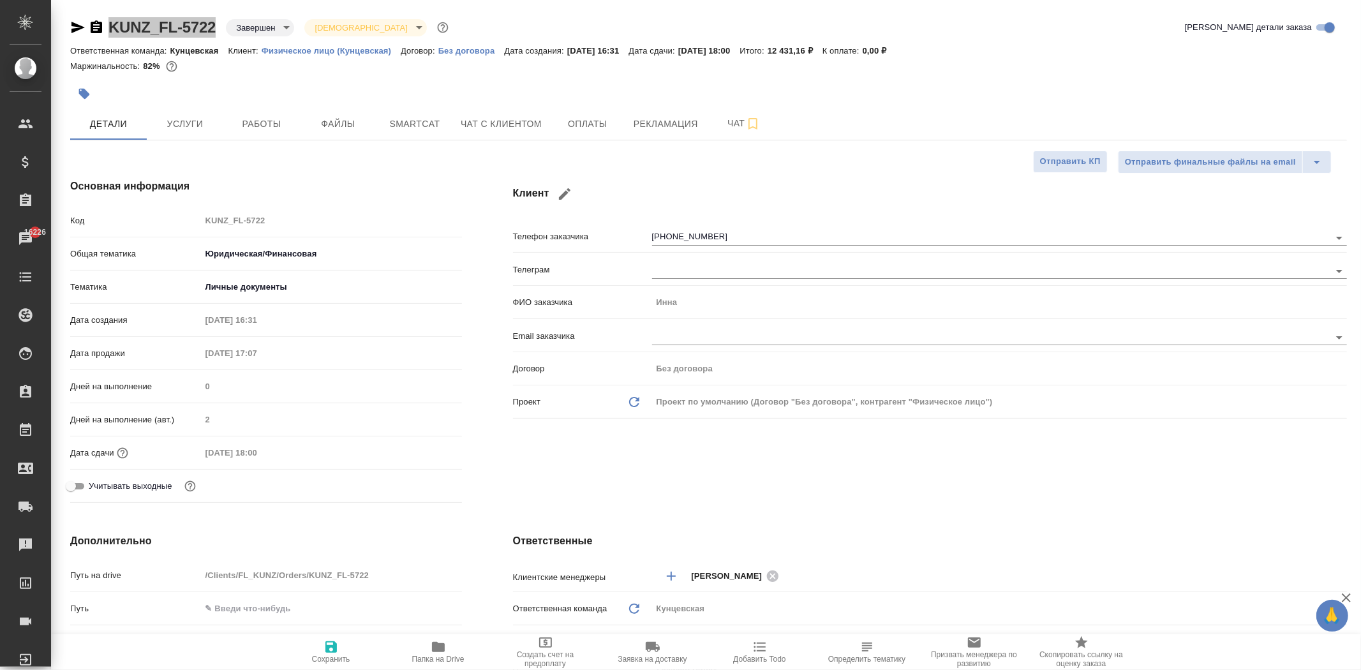
type textarea "x"
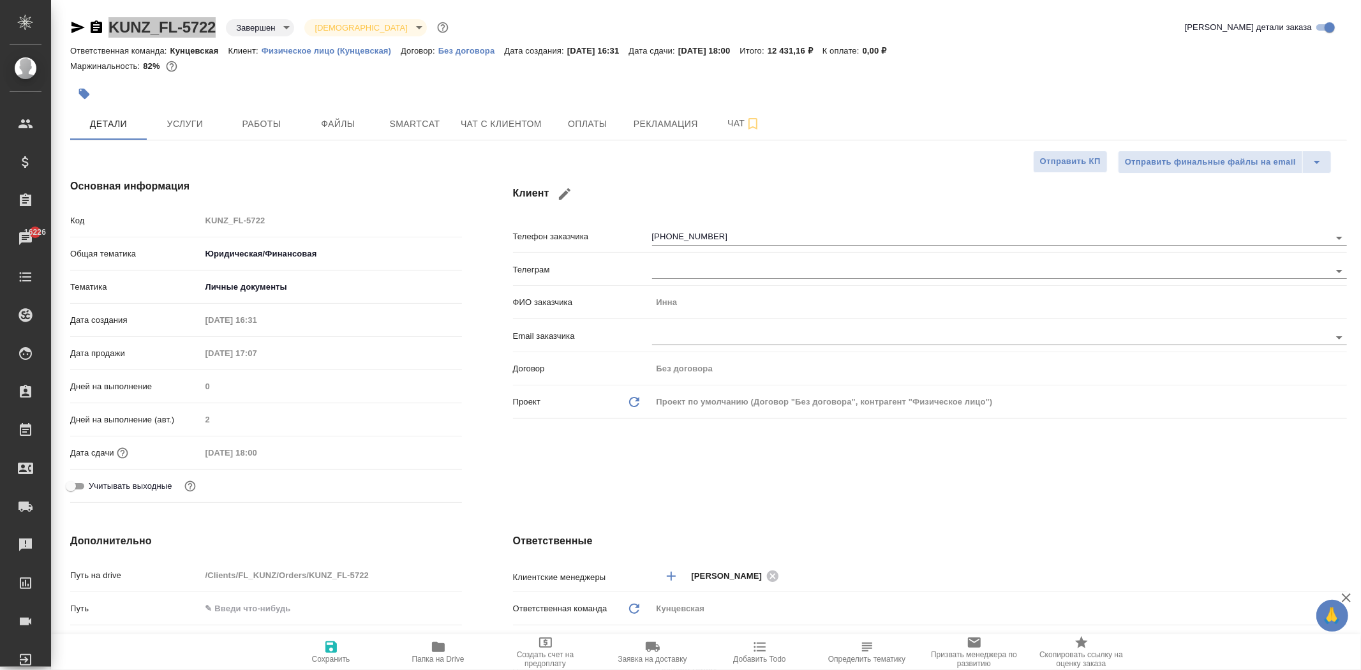
type textarea "x"
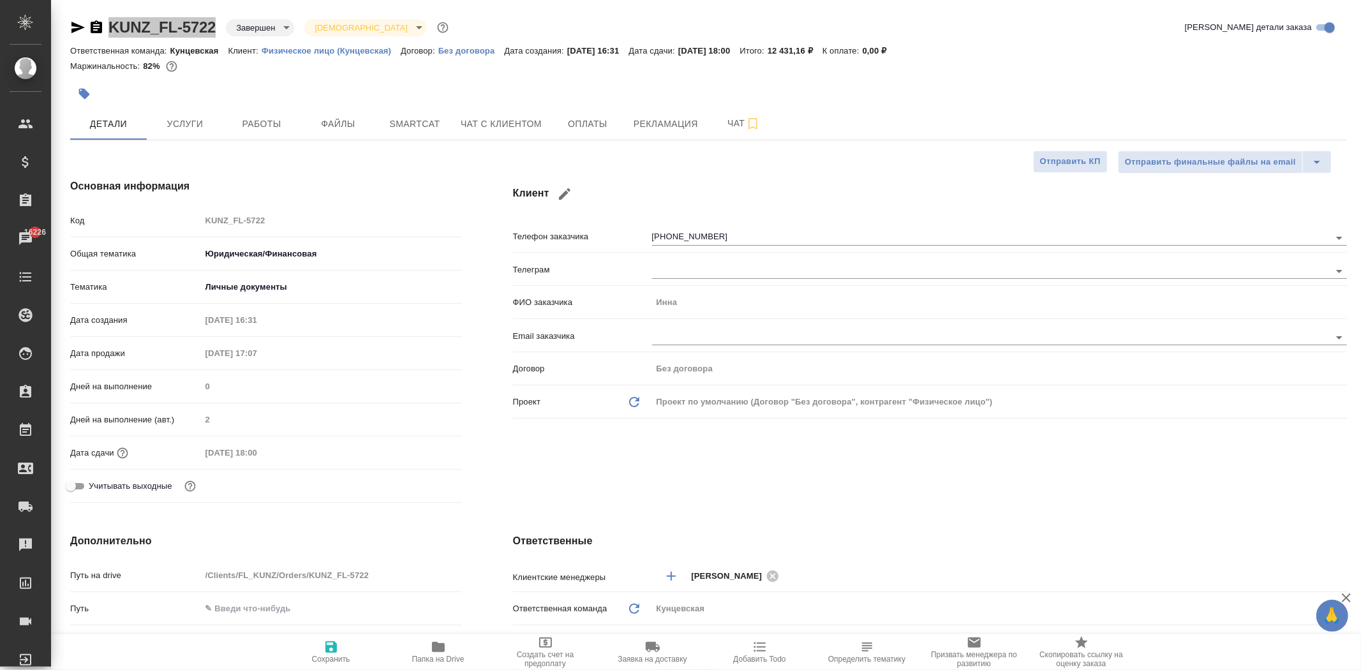
type textarea "x"
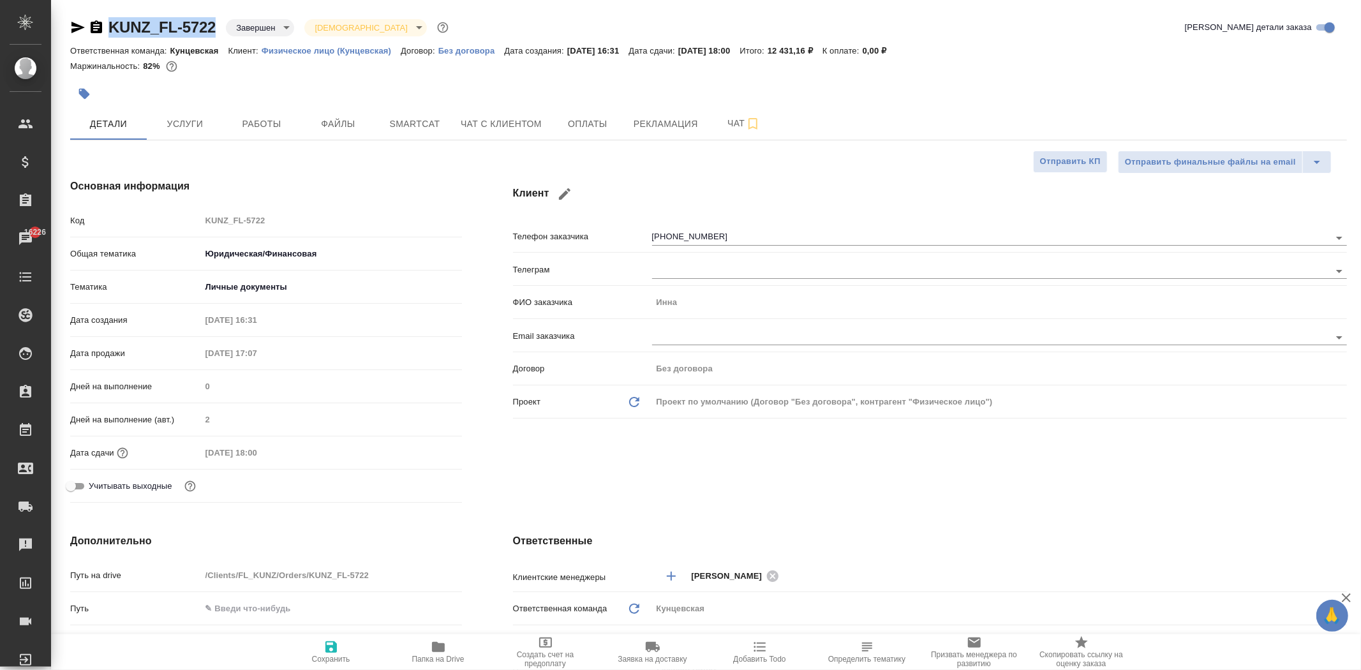
type textarea "x"
drag, startPoint x: 803, startPoint y: 50, endPoint x: 852, endPoint y: 51, distance: 49.1
click at [822, 51] on p "12 431,16 ₽" at bounding box center [795, 51] width 55 height 10
copy p "12 431,16 ₽"
type textarea "x"
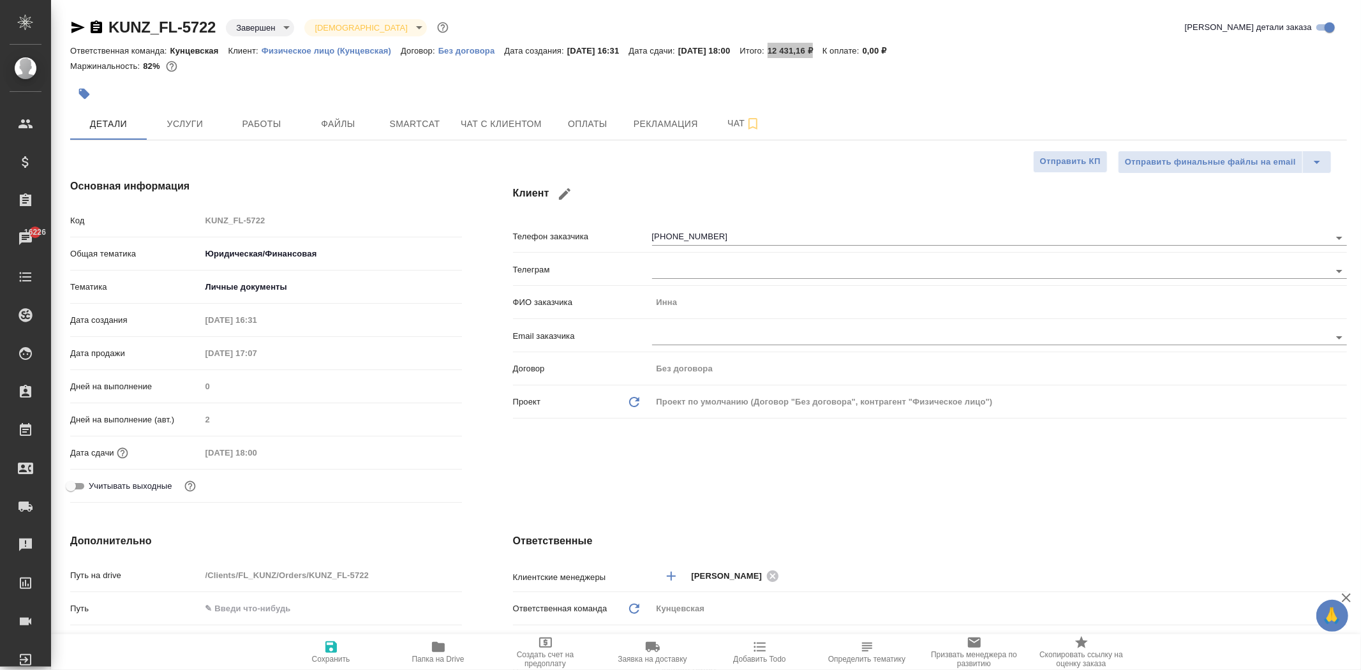
type textarea "x"
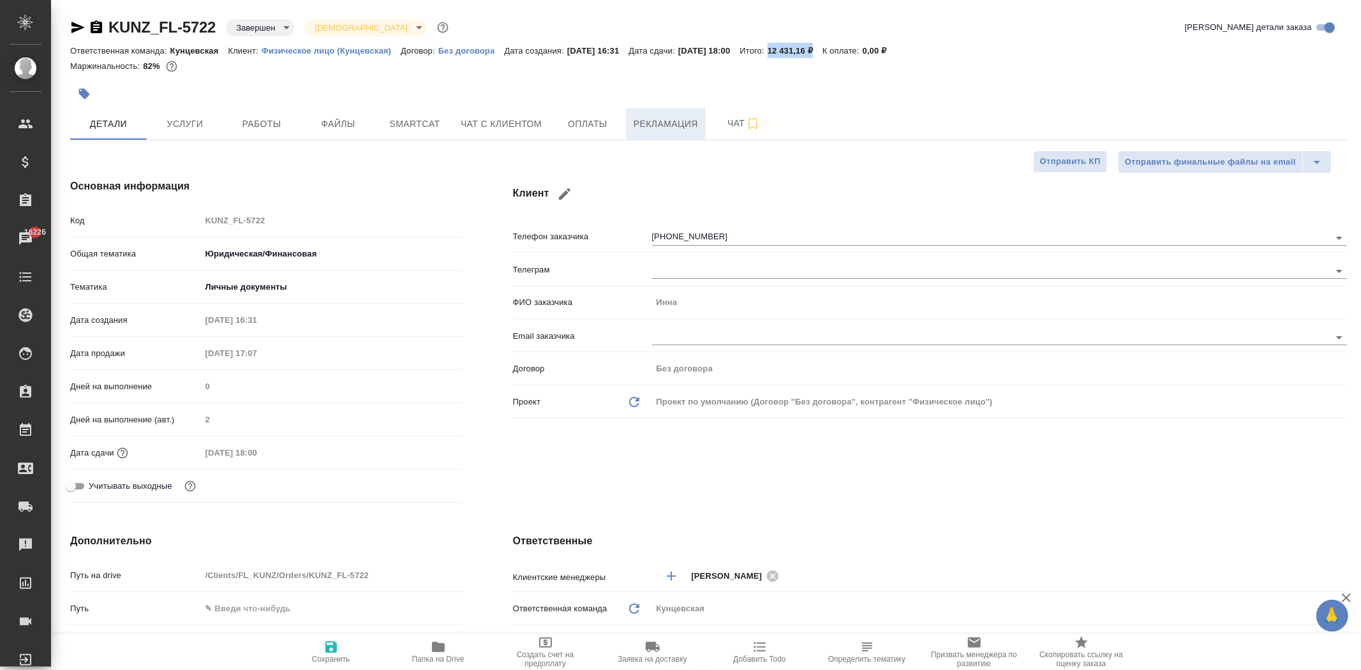
click at [641, 119] on span "Рекламация" at bounding box center [666, 124] width 64 height 16
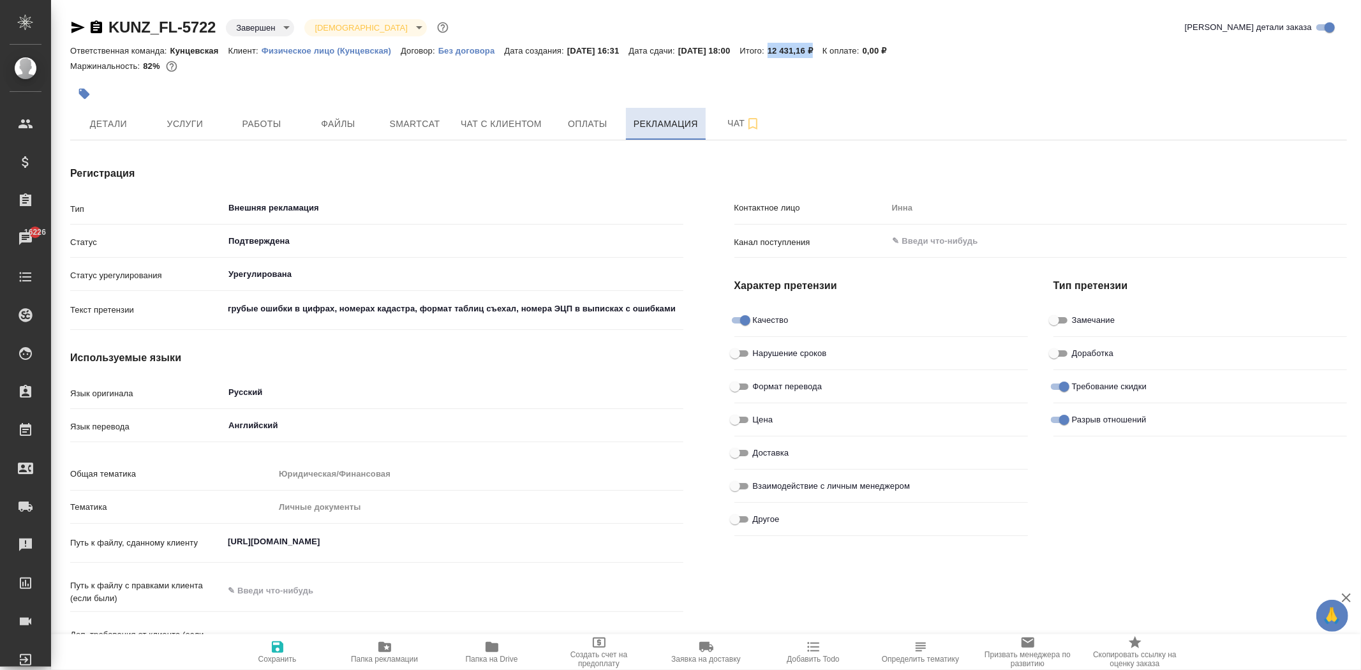
type textarea "x"
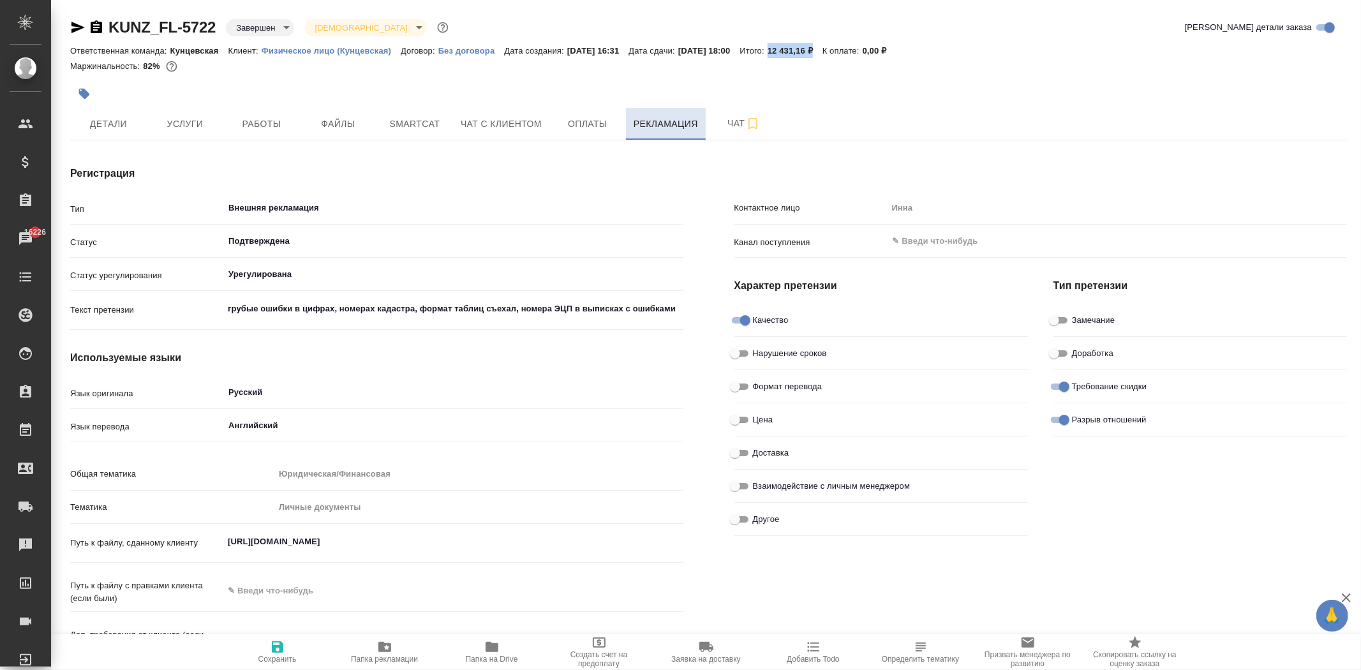
type input "Юридический отдел"
type textarea "x"
type input "Газизов Ринат"
type textarea "x"
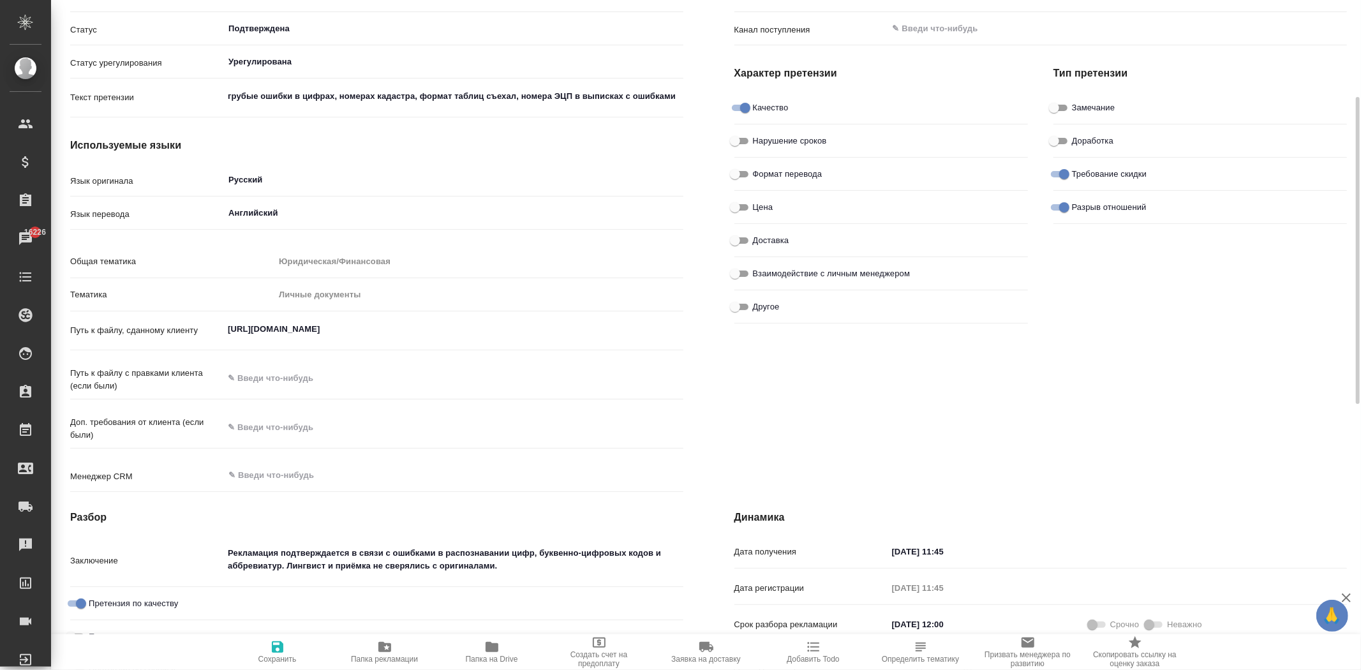
scroll to position [283, 0]
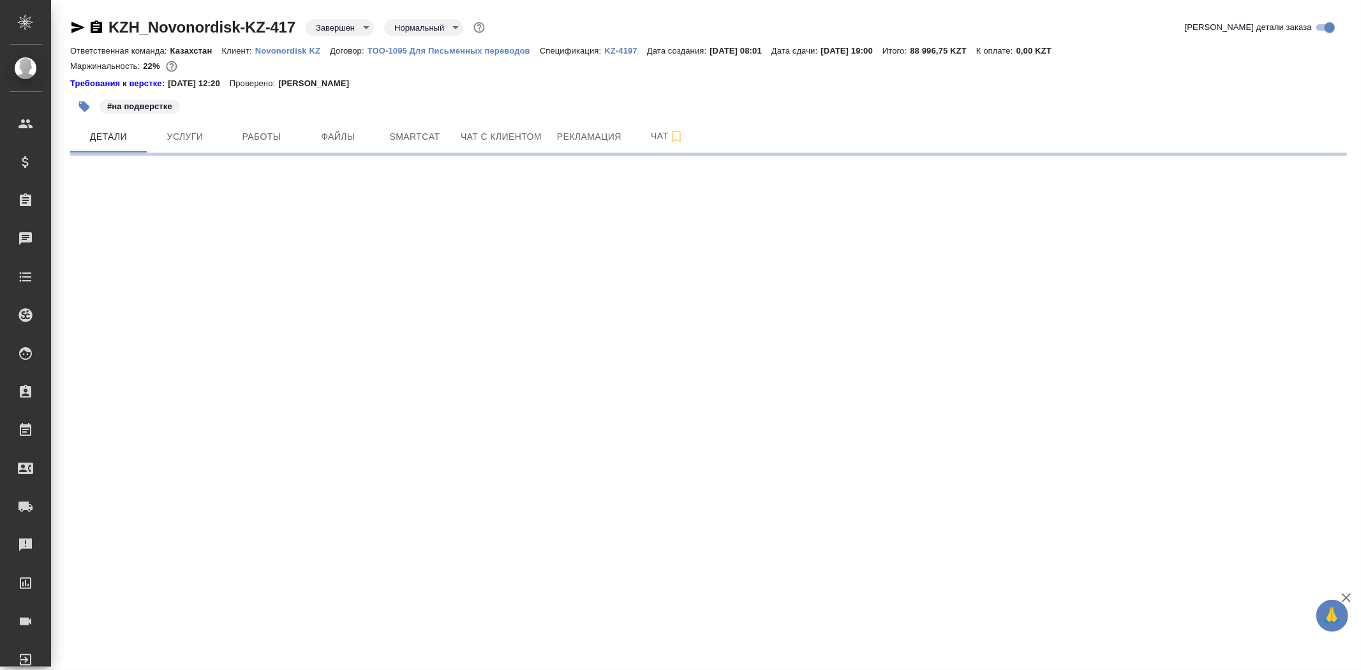
select select "RU"
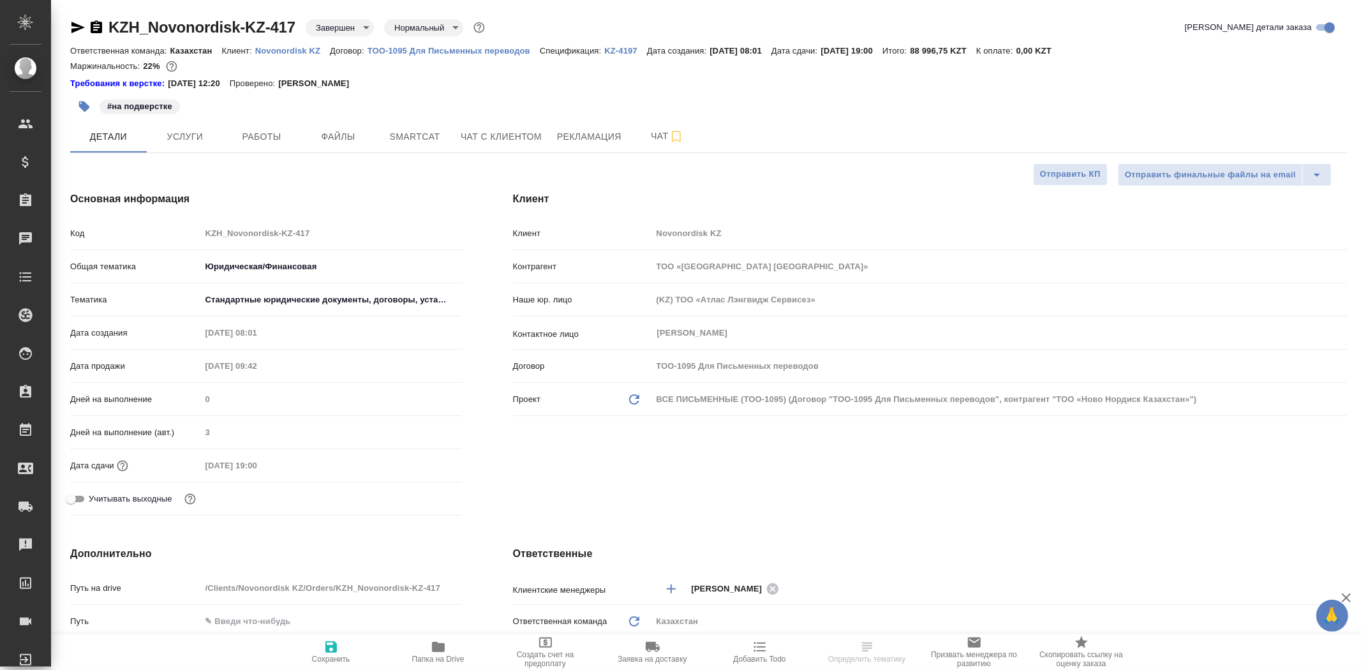
type textarea "x"
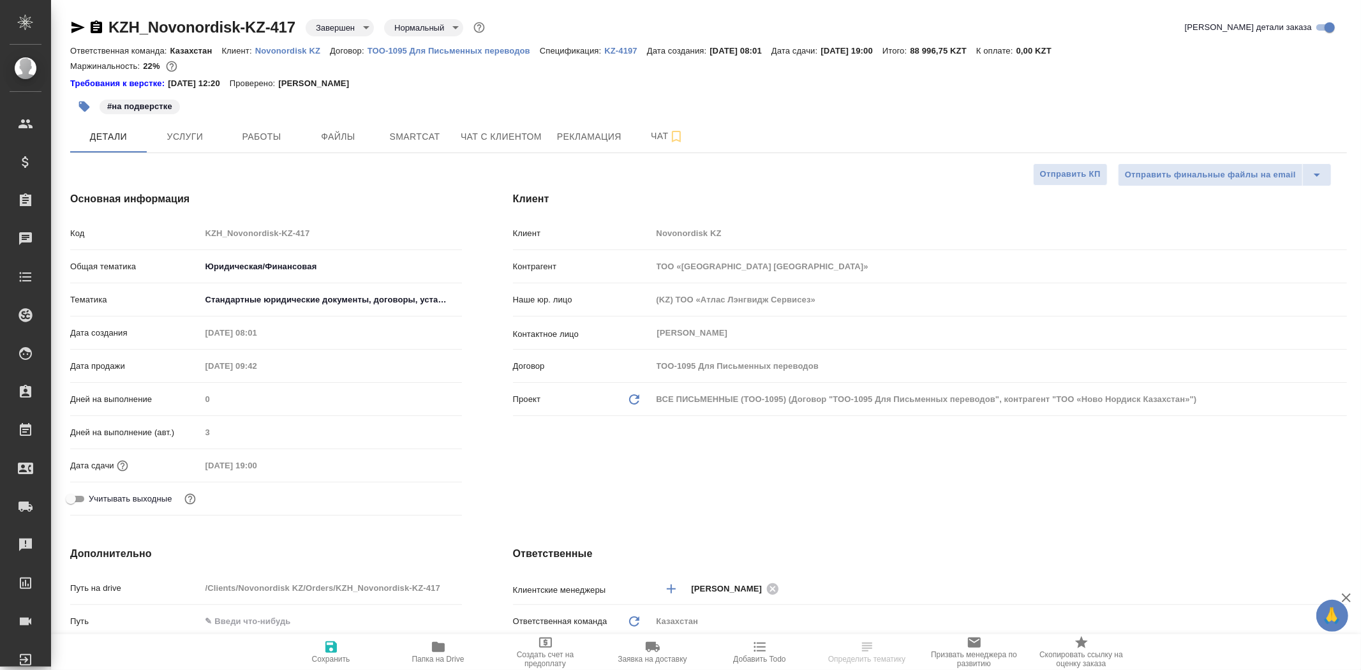
type textarea "x"
drag, startPoint x: 106, startPoint y: 30, endPoint x: 293, endPoint y: 14, distance: 188.3
click at [293, 14] on div "KZH_Novonordisk-KZ-417 Завершен closed Нормальный normal Кратко детали заказа О…" at bounding box center [708, 649] width 1291 height 1298
copy link "KZH_Novonordisk-KZ-417"
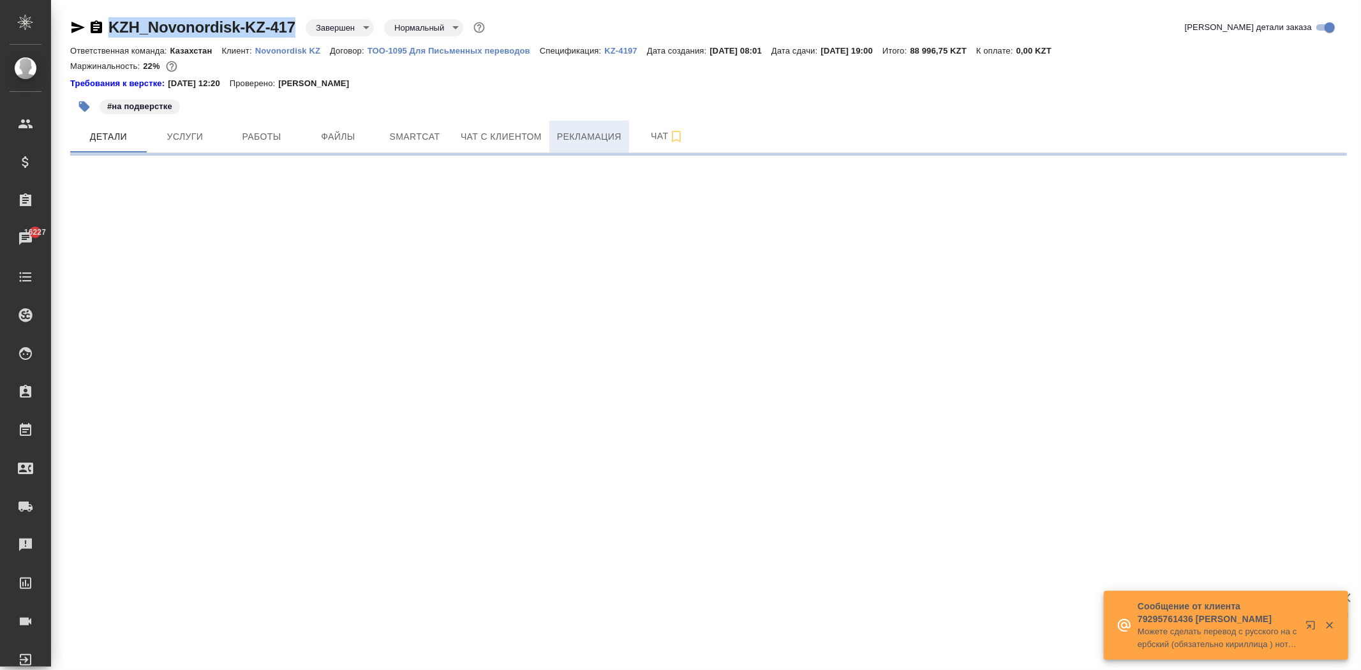
select select "RU"
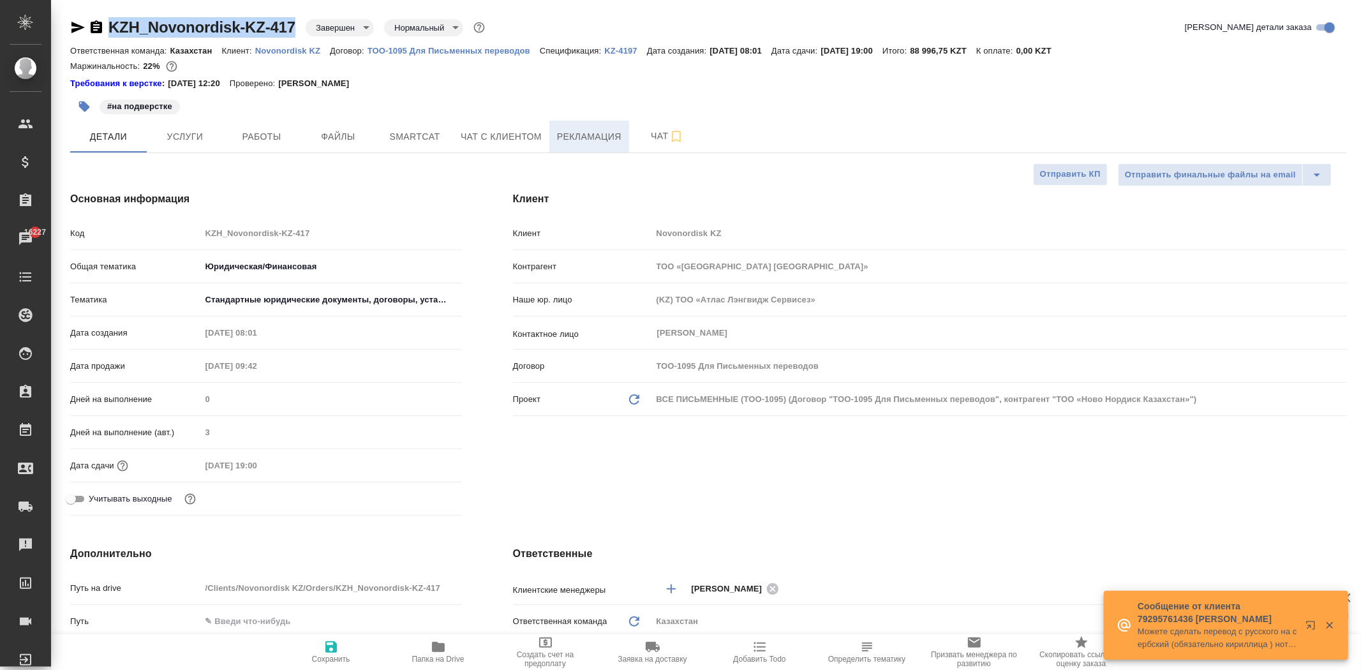
type textarea "x"
click at [563, 131] on span "Рекламация" at bounding box center [589, 137] width 64 height 16
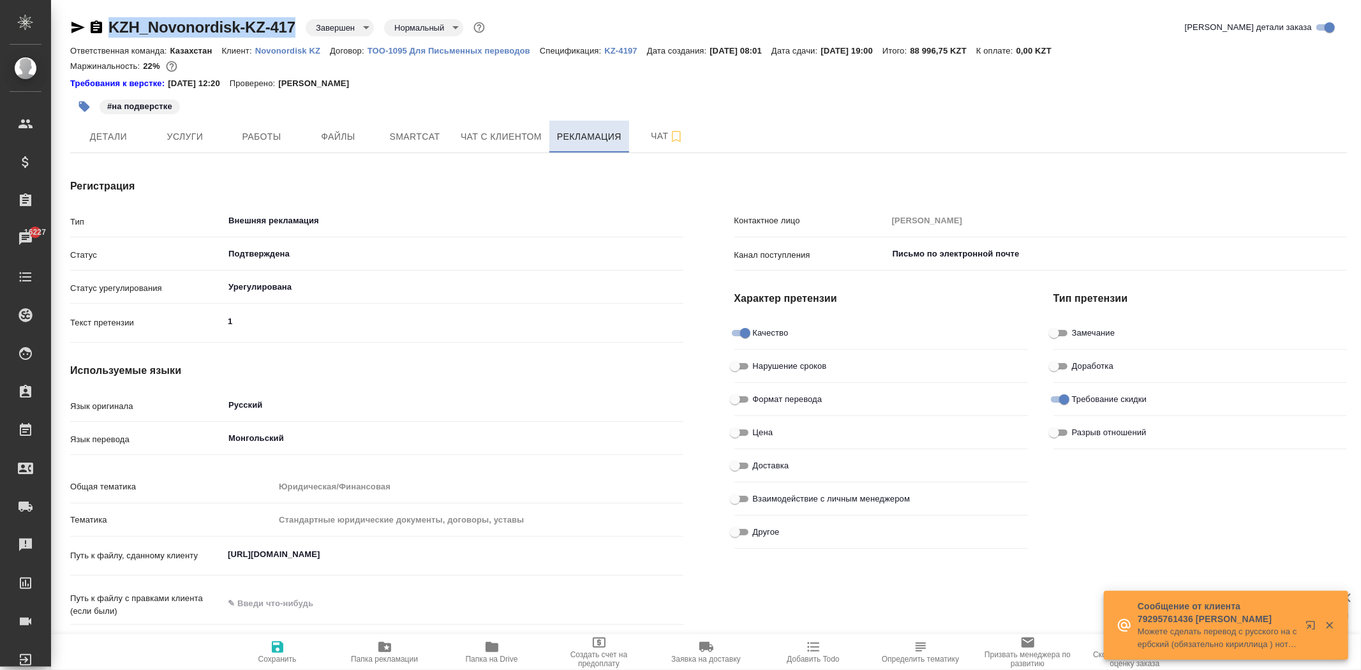
type textarea "x"
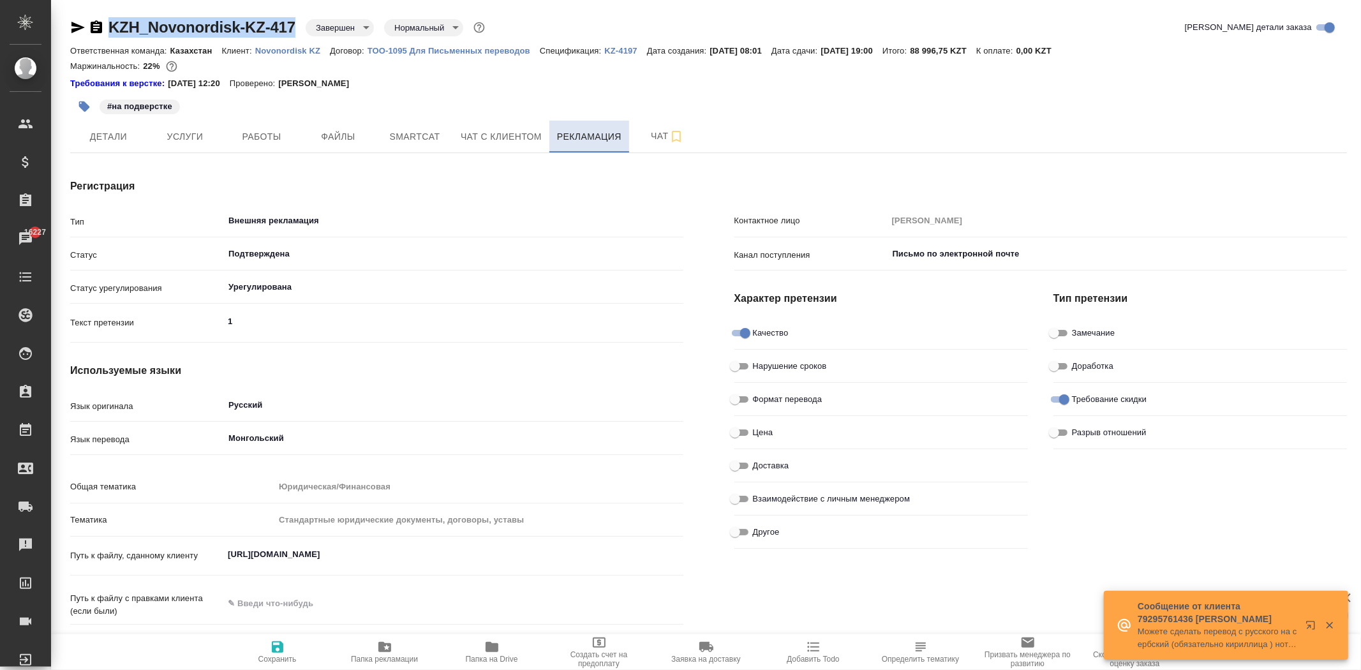
type textarea "x"
type input "[PERSON_NAME]"
type textarea "x"
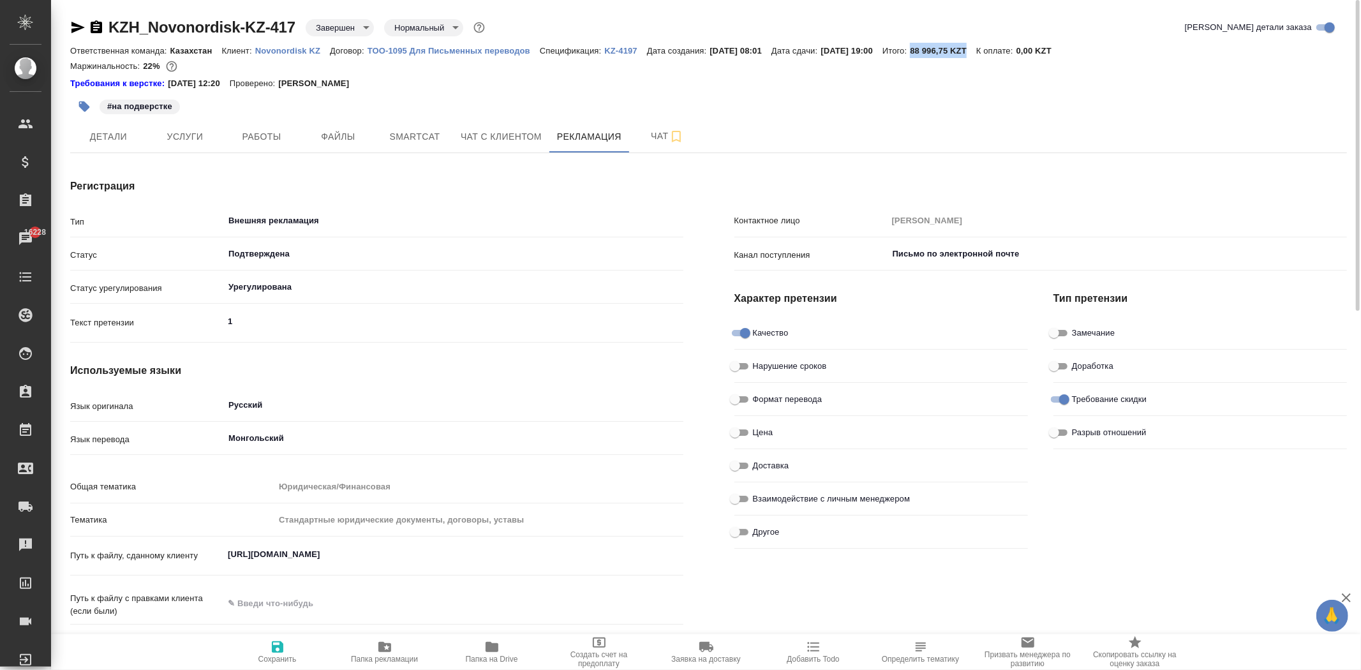
drag, startPoint x: 942, startPoint y: 49, endPoint x: 1002, endPoint y: 52, distance: 60.1
click at [1002, 52] on div "Ответственная команда: Казахстан Клиент: Novonordisk KZ Договор: ТОО-1095 Для П…" at bounding box center [708, 50] width 1277 height 15
copy p "88 996,75 KZT"
